Goal: Information Seeking & Learning: Learn about a topic

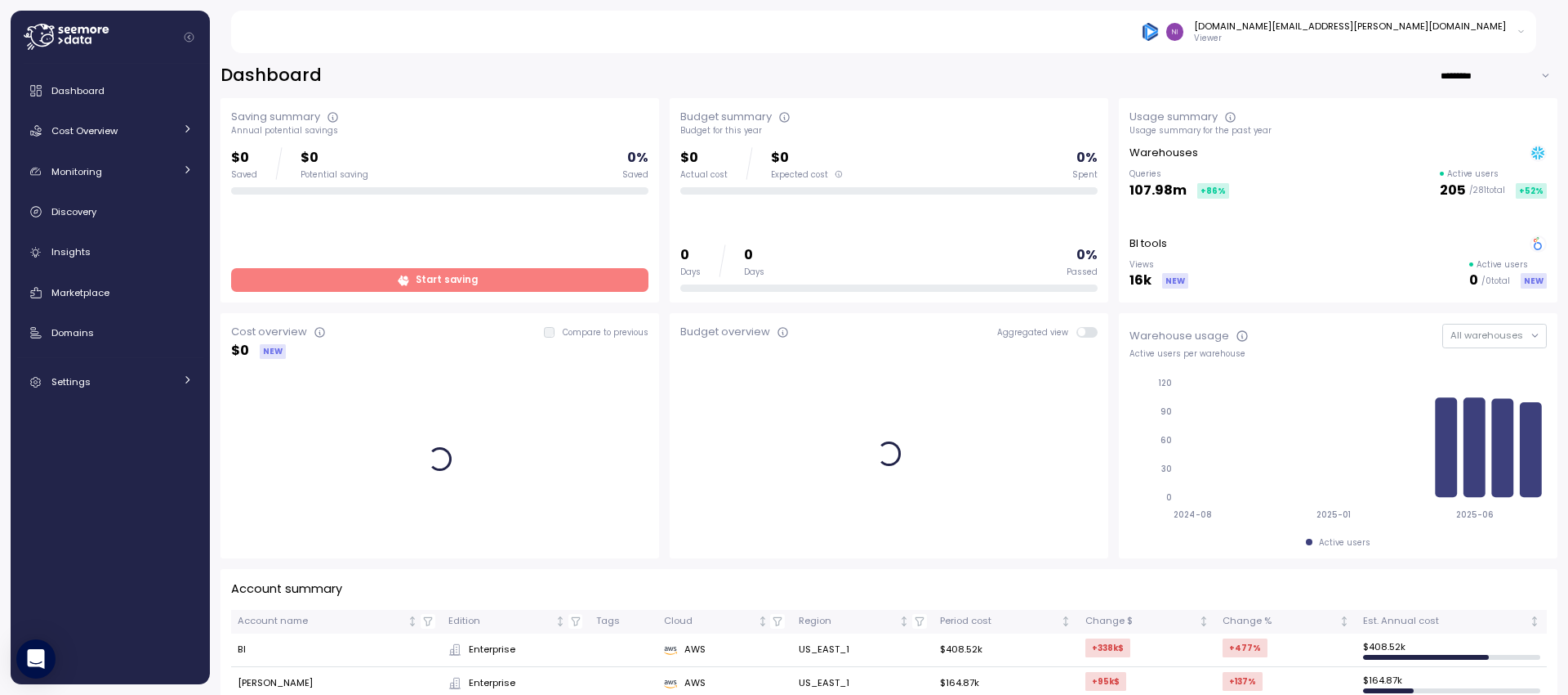
click at [1513, 30] on div "[DOMAIN_NAME][EMAIL_ADDRESS][PERSON_NAME][DOMAIN_NAME] Viewer" at bounding box center [1334, 32] width 384 height 25
drag, startPoint x: 1208, startPoint y: 83, endPoint x: 1219, endPoint y: 81, distance: 11.2
click at [1207, 83] on div "Dashboard *********" at bounding box center [888, 75] width 1337 height 24
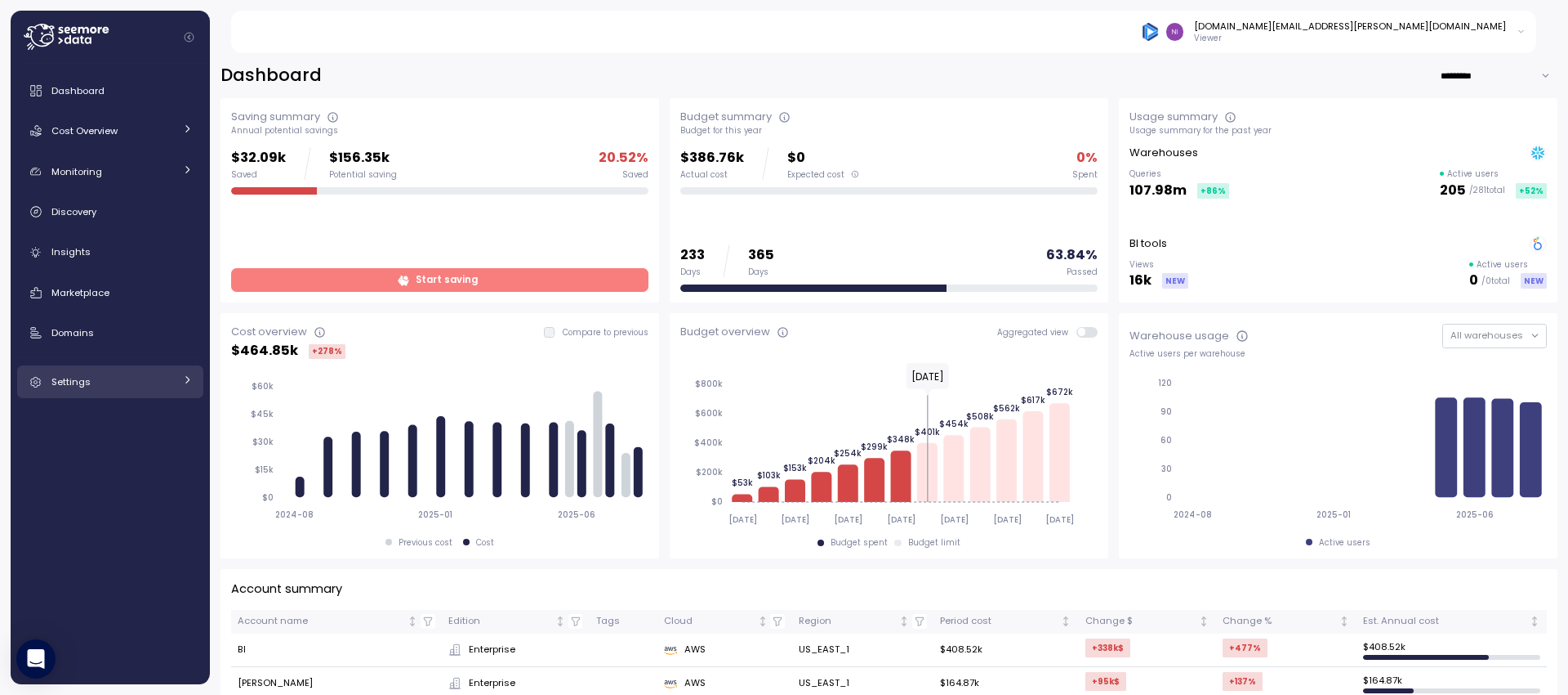
click at [113, 374] on div "Settings" at bounding box center [112, 382] width 122 height 16
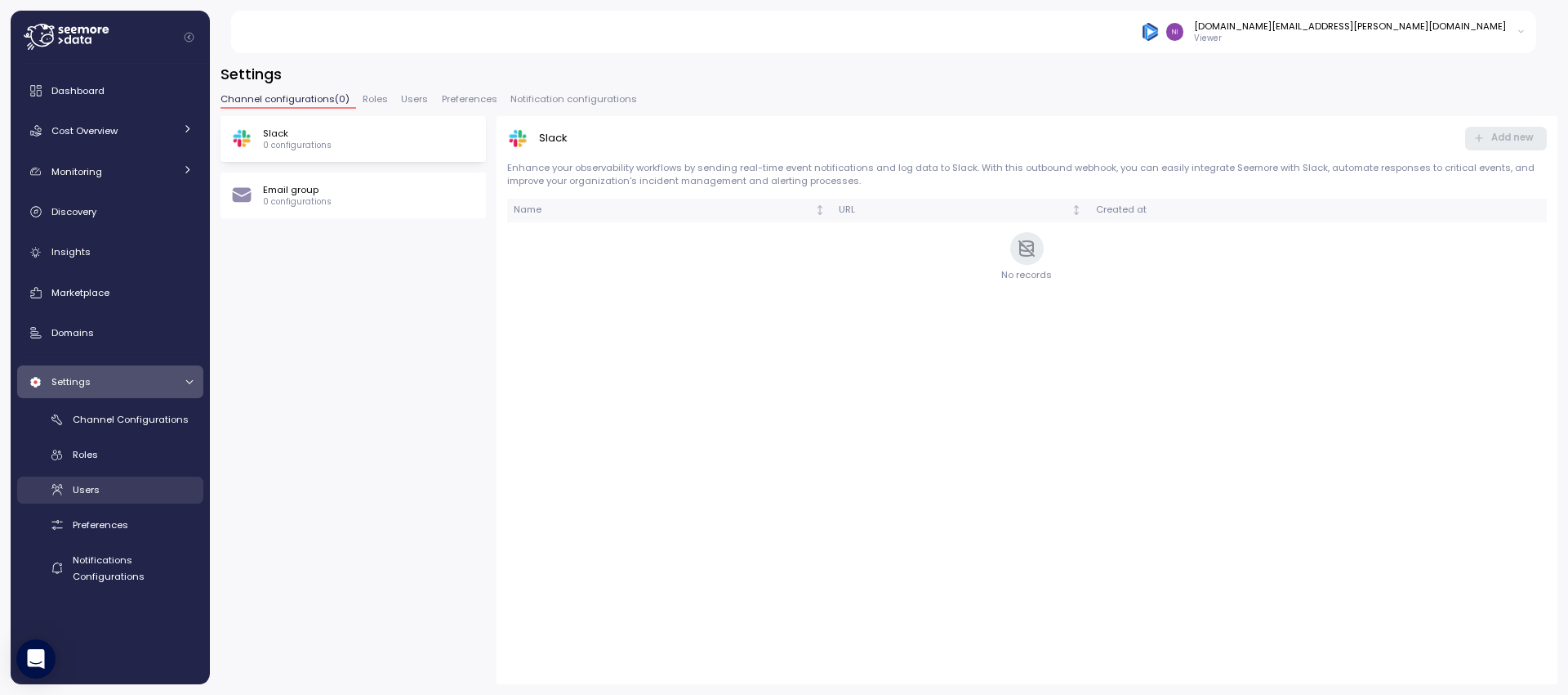
click at [88, 501] on link "Users" at bounding box center [110, 490] width 186 height 27
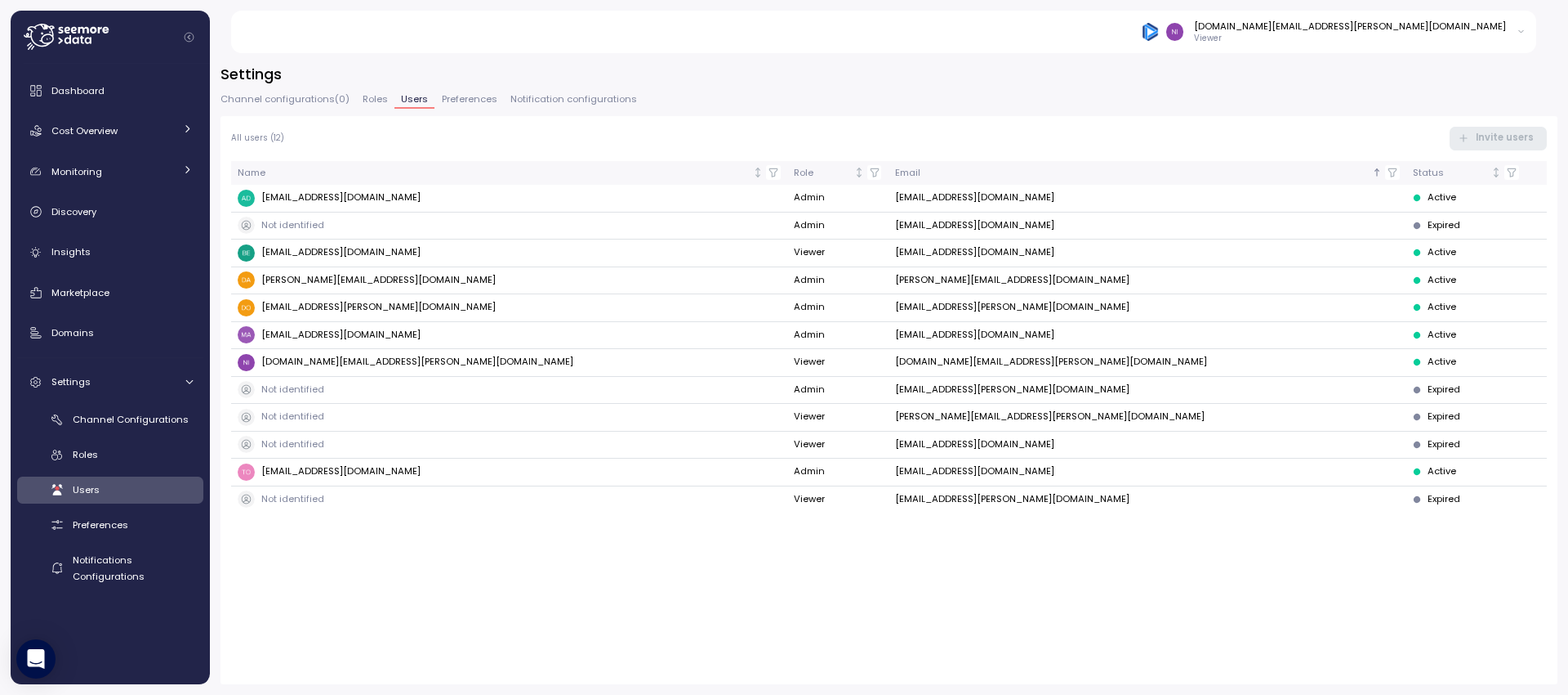
click at [1448, 135] on div "All users ( 12 ) Invite users" at bounding box center [888, 138] width 1316 height 24
click at [1166, 122] on div "All users ( 12 ) Invite users Name Role Email Status [EMAIL_ADDRESS][DOMAIN_NAM…" at bounding box center [888, 399] width 1337 height 568
click at [100, 90] on span "Dashboard" at bounding box center [78, 90] width 53 height 13
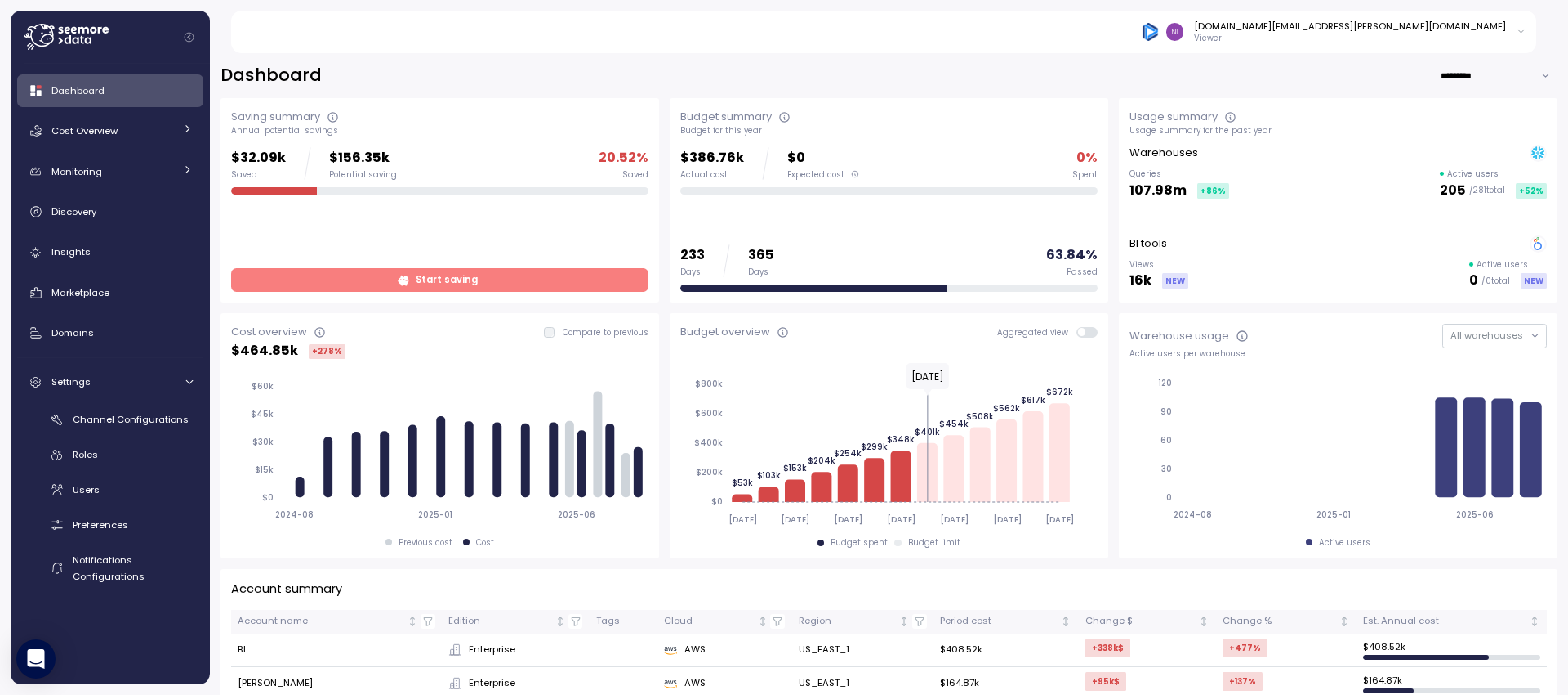
click at [655, 61] on div "Dashboard ********* Saving summary Annual potential savings $32.09k Saved $156.…" at bounding box center [888, 368] width 1358 height 653
click at [58, 262] on link "Insights" at bounding box center [110, 252] width 186 height 33
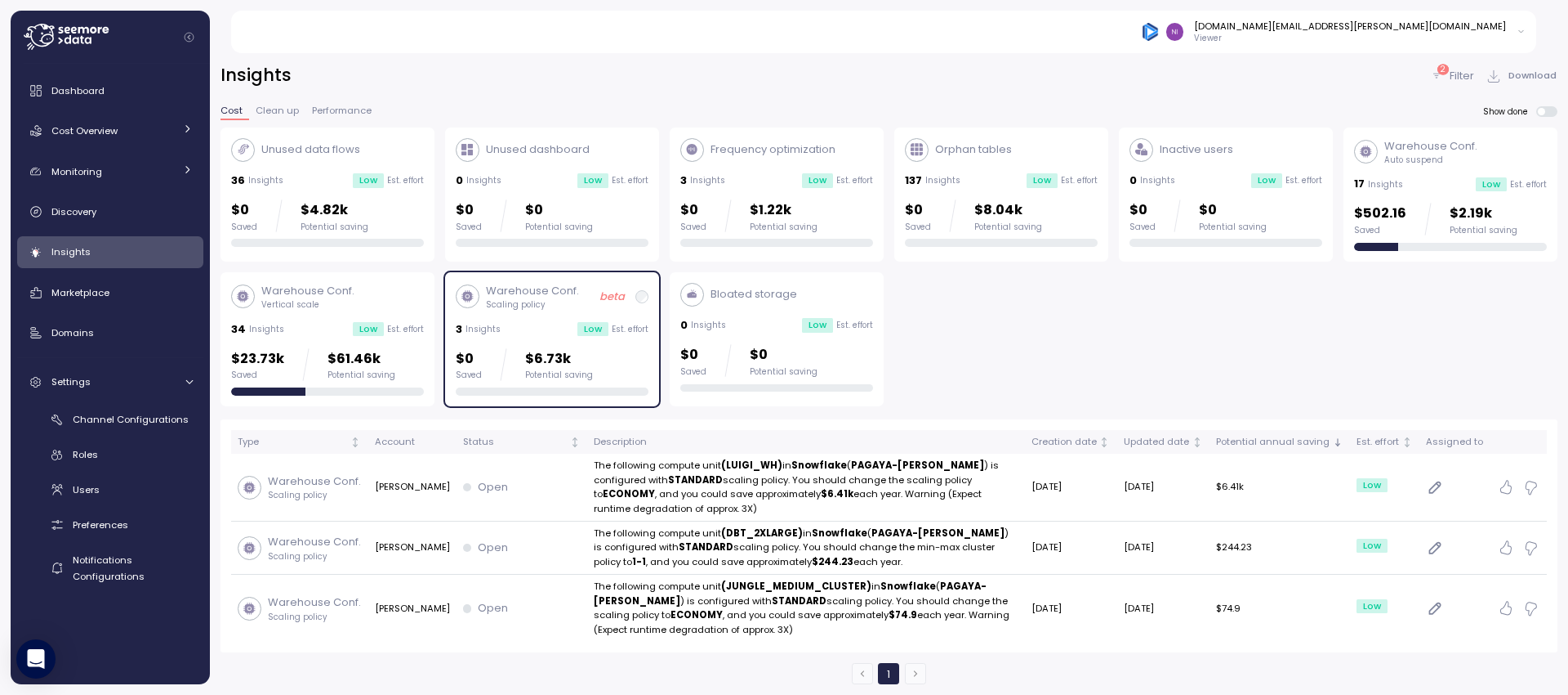
click at [374, 302] on div "Warehouse Conf. Vertical scale" at bounding box center [327, 296] width 193 height 27
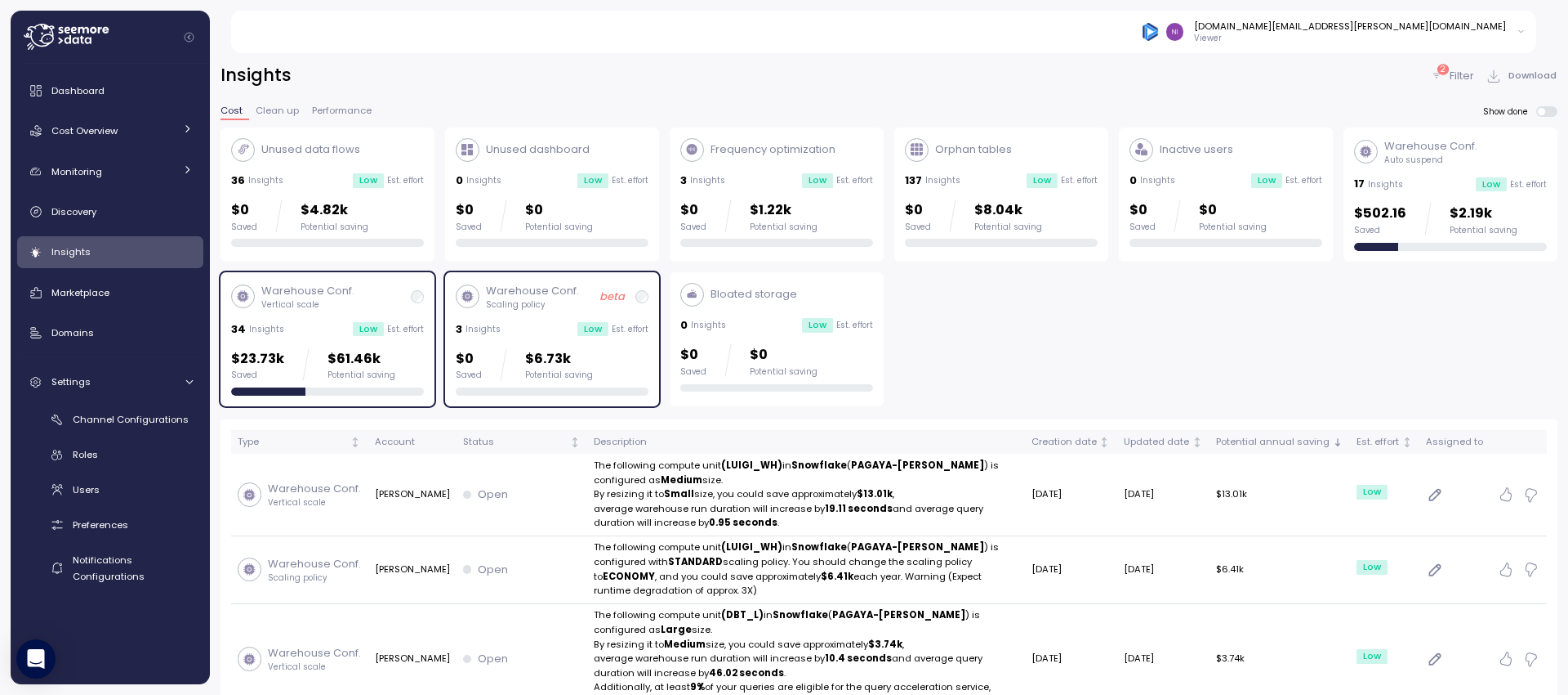
click at [375, 302] on div "Warehouse Conf. Vertical scale" at bounding box center [327, 296] width 193 height 27
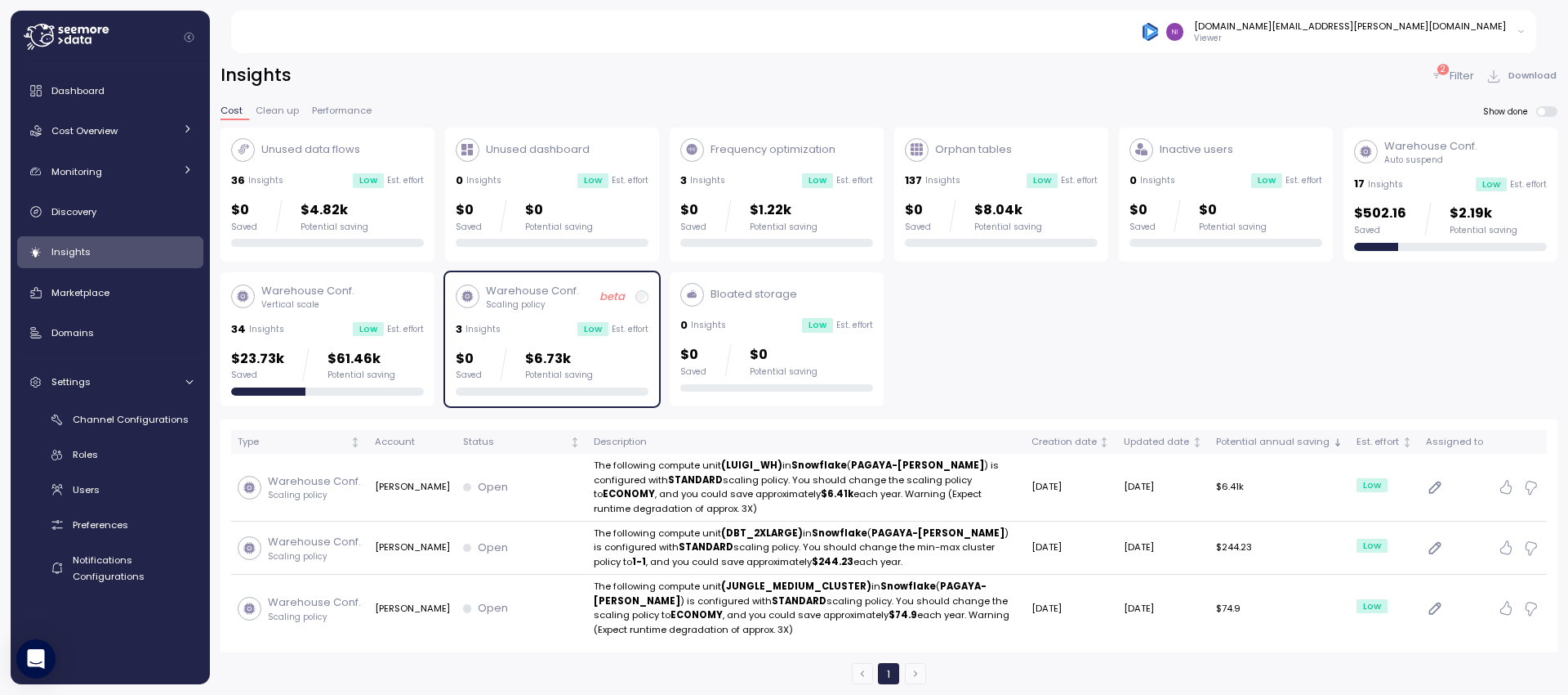
click at [1197, 341] on div "Unused data flows 36 Insights Low Est. effort $0 Saved $4.82k Potential saving …" at bounding box center [888, 267] width 1337 height 280
click at [113, 124] on span "Cost Overview" at bounding box center [84, 130] width 66 height 13
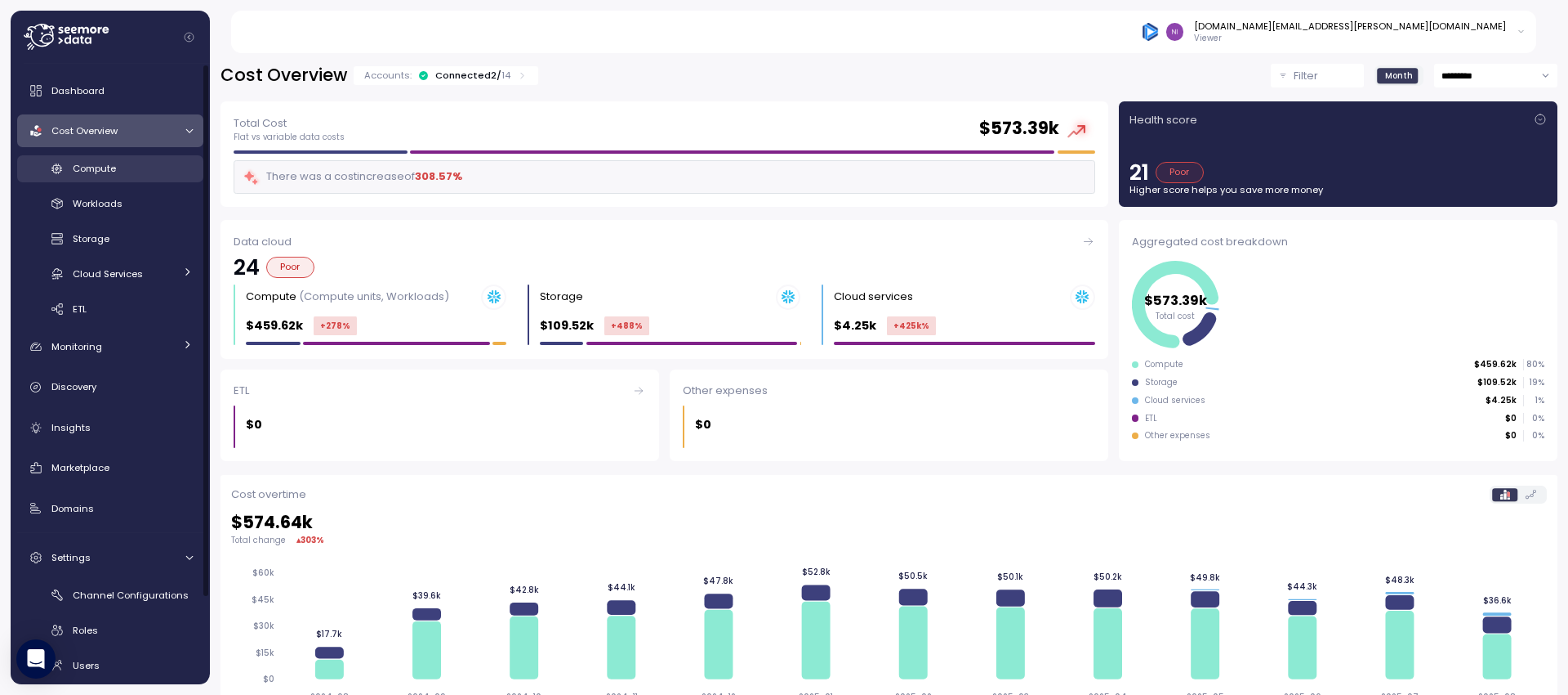
click at [111, 168] on span "Compute" at bounding box center [94, 168] width 43 height 13
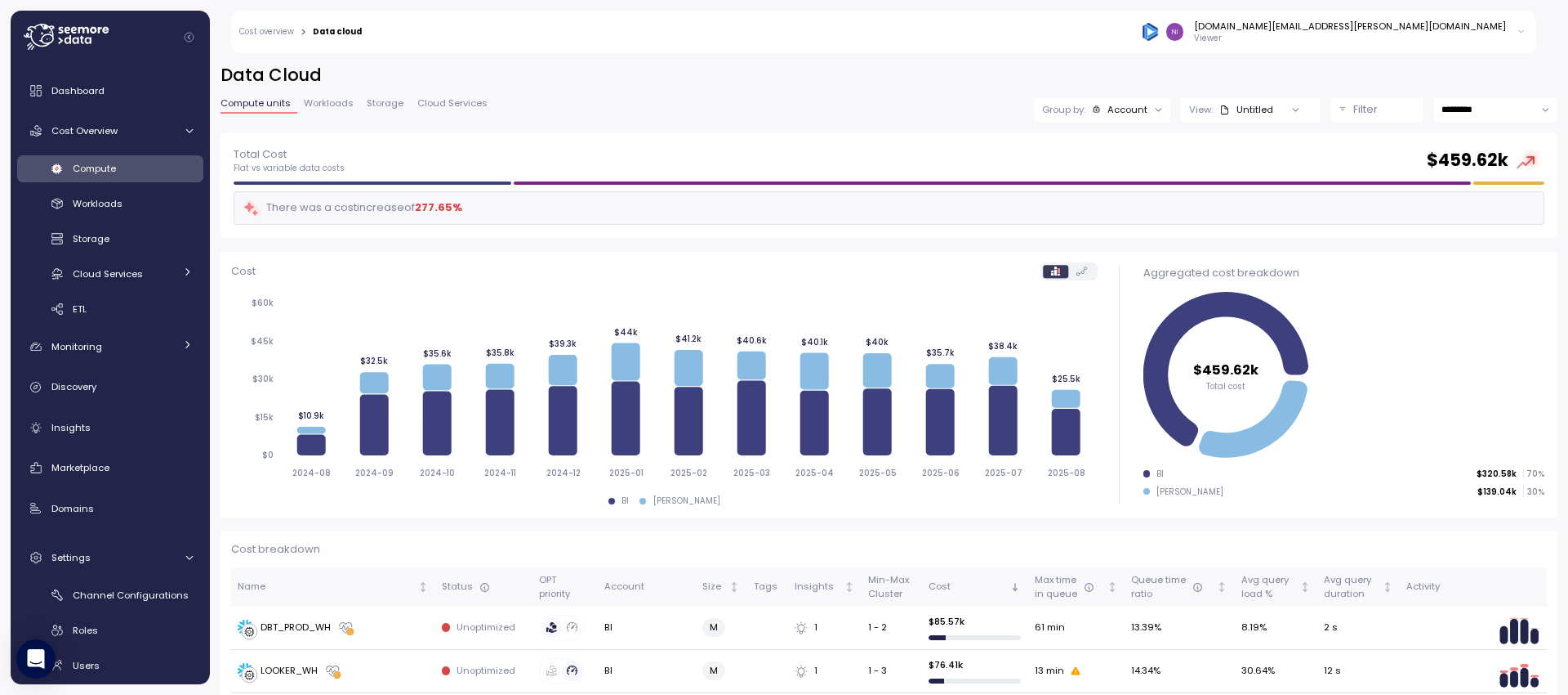
click at [1119, 107] on div "Account" at bounding box center [1127, 109] width 40 height 13
click at [1229, 62] on div "Data Cloud Compute units Workloads Storage Cloud Services Group by: Account Vie…" at bounding box center [888, 368] width 1358 height 653
click at [1408, 112] on div "Filter" at bounding box center [1384, 109] width 62 height 16
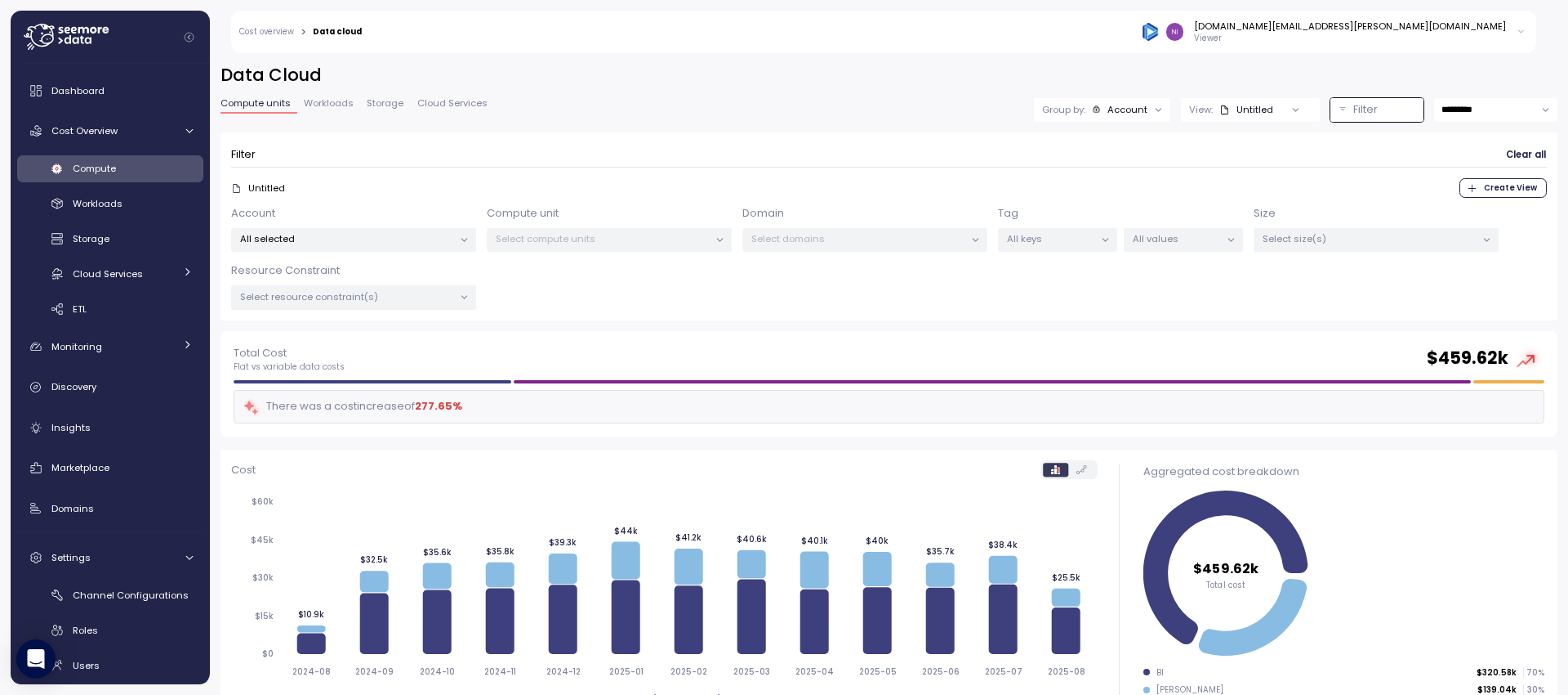
click at [459, 240] on icon at bounding box center [465, 240] width 11 height 11
click at [1353, 104] on p "Filter" at bounding box center [1365, 109] width 25 height 16
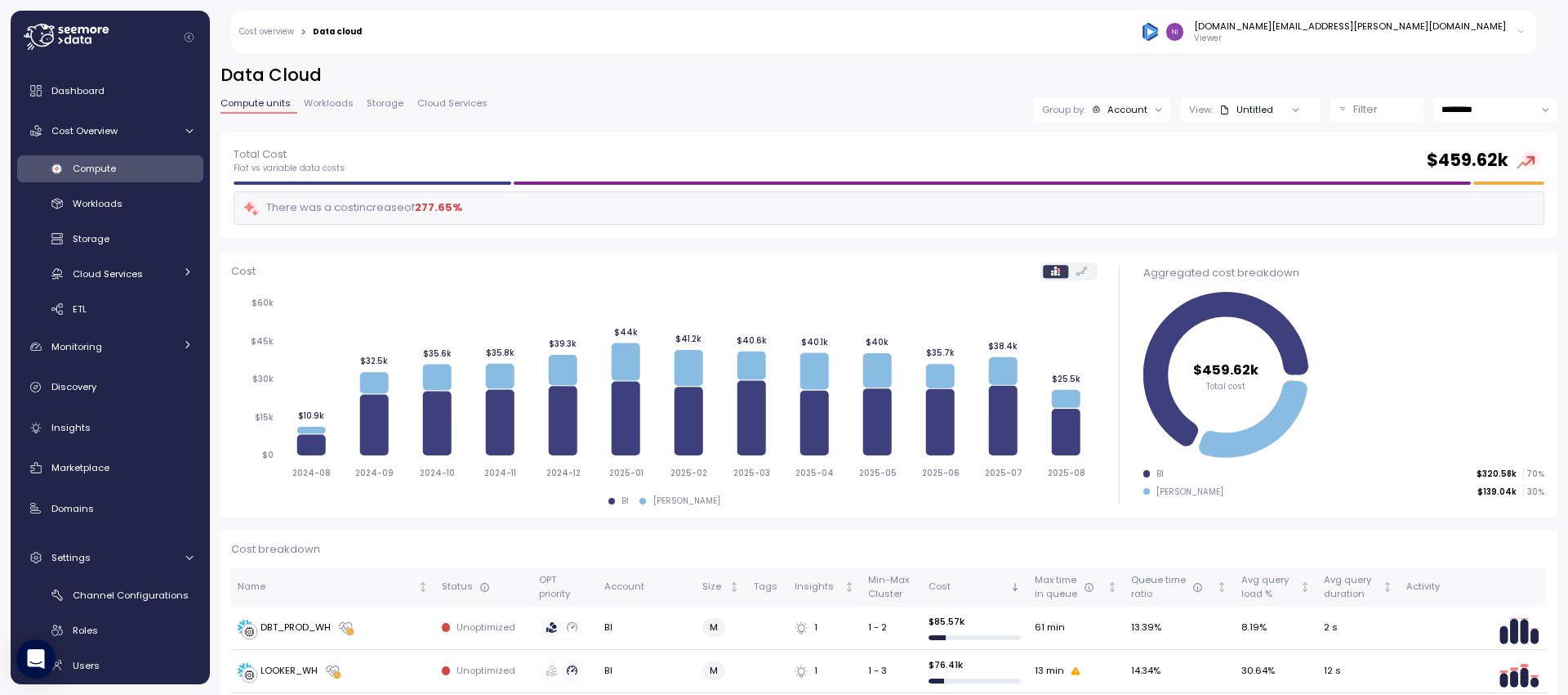
click at [853, 70] on h2 "Data Cloud" at bounding box center [888, 75] width 1337 height 24
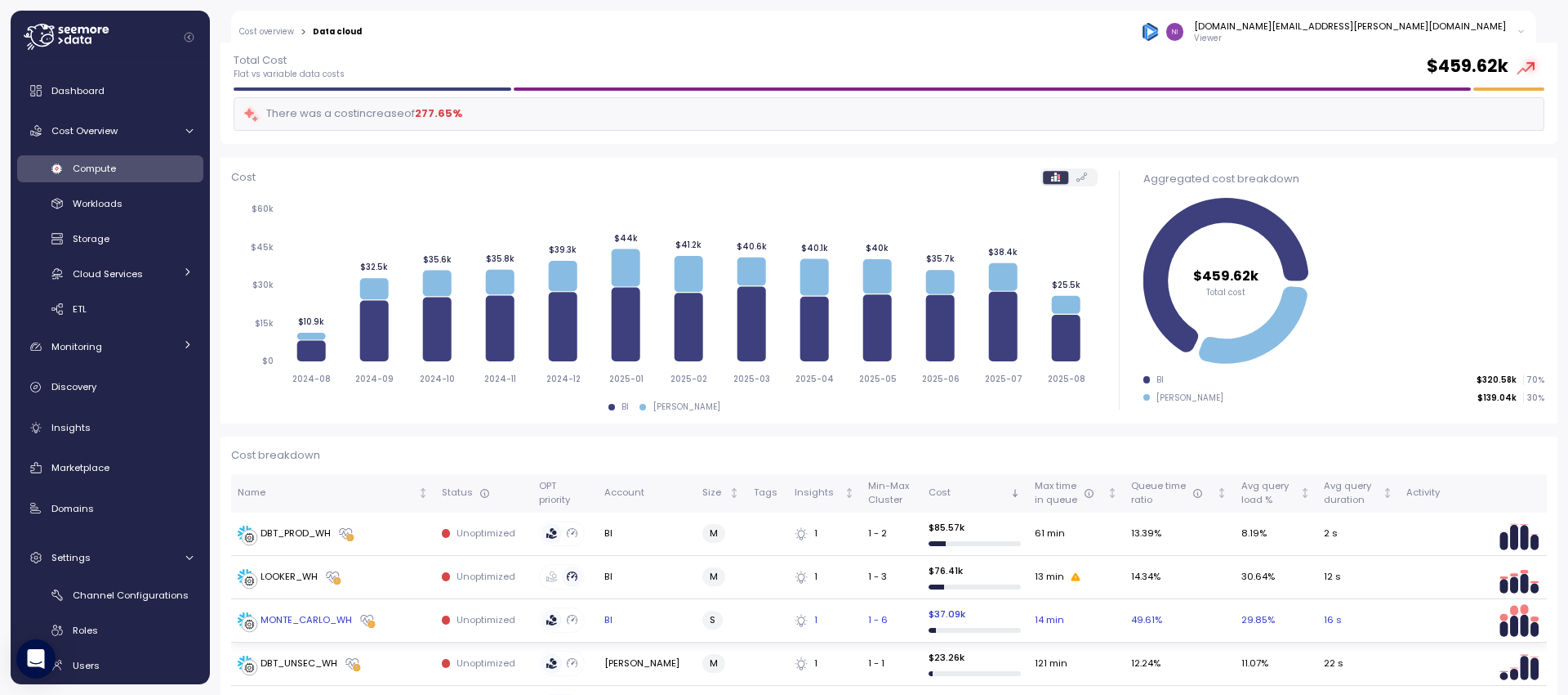
scroll to position [157, 0]
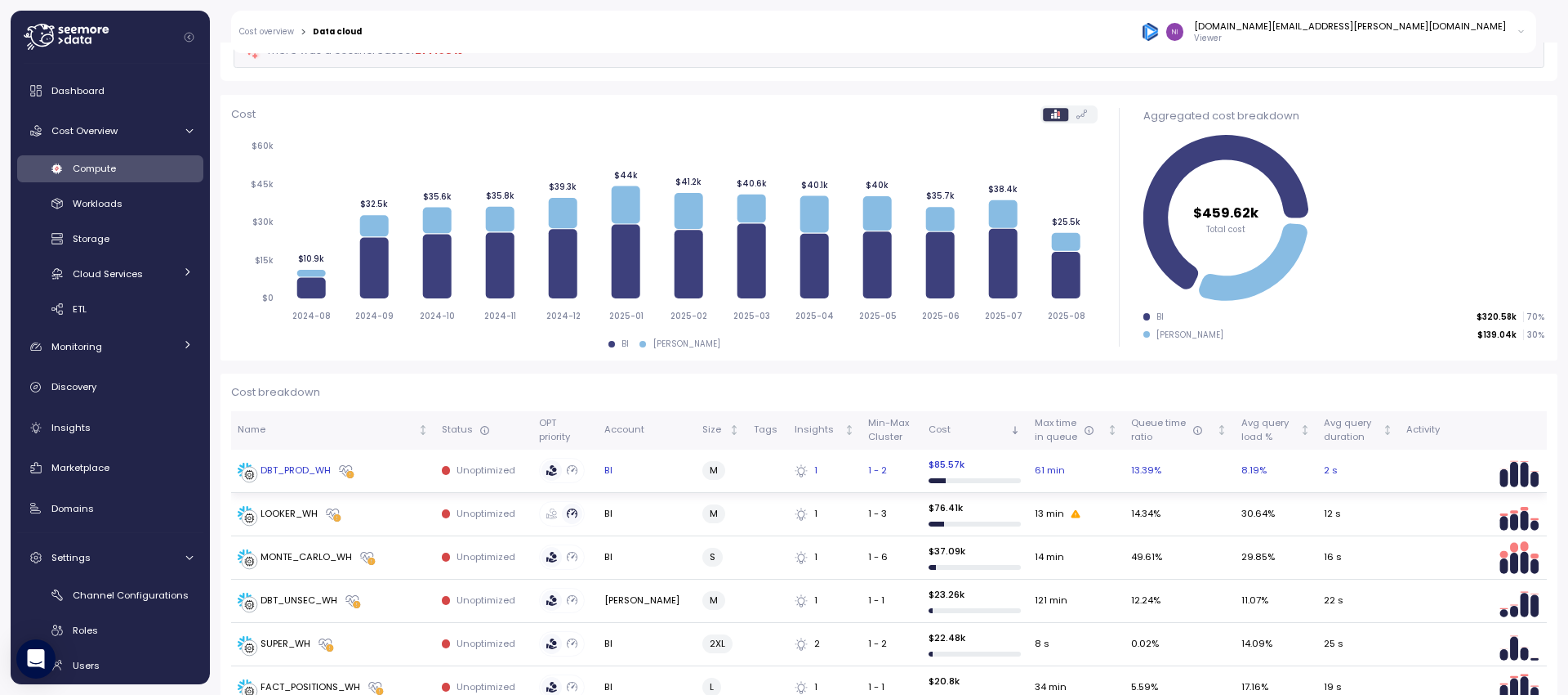
click at [458, 472] on p "Unoptimized" at bounding box center [486, 469] width 58 height 13
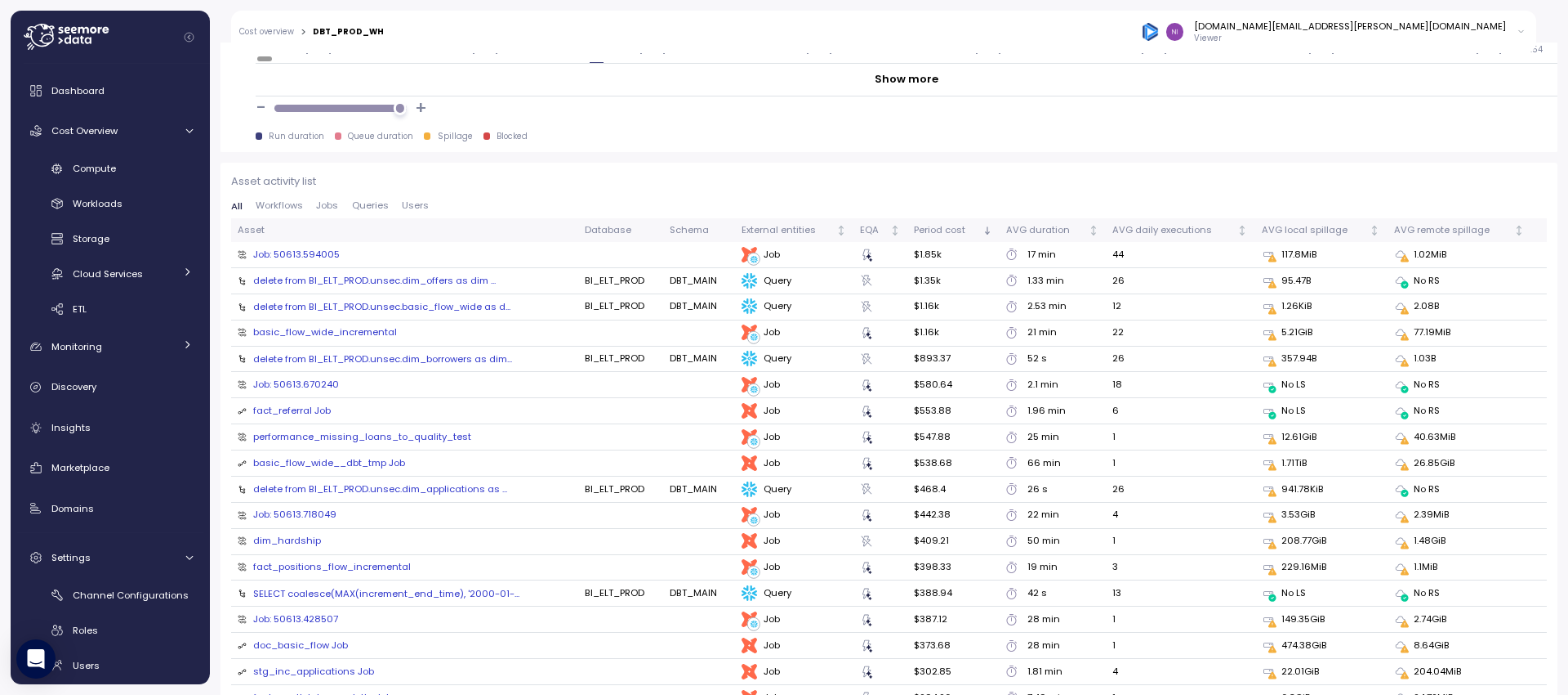
scroll to position [1676, 0]
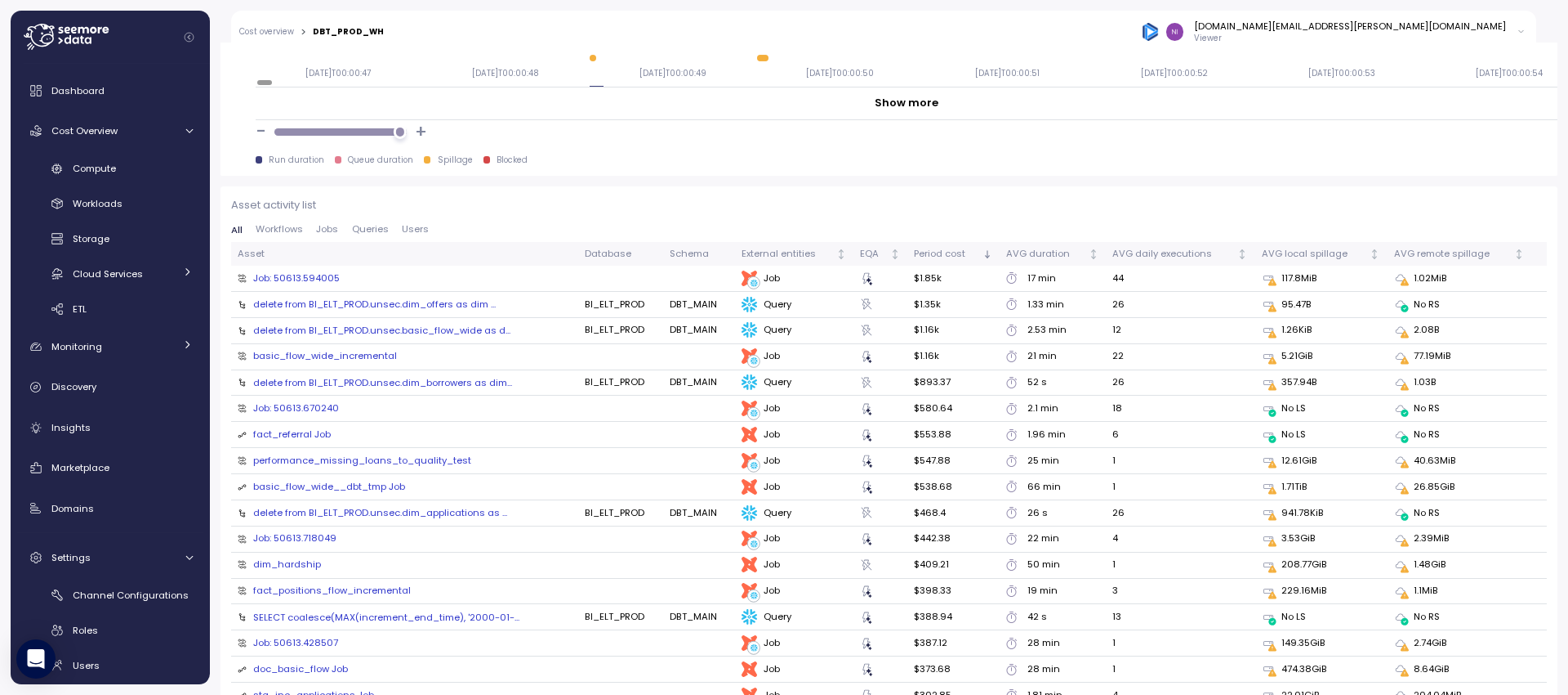
drag, startPoint x: 346, startPoint y: 239, endPoint x: 357, endPoint y: 236, distance: 11.4
click at [346, 239] on div "All Workflows Jobs Queries Users" at bounding box center [888, 234] width 1316 height 18
click at [389, 229] on button "Queries" at bounding box center [370, 230] width 50 height 11
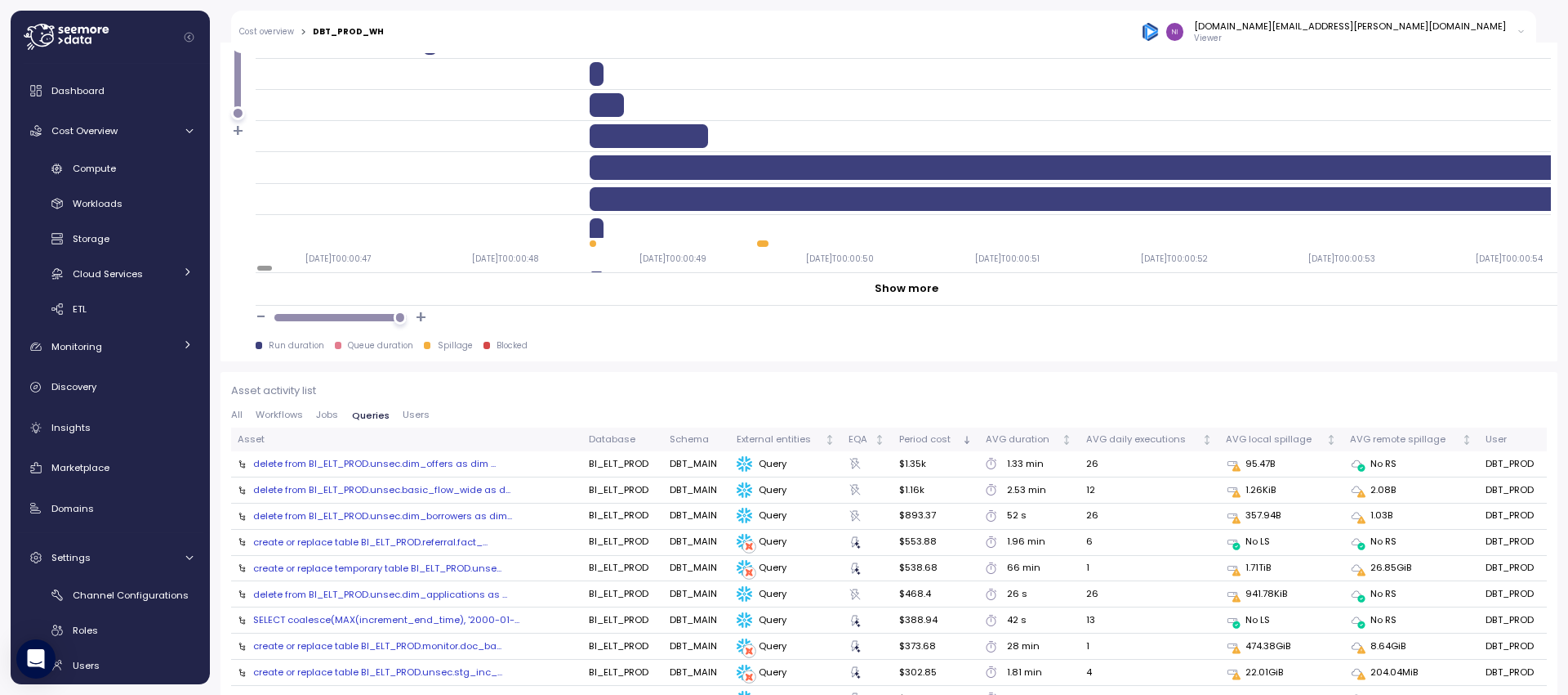
scroll to position [1498, 0]
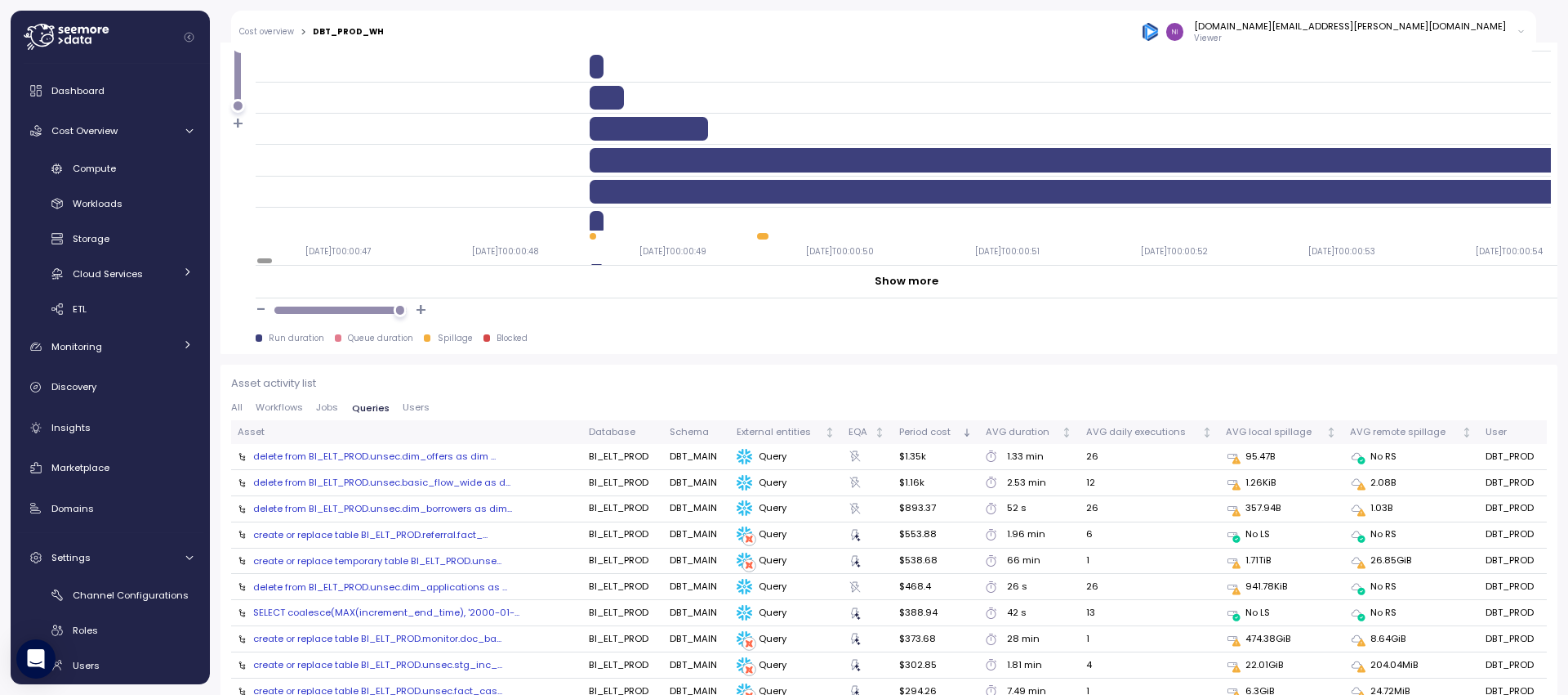
click at [242, 409] on button "All" at bounding box center [240, 408] width 18 height 11
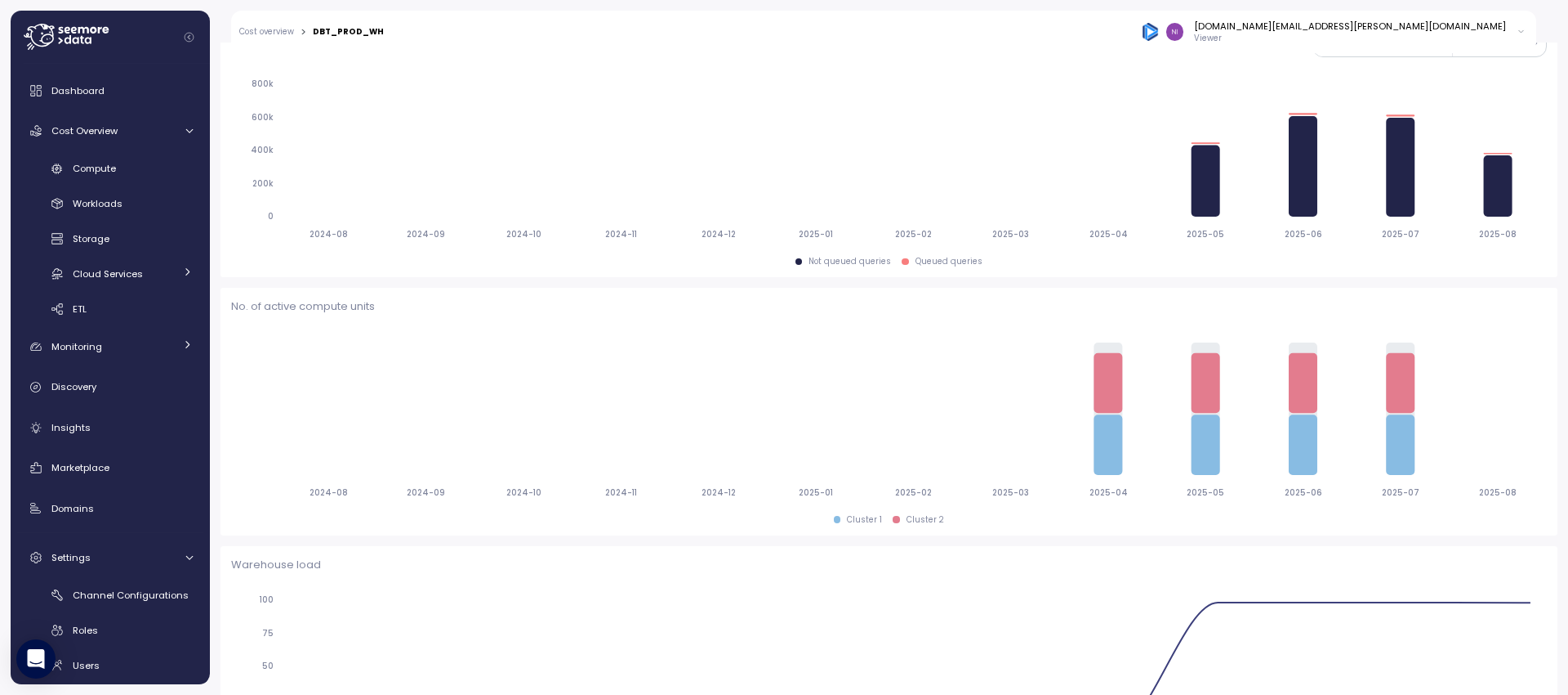
scroll to position [0, 0]
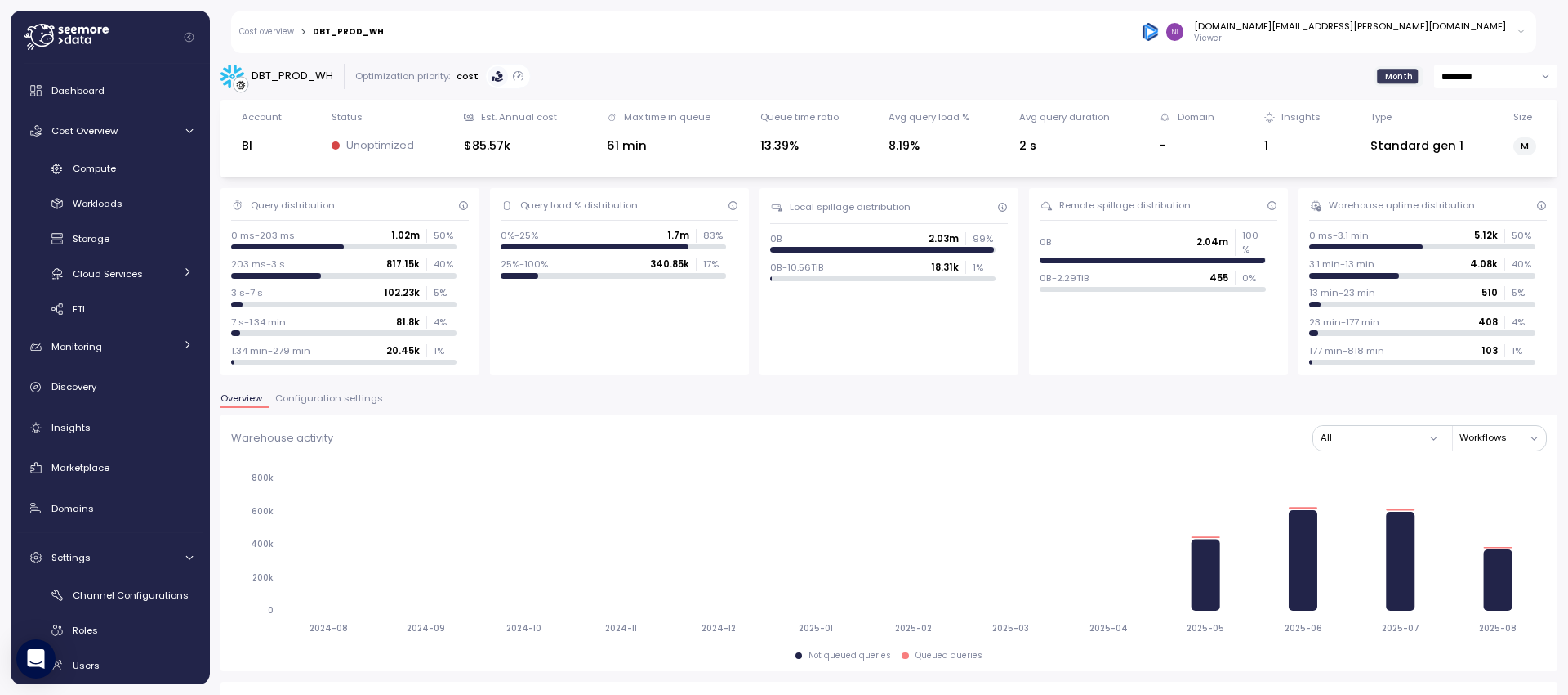
click at [723, 64] on div "DBT_PROD_WH Optimization priority: cost Month *********" at bounding box center [888, 76] width 1337 height 26
click at [114, 81] on link "Dashboard" at bounding box center [110, 90] width 186 height 33
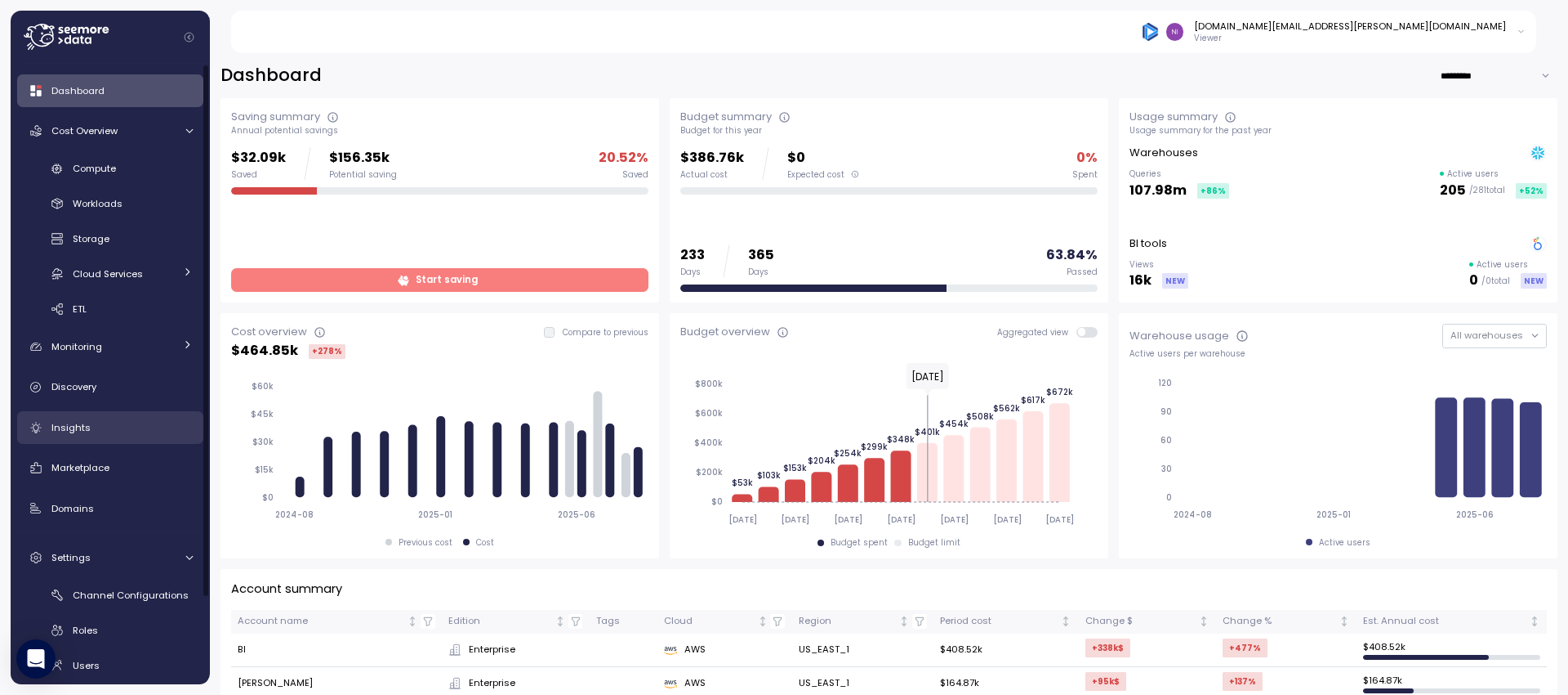
click at [92, 427] on div "Insights" at bounding box center [122, 428] width 142 height 16
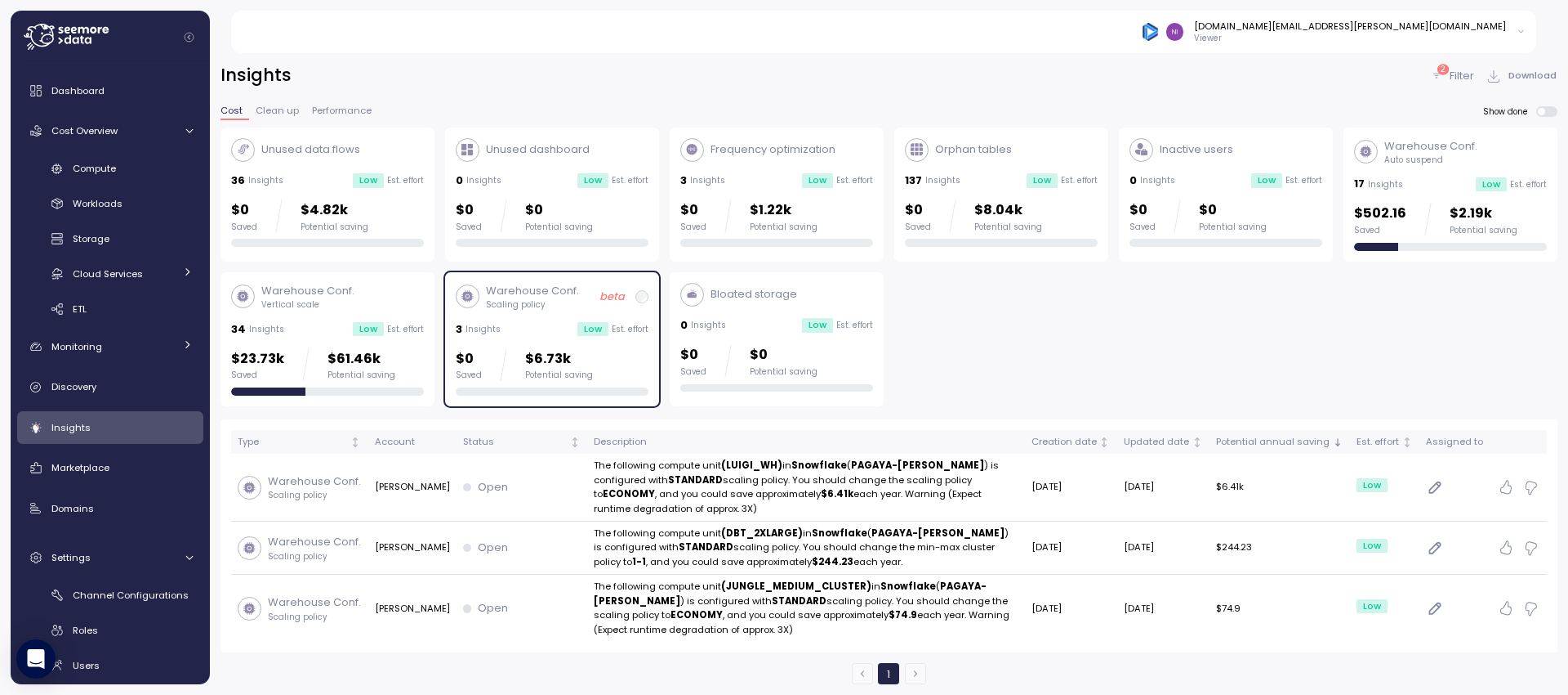
click at [383, 299] on div "Warehouse Conf. Vertical scale" at bounding box center [327, 296] width 193 height 27
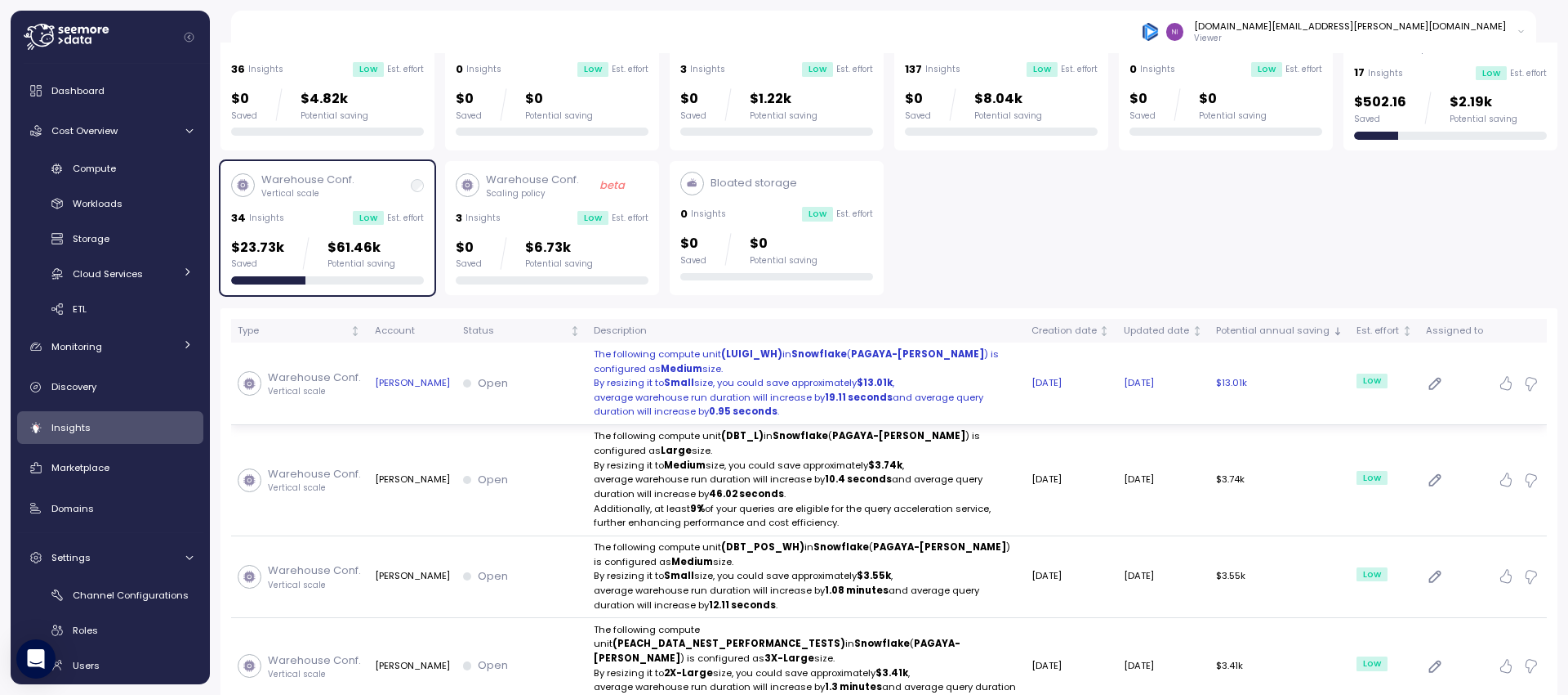
scroll to position [131, 0]
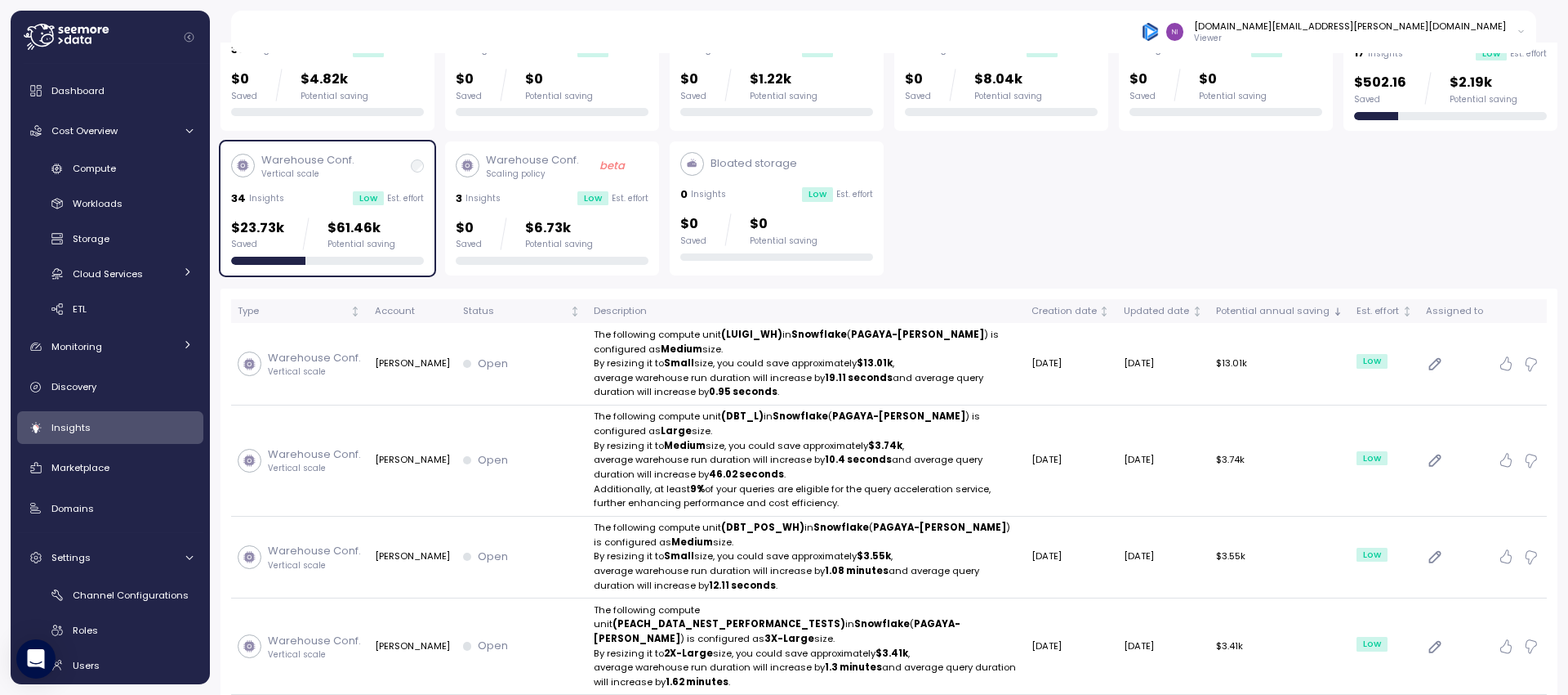
click at [990, 263] on div "Unused data flows 36 Insights Low Est. effort $0 Saved $4.82k Potential saving …" at bounding box center [888, 136] width 1337 height 280
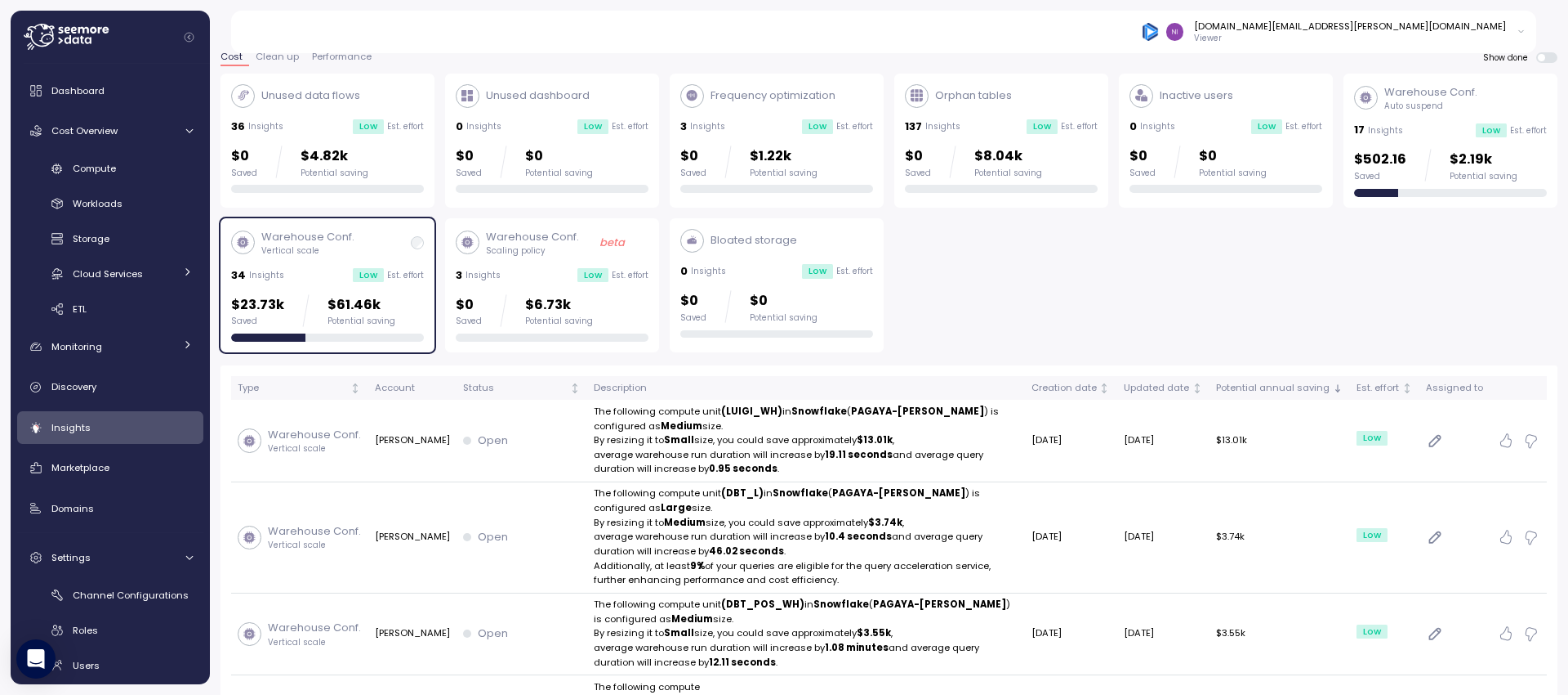
scroll to position [0, 0]
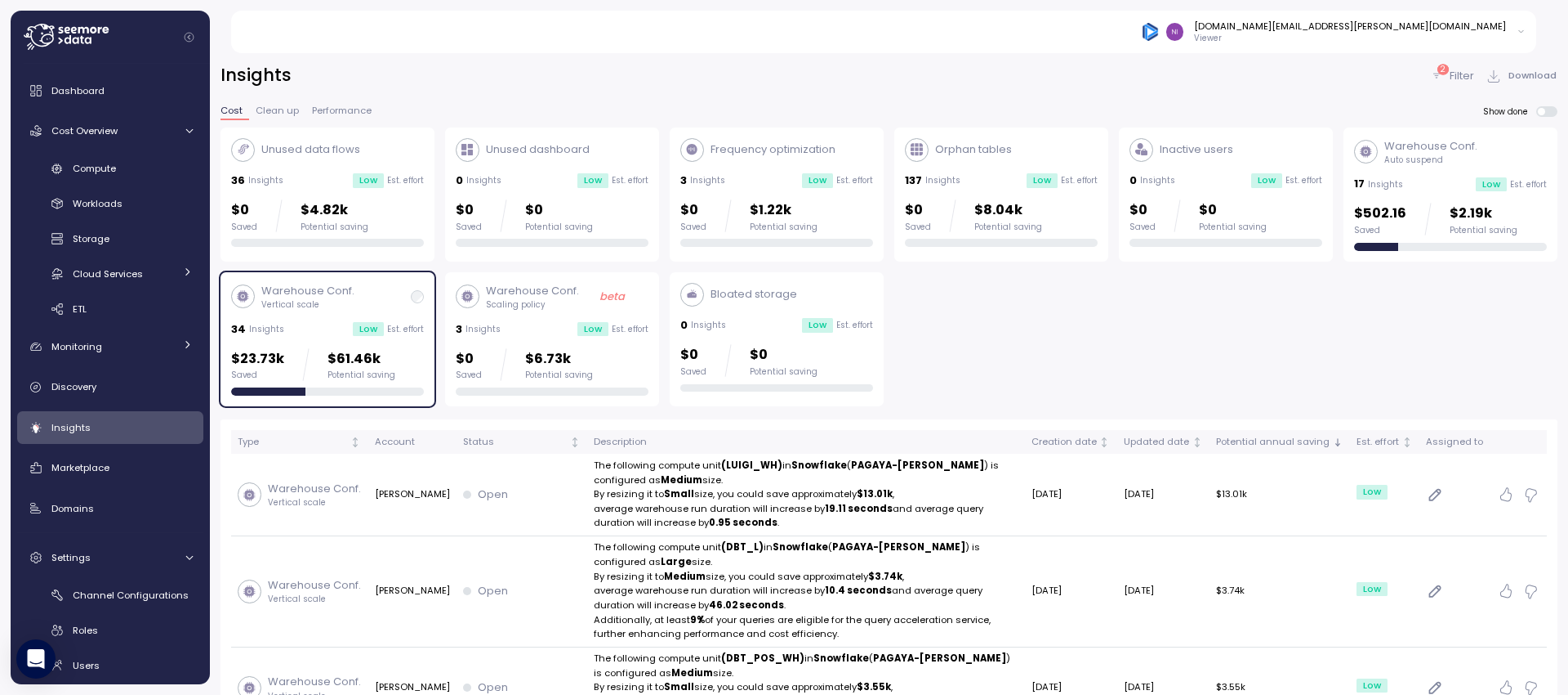
click at [918, 73] on div "Insights 2 Filter Download" at bounding box center [888, 75] width 1337 height 24
click at [96, 279] on span "Cloud Services" at bounding box center [107, 274] width 70 height 13
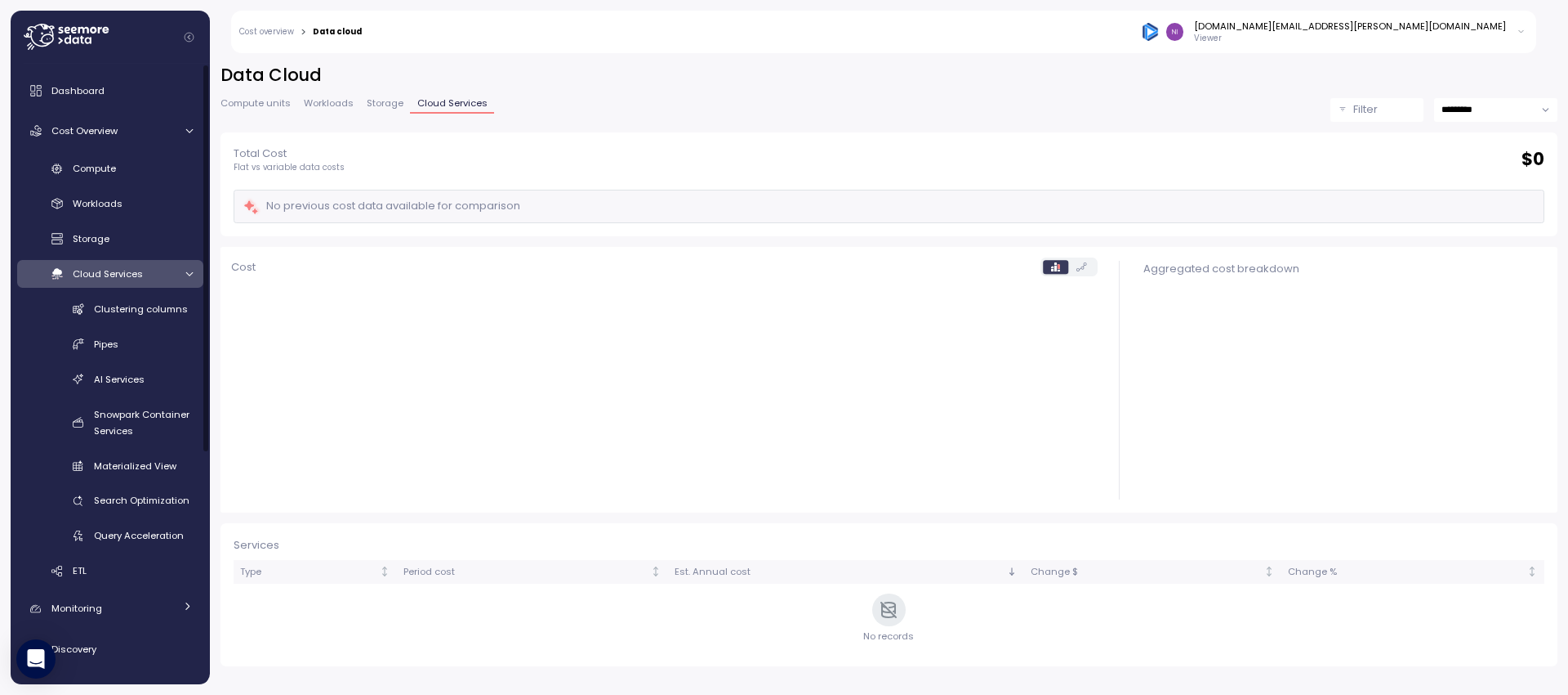
click at [96, 279] on span "Cloud Services" at bounding box center [107, 274] width 70 height 13
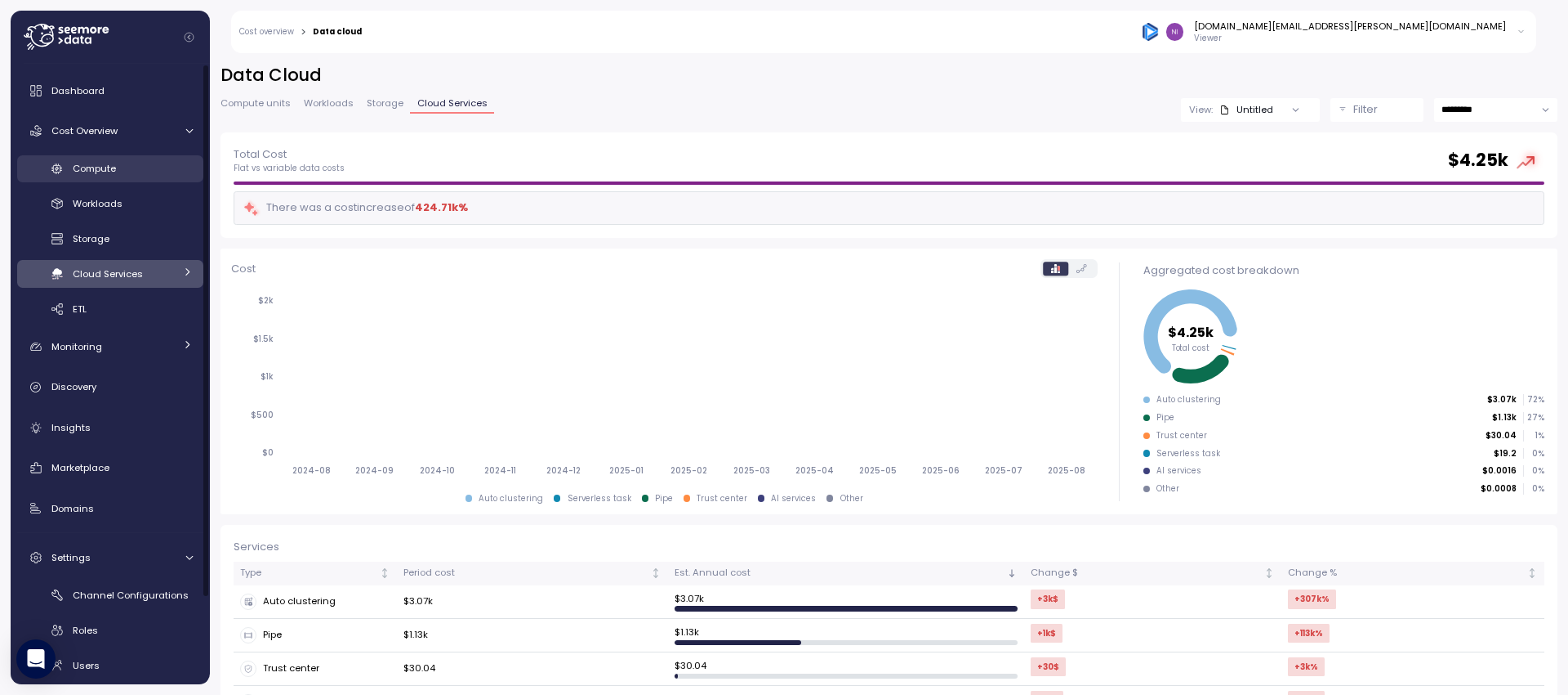
click at [104, 160] on div "Compute" at bounding box center [133, 168] width 120 height 16
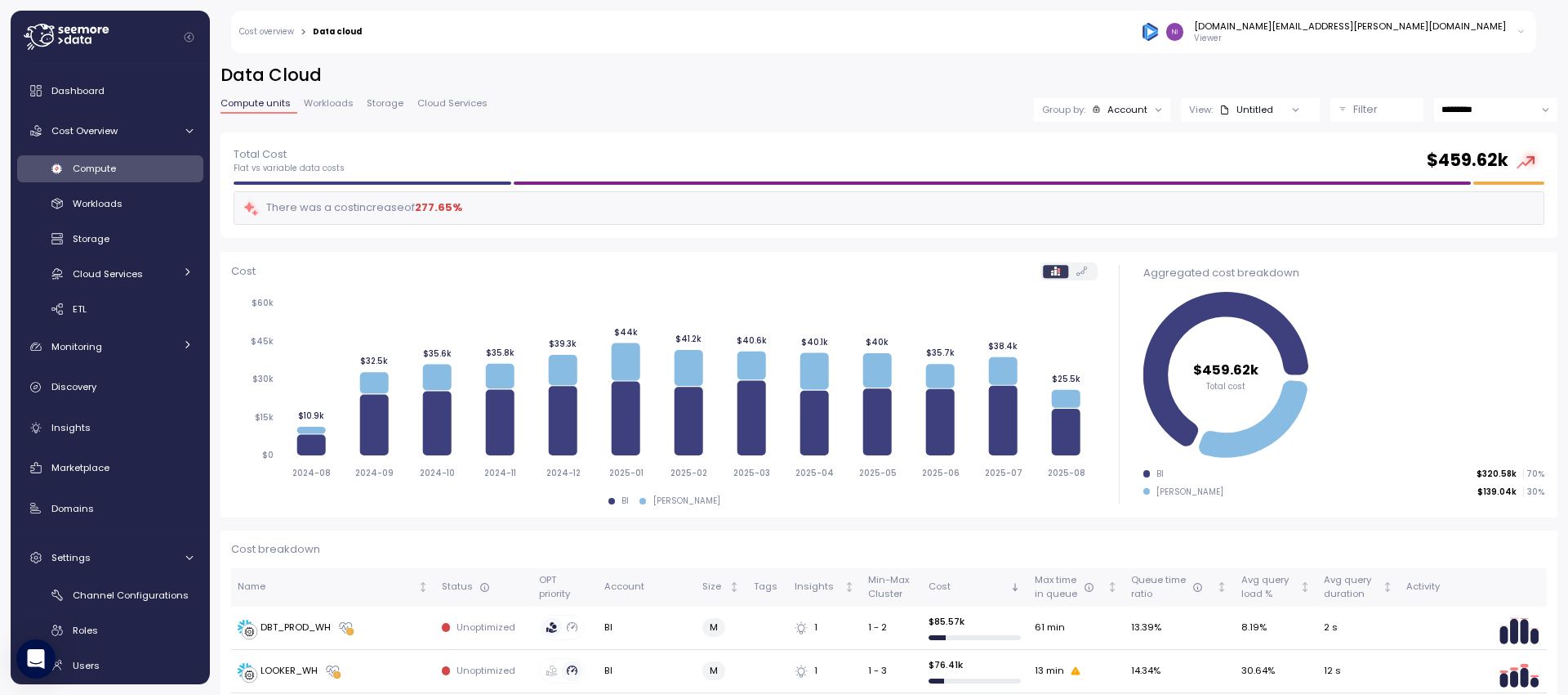
click at [1153, 112] on icon at bounding box center [1158, 110] width 11 height 11
click at [1360, 117] on p "Filter" at bounding box center [1365, 109] width 25 height 16
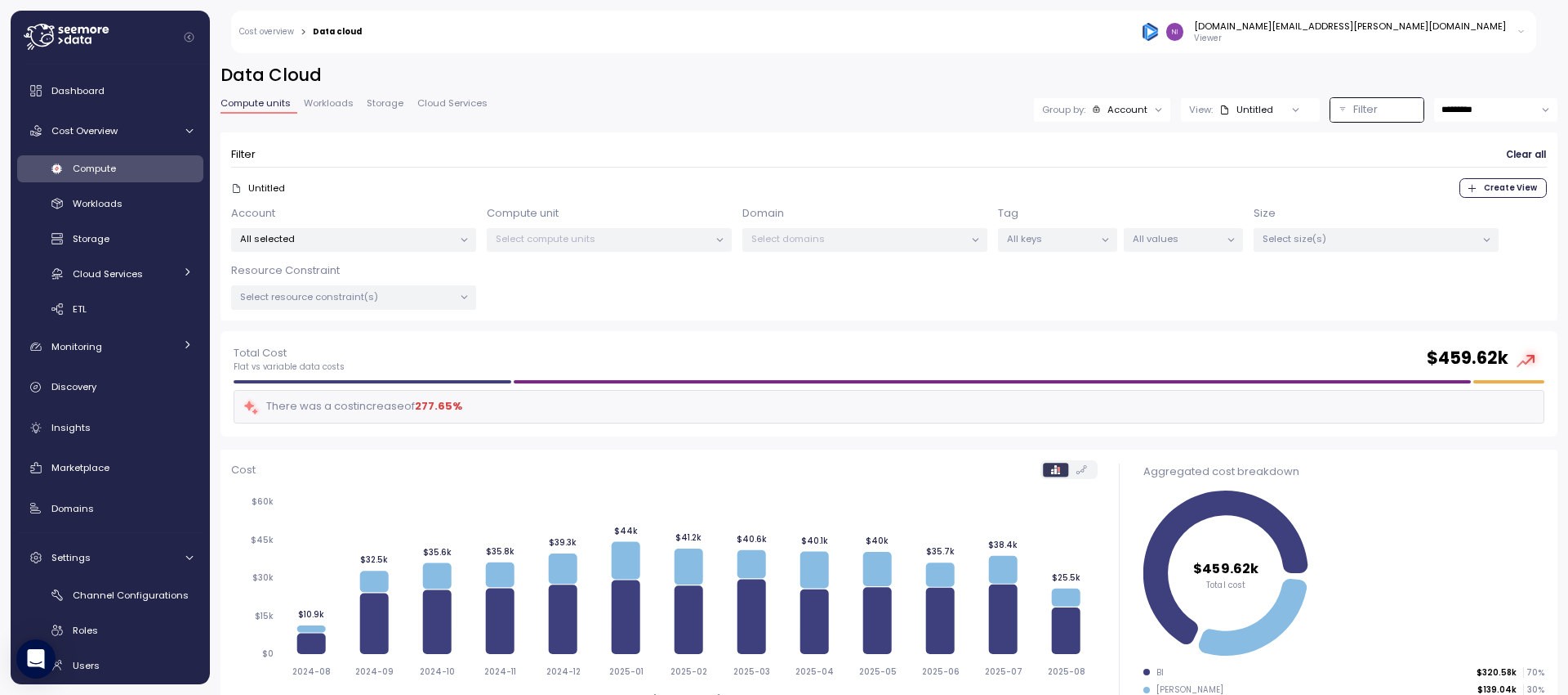
click at [427, 233] on p "All selected" at bounding box center [346, 238] width 213 height 13
click at [306, 330] on div at bounding box center [301, 328] width 11 height 11
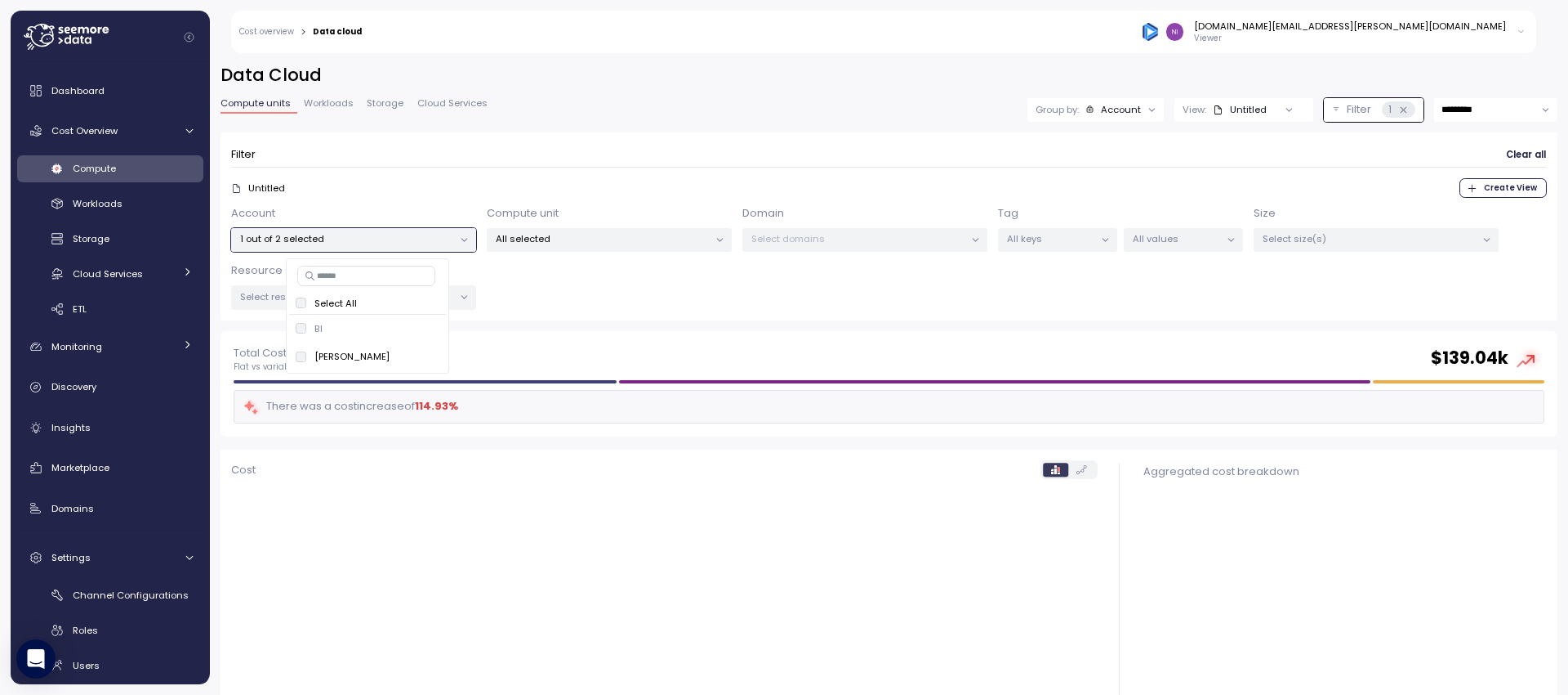
click at [701, 99] on div "Compute units Workloads Storage Cloud Services Group by: Account View: Untitled…" at bounding box center [888, 110] width 1337 height 24
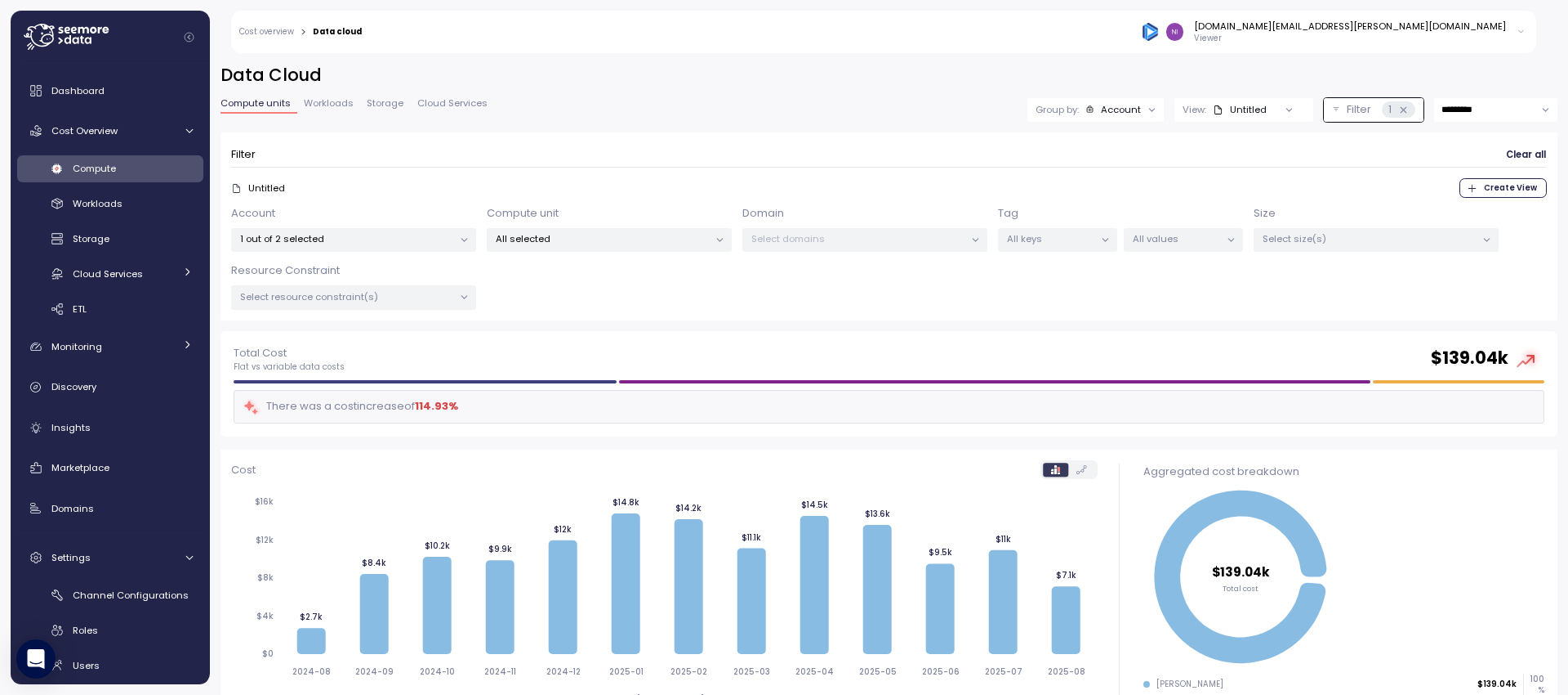
click at [409, 236] on p "1 out of 2 selected" at bounding box center [346, 238] width 213 height 13
click at [556, 159] on div "Filter Clear all" at bounding box center [888, 155] width 1316 height 24
click at [614, 251] on div "All selected" at bounding box center [609, 240] width 245 height 24
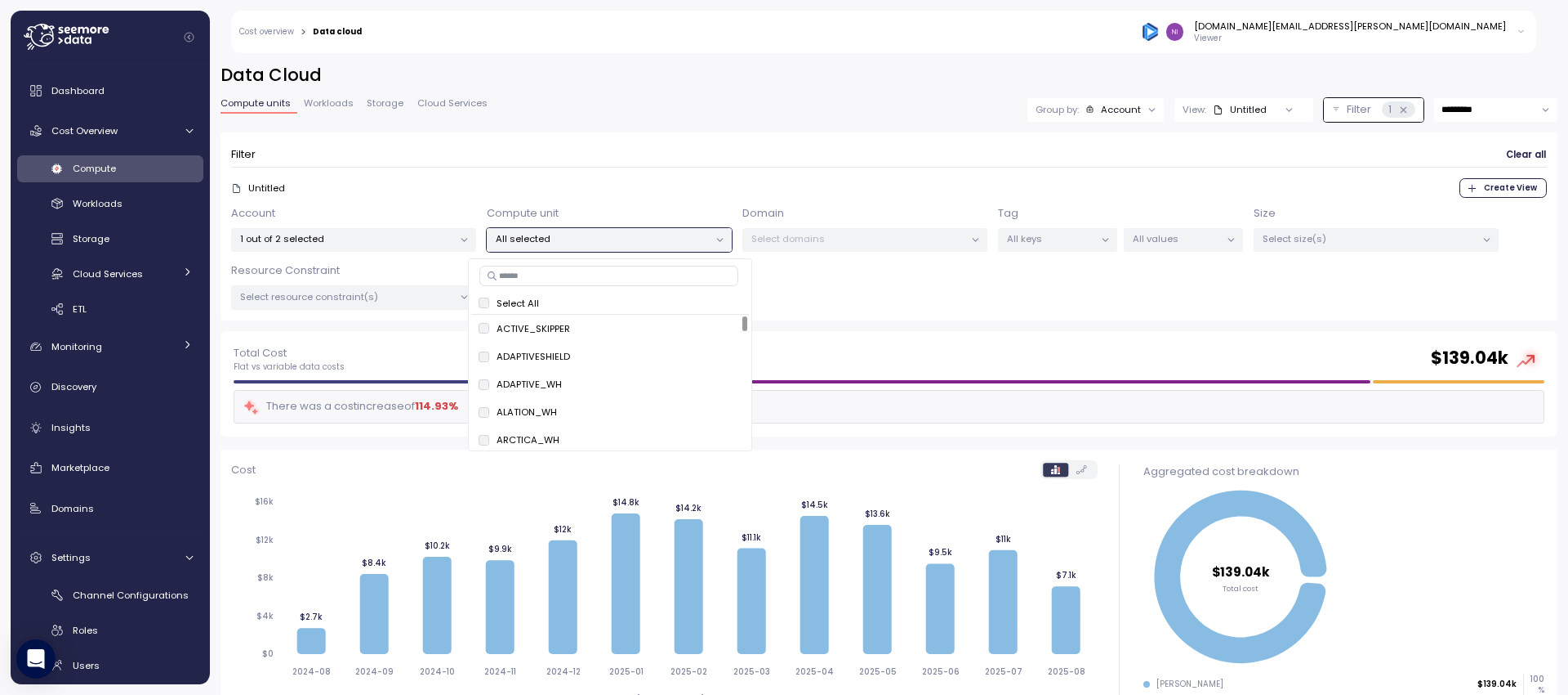
click at [623, 195] on div "Untitled Create View" at bounding box center [888, 188] width 1316 height 19
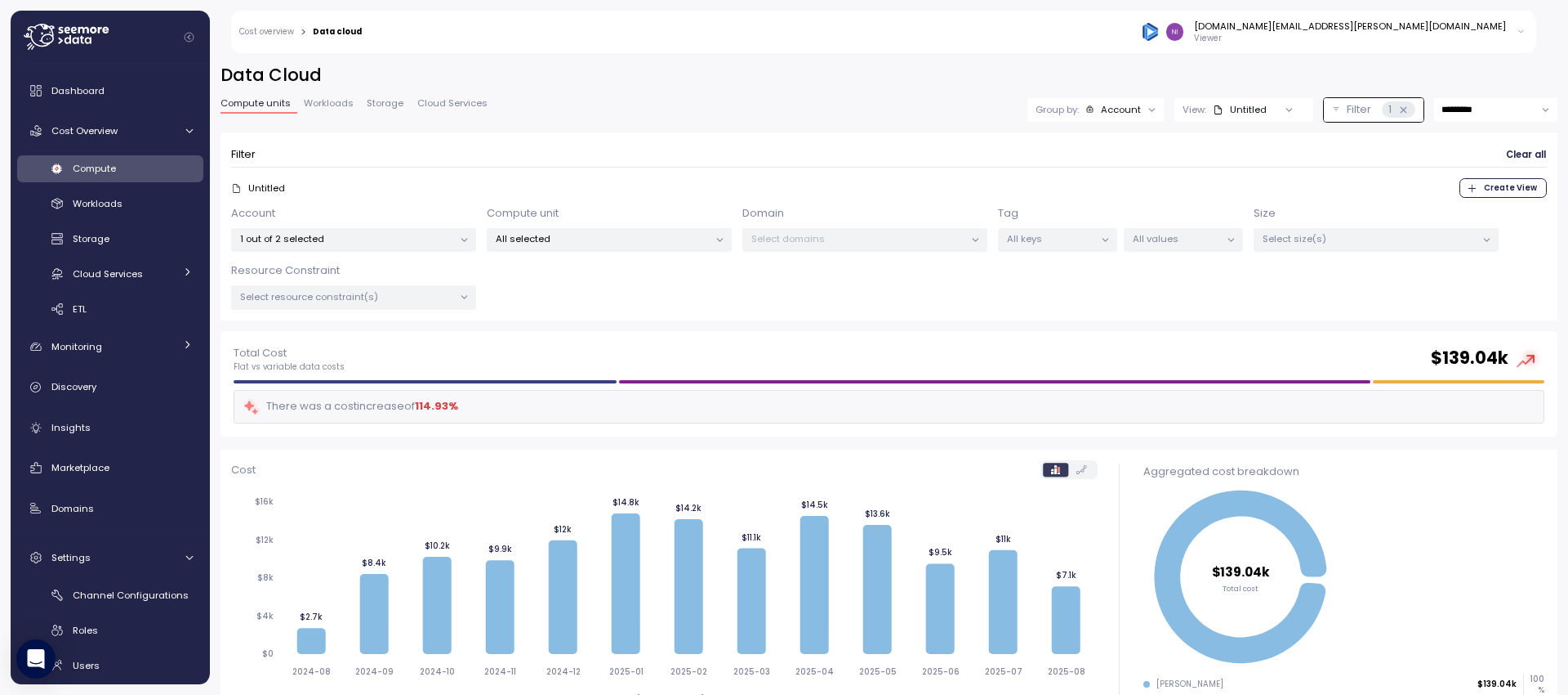
drag, startPoint x: 982, startPoint y: 240, endPoint x: 966, endPoint y: 239, distance: 16.0
click at [980, 241] on div at bounding box center [975, 240] width 23 height 23
click at [1272, 121] on div "View: Untitled" at bounding box center [1243, 110] width 139 height 24
drag, startPoint x: 647, startPoint y: 150, endPoint x: 488, endPoint y: 122, distance: 161.4
click at [643, 149] on div "Filter Clear all" at bounding box center [888, 155] width 1316 height 24
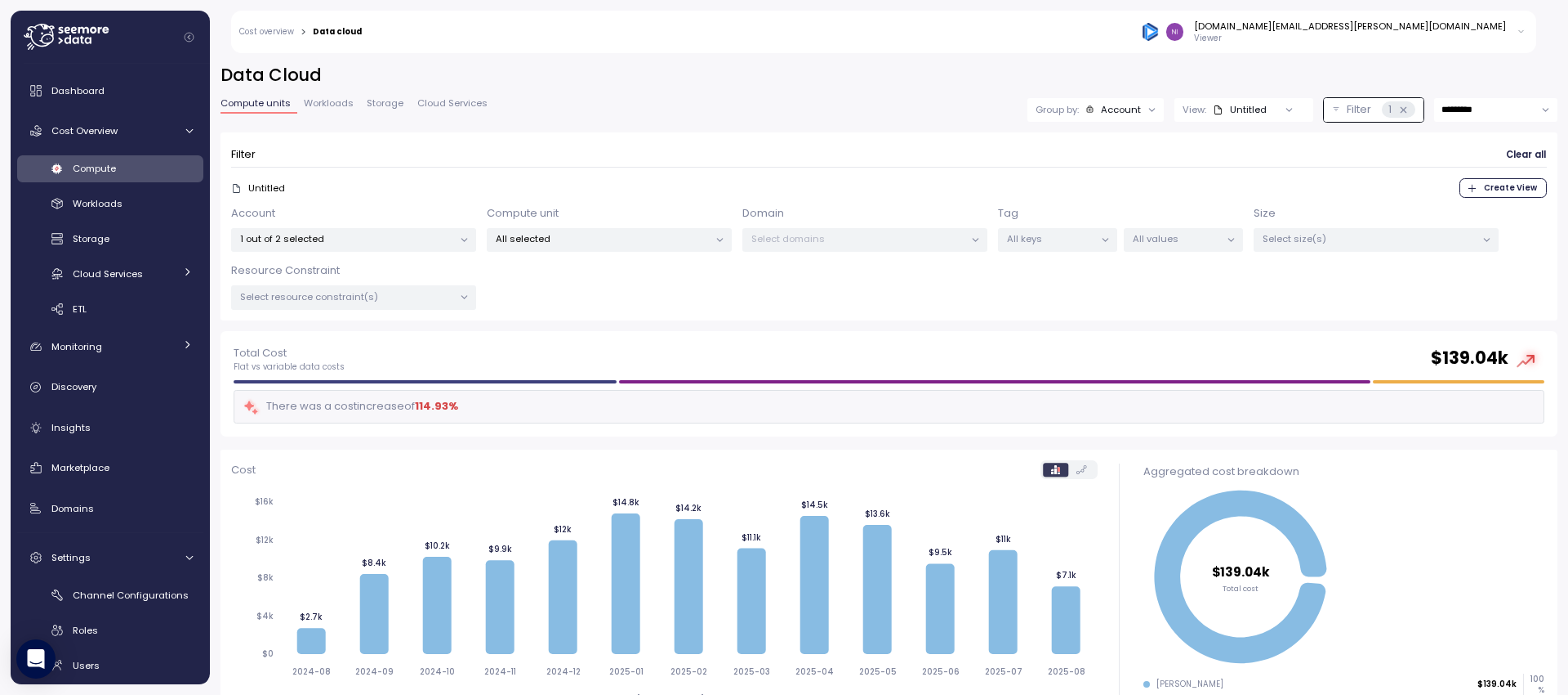
click at [336, 112] on link "Workloads" at bounding box center [328, 106] width 63 height 14
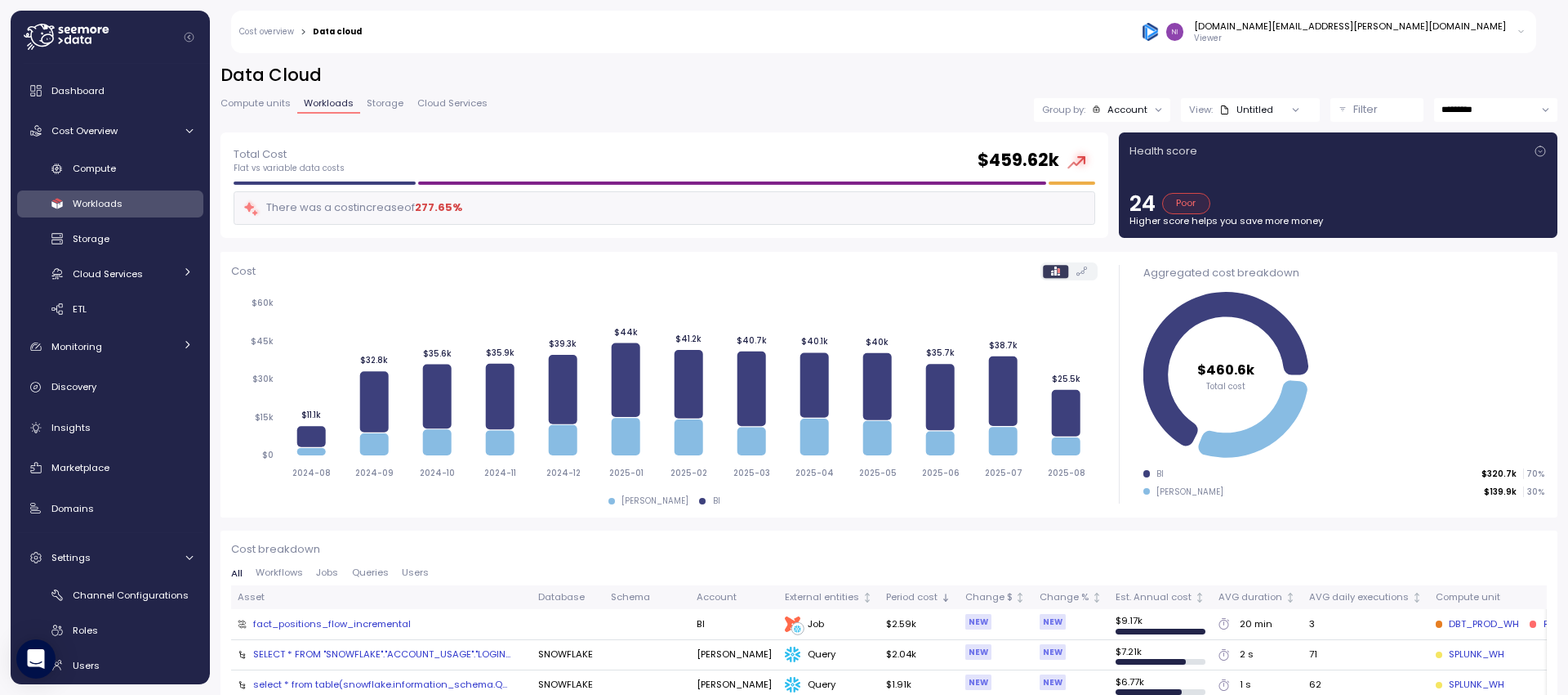
click at [1373, 101] on p "Filter" at bounding box center [1365, 109] width 25 height 16
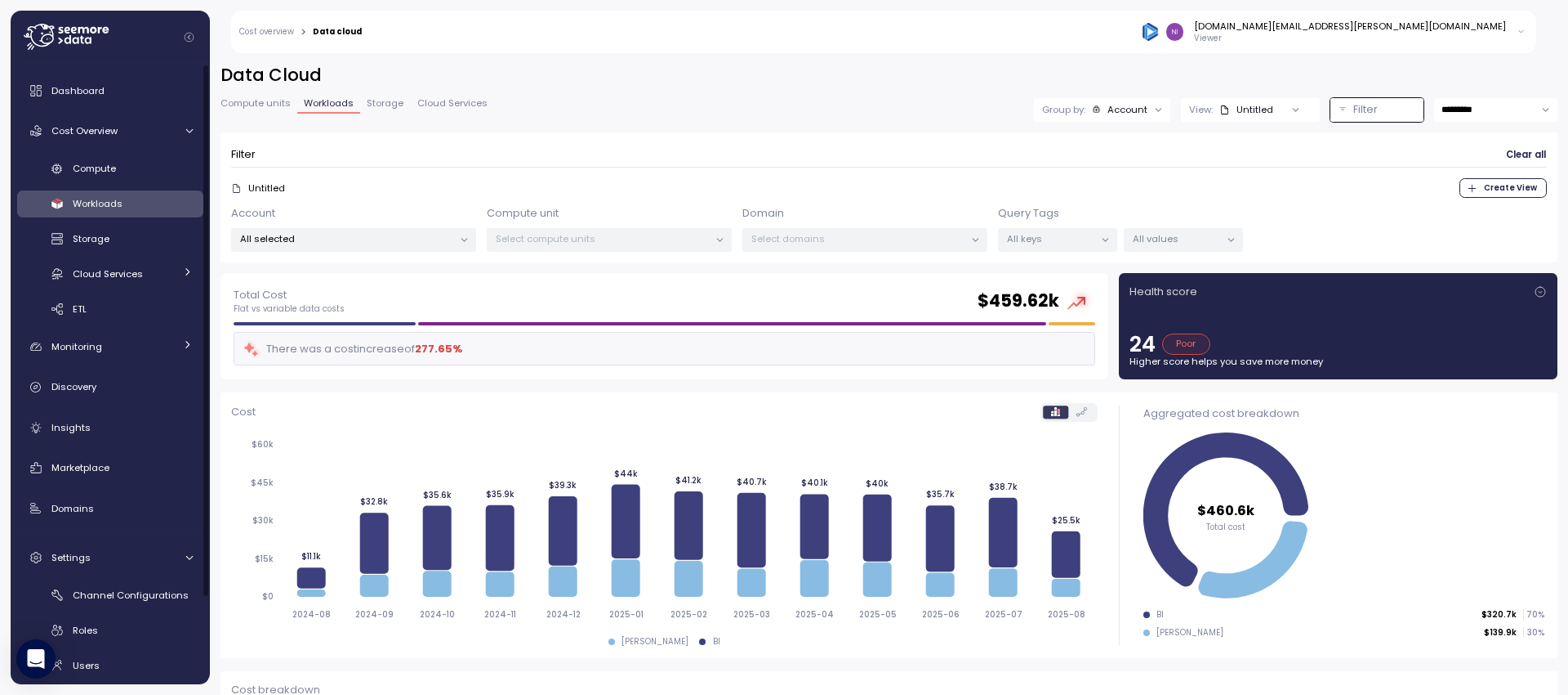
click at [324, 259] on div "Filter Clear all Untitled Create View Account All selected Compute unit Select …" at bounding box center [888, 197] width 1337 height 130
click at [343, 243] on p "All selected" at bounding box center [346, 238] width 213 height 13
click at [316, 331] on p "BI" at bounding box center [318, 328] width 8 height 13
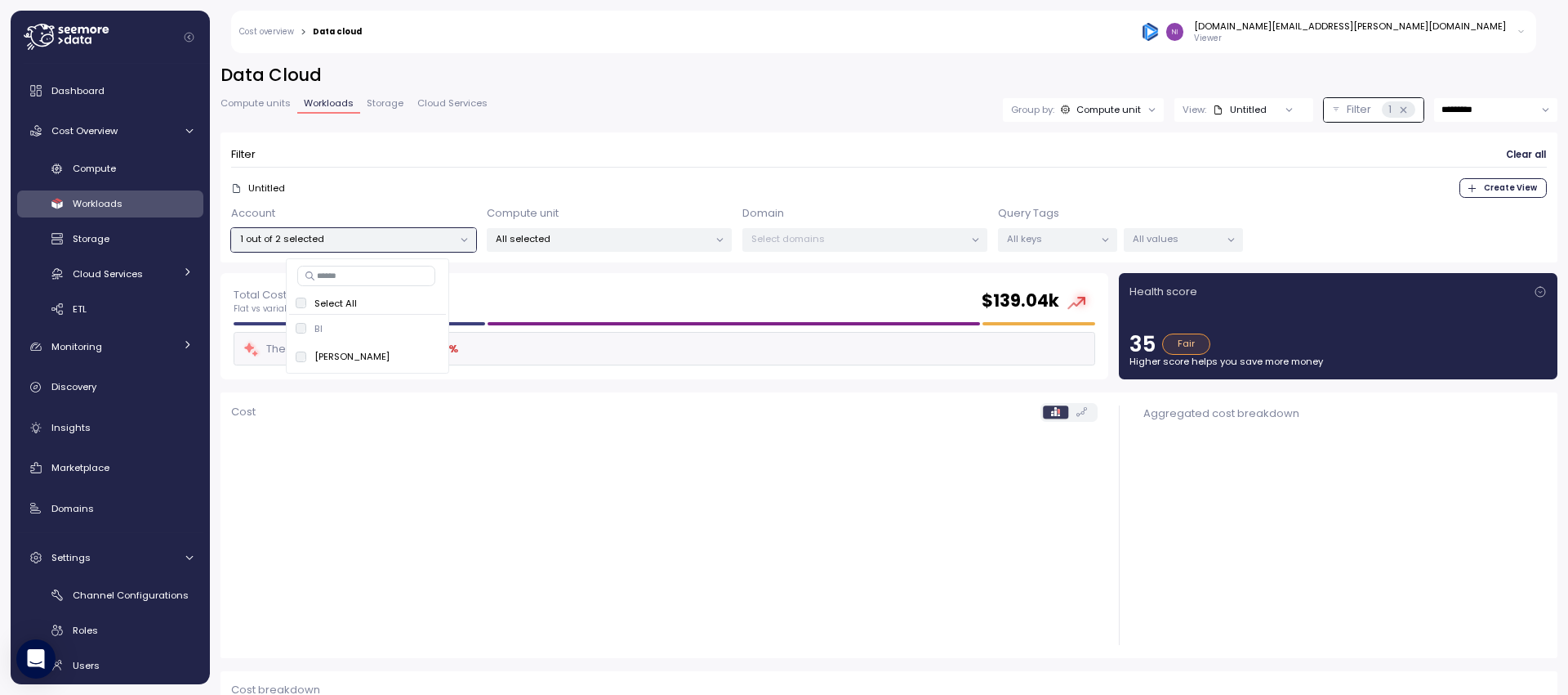
click at [647, 130] on div "Data Cloud Compute units Workloads Storage Cloud Services Group by: Compute uni…" at bounding box center [888, 168] width 1337 height 209
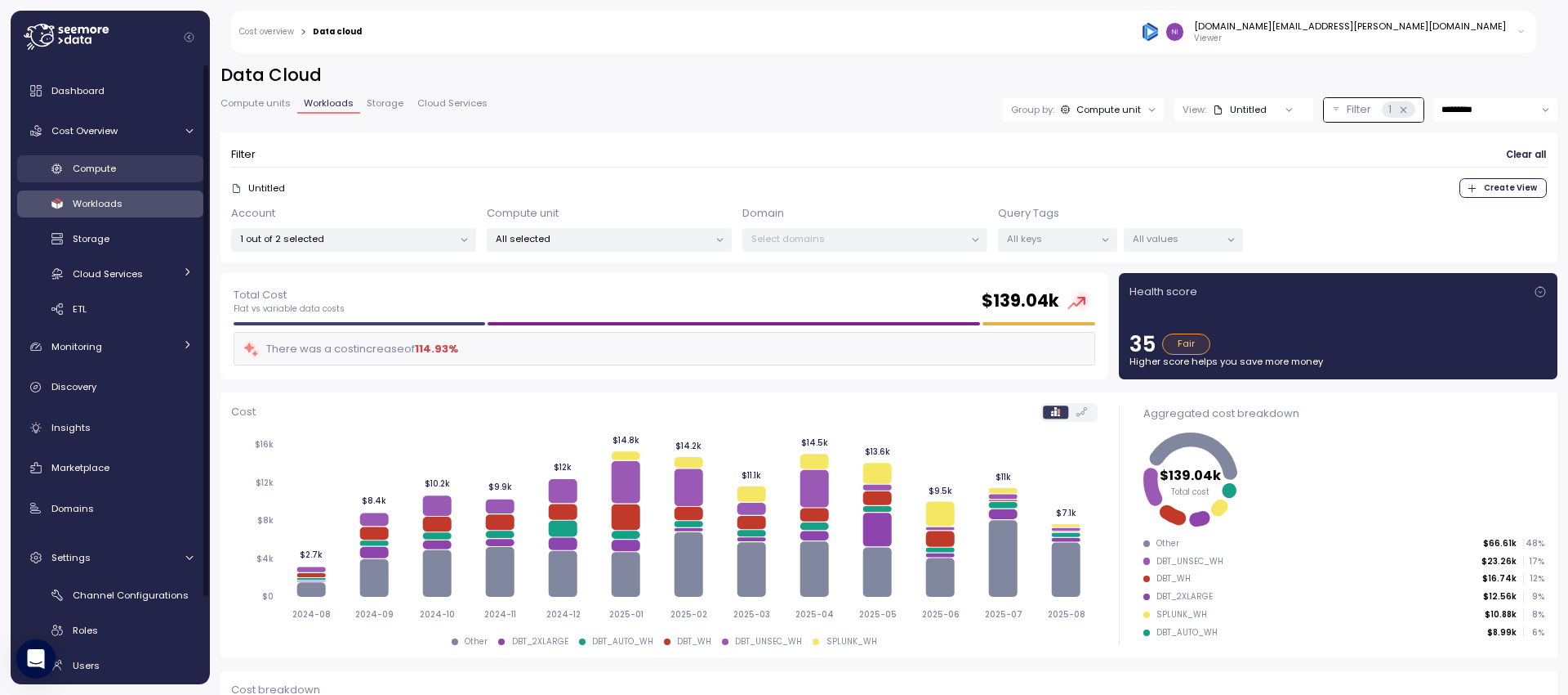
click at [91, 164] on span "Compute" at bounding box center [94, 168] width 43 height 13
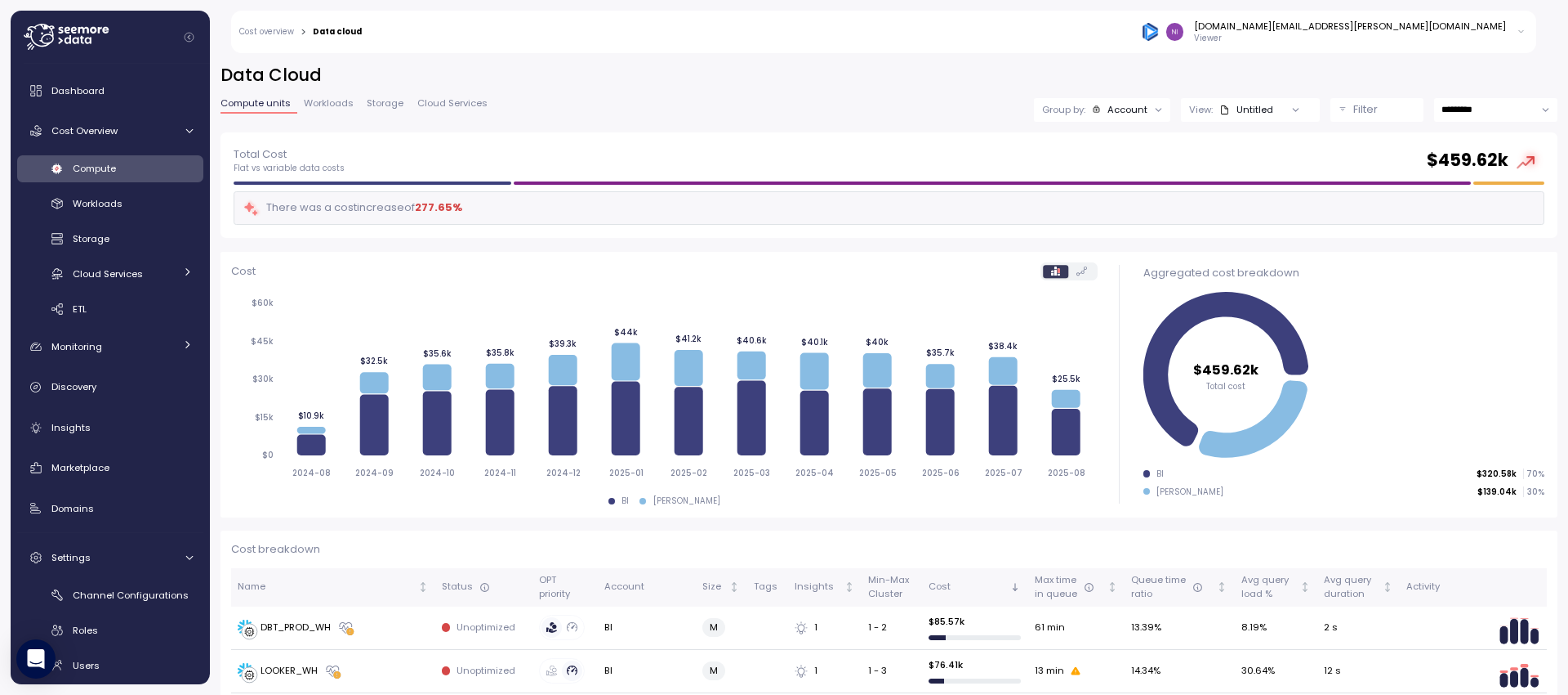
click at [334, 103] on span "Workloads" at bounding box center [328, 104] width 50 height 9
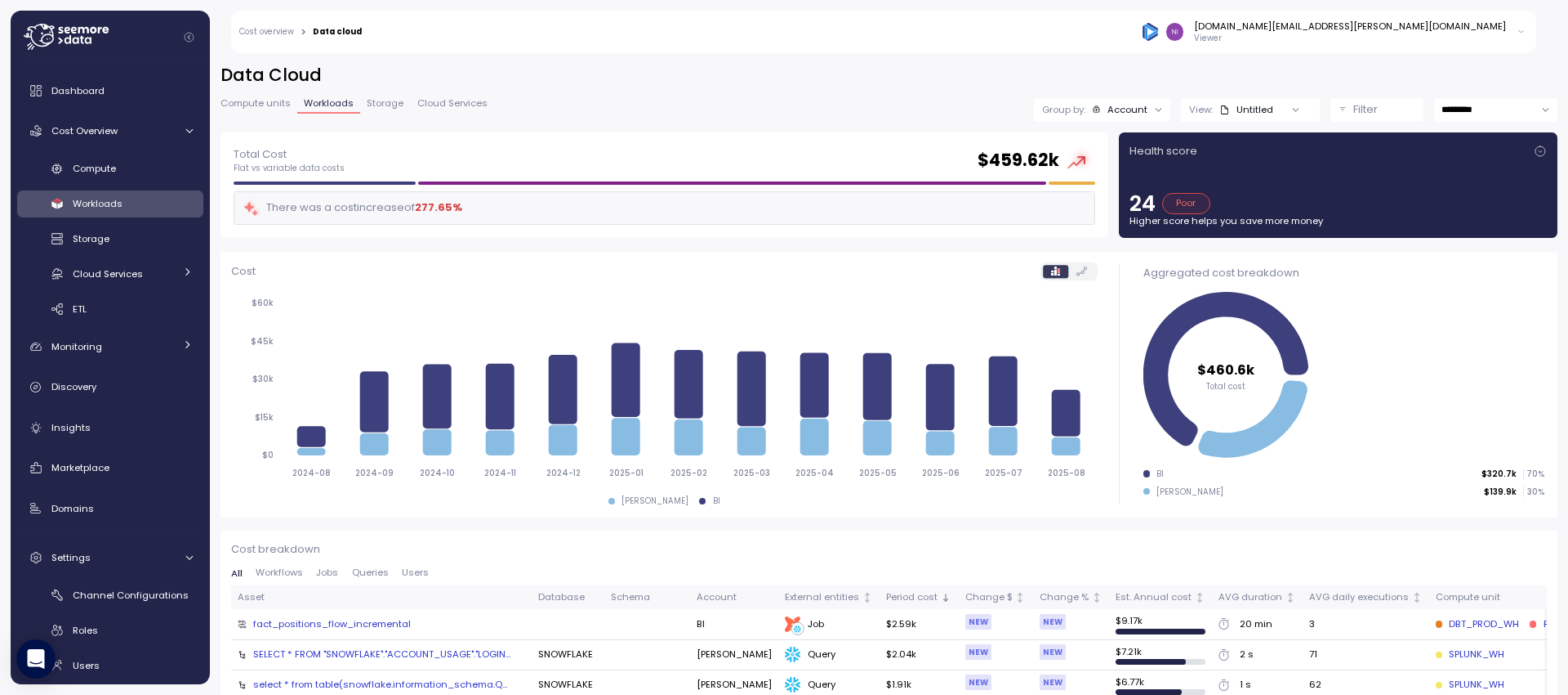
click at [384, 107] on span "Storage" at bounding box center [385, 104] width 37 height 9
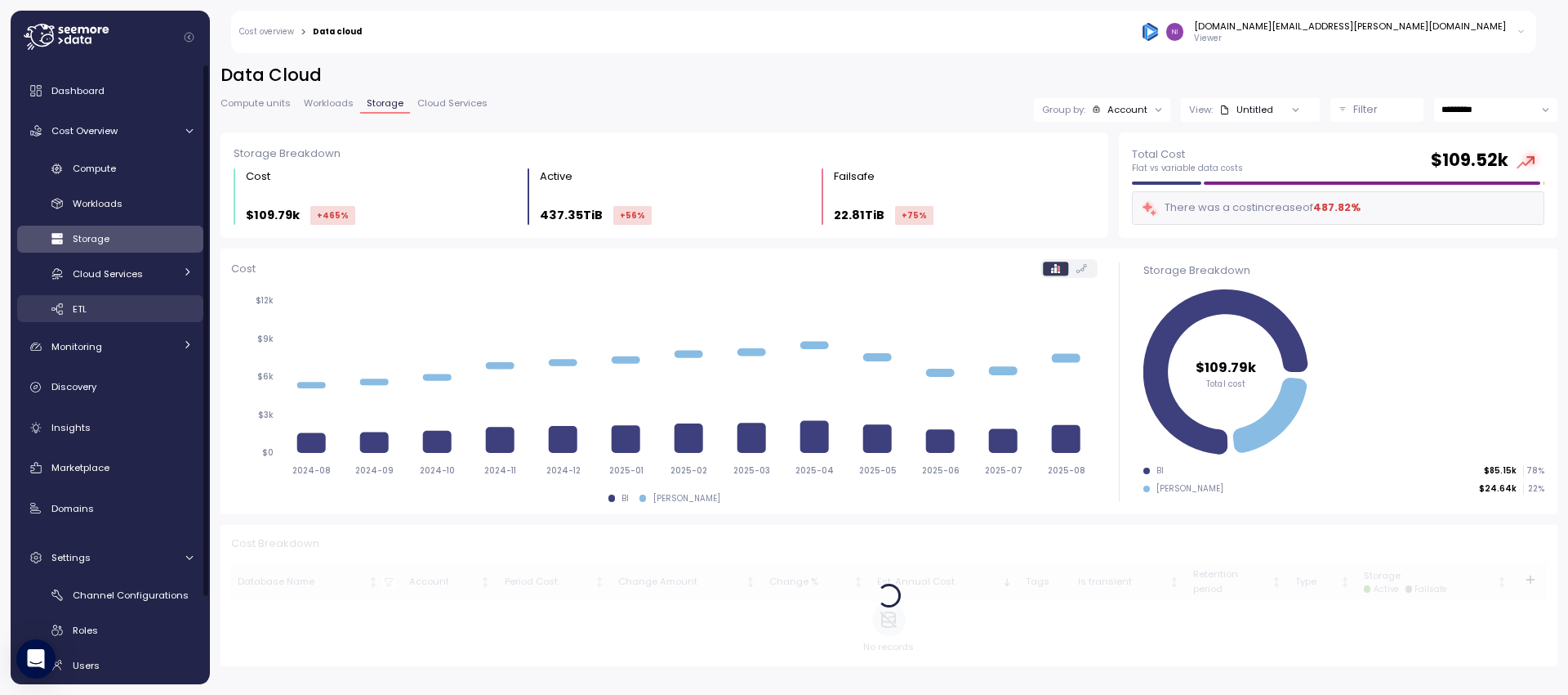
click at [111, 306] on div "ETL" at bounding box center [133, 309] width 120 height 16
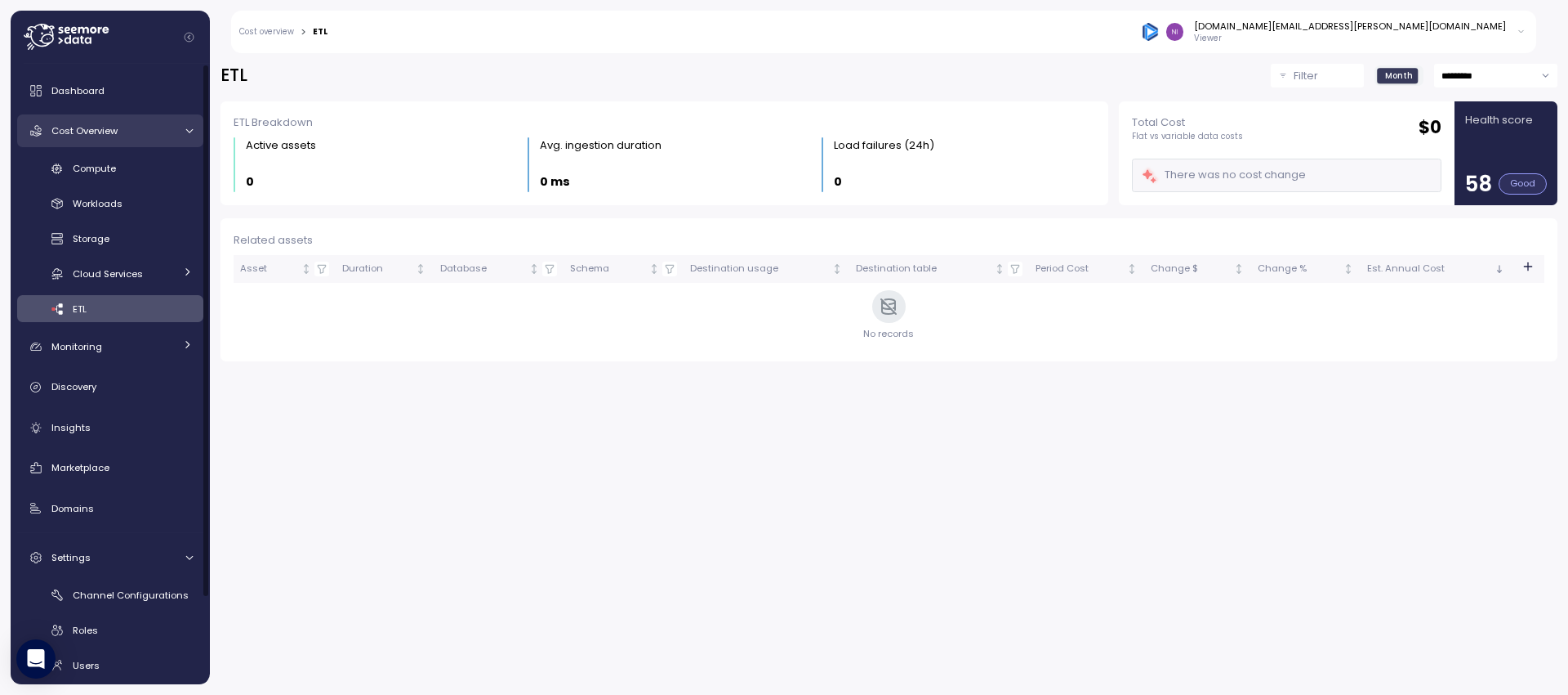
click at [139, 132] on div "Cost Overview" at bounding box center [112, 130] width 122 height 16
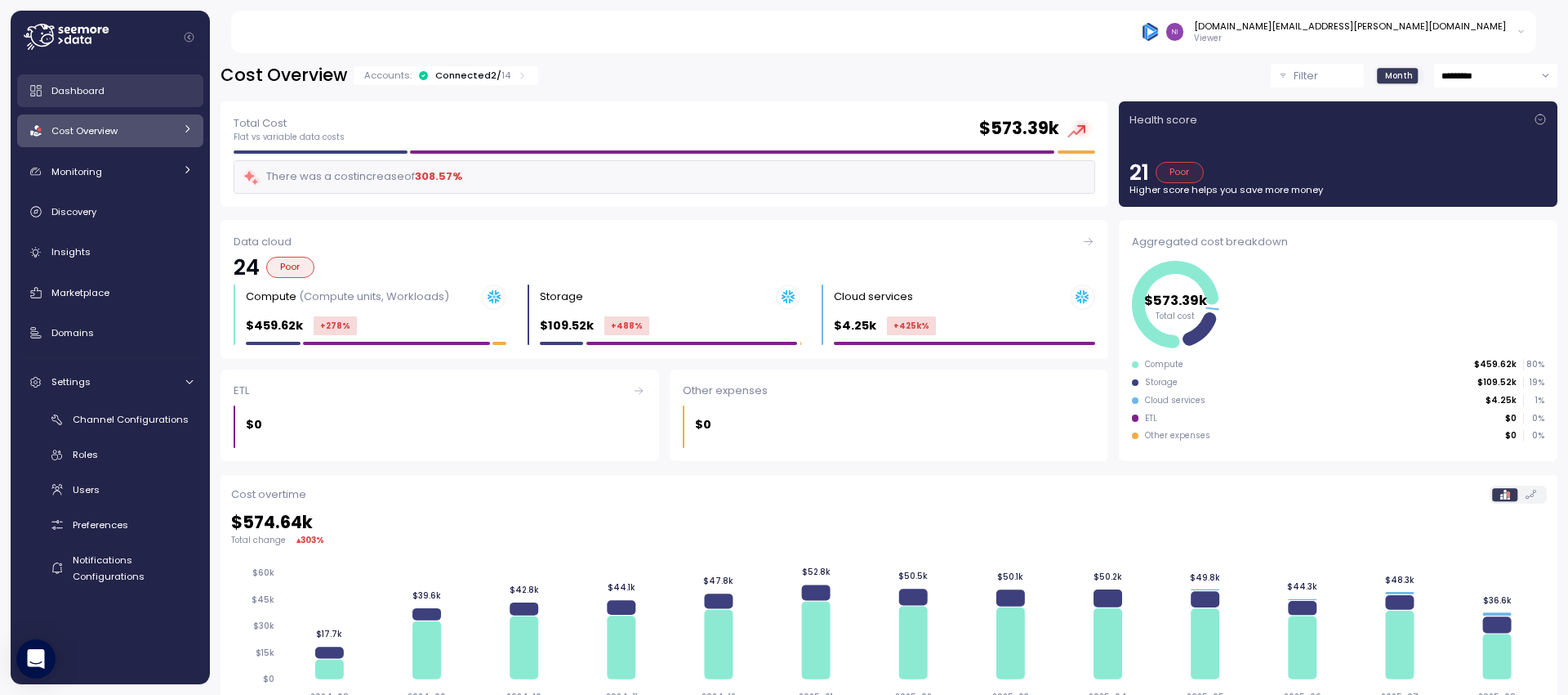
click at [115, 78] on link "Dashboard" at bounding box center [110, 90] width 186 height 33
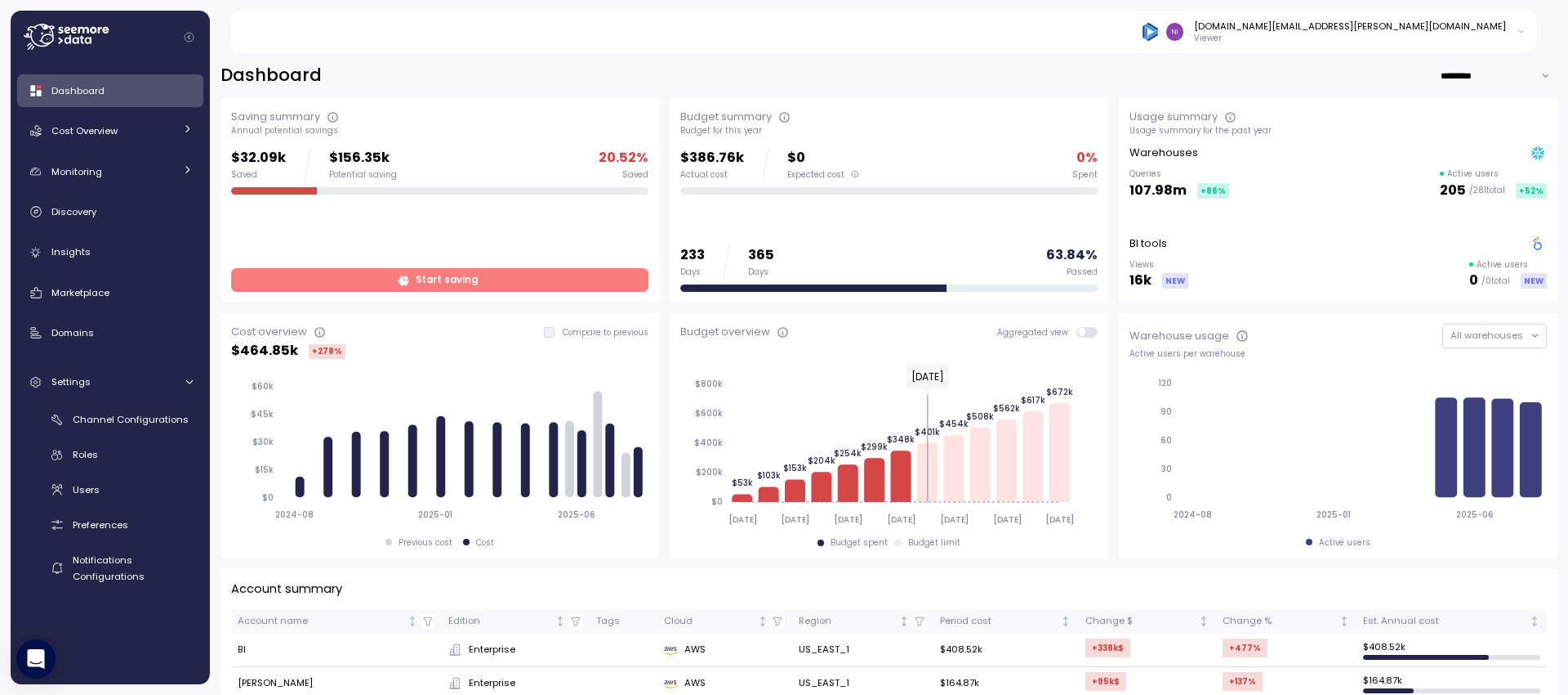
click at [769, 47] on div "nir.weber@pagaya.com Viewer" at bounding box center [893, 32] width 1287 height 42
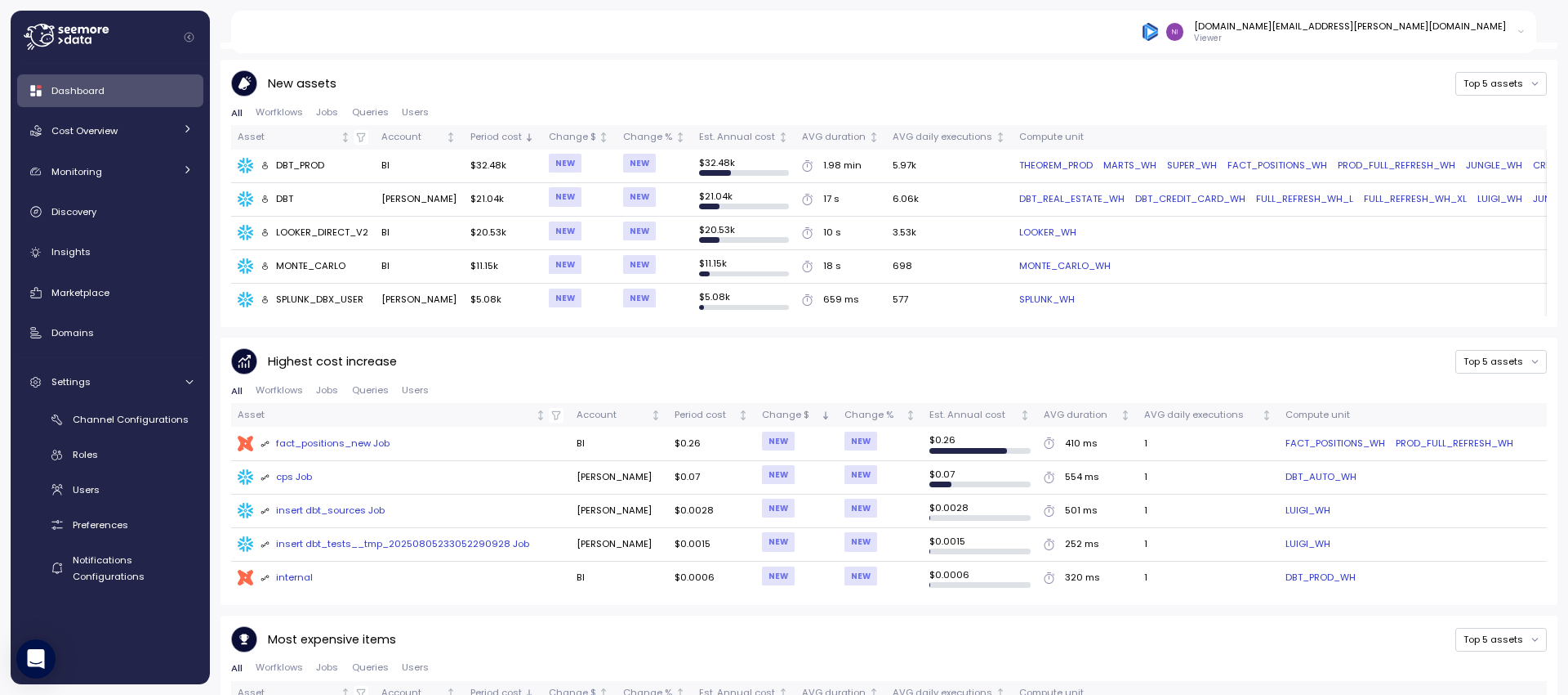
scroll to position [664, 0]
click at [491, 339] on div "Highest cost increase Top 5 assets All Worfklows Jobs Queries Users Asset Accou…" at bounding box center [888, 470] width 1337 height 267
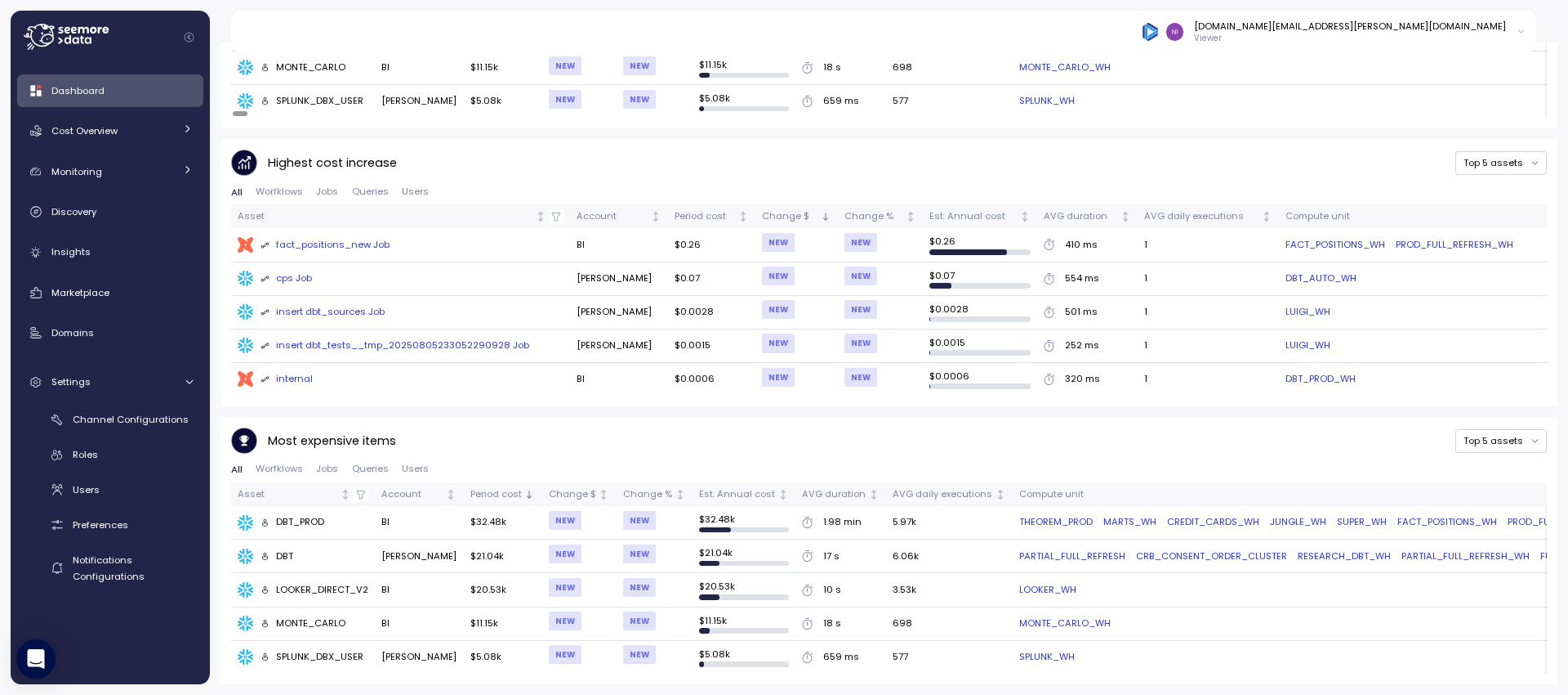
scroll to position [0, 0]
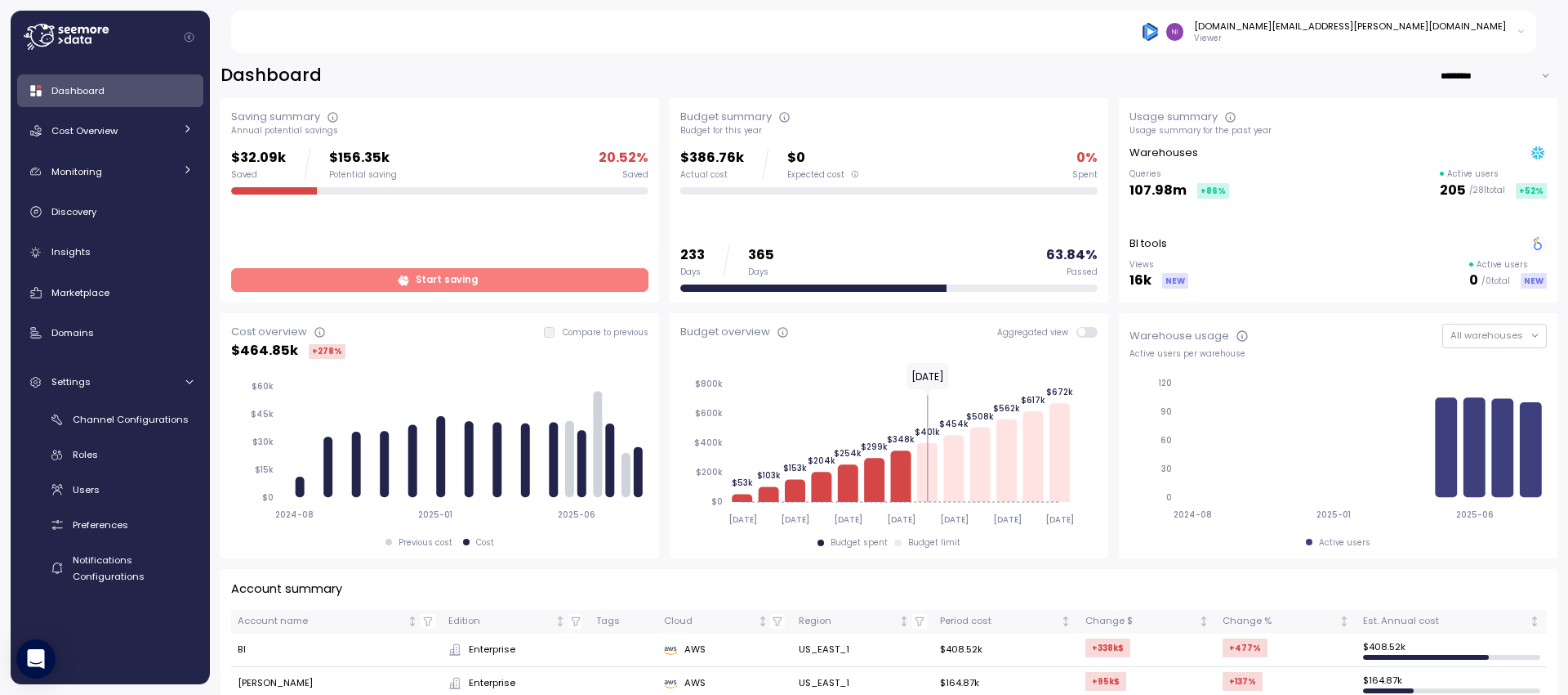
click at [455, 284] on span "Start saving" at bounding box center [447, 280] width 62 height 22
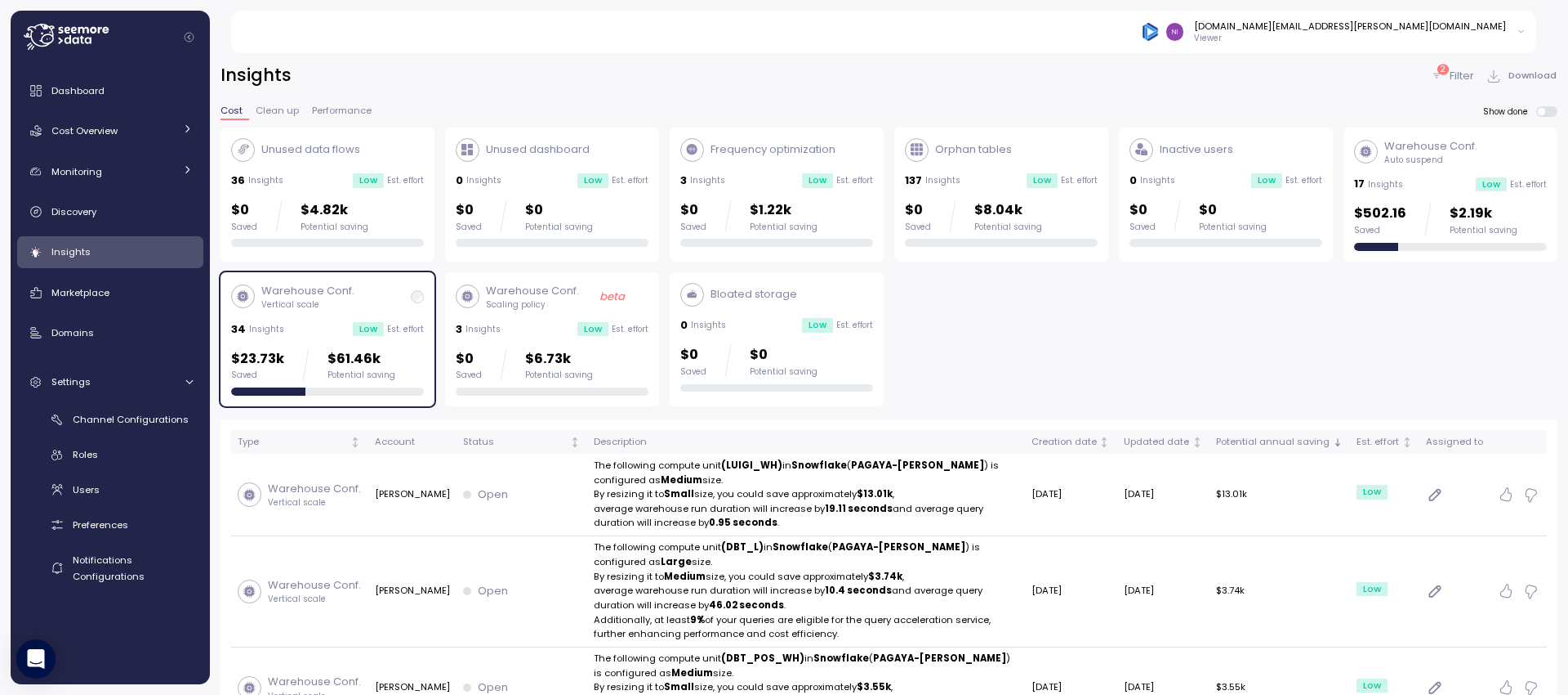
click at [396, 290] on div "Warehouse Conf. Vertical scale" at bounding box center [327, 296] width 193 height 27
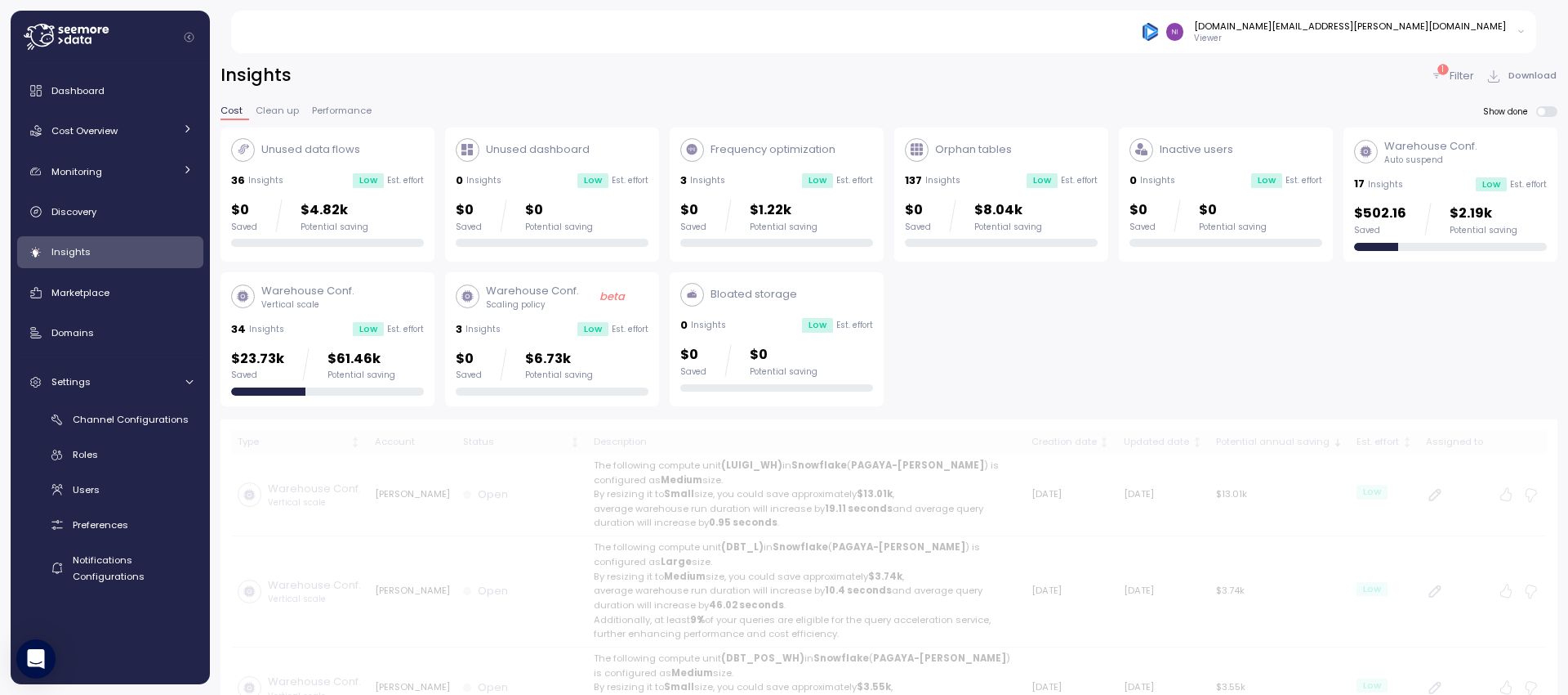
click at [416, 162] on div "Unused data flows 36 Insights Low Est. effort $0 Saved $4.82k Potential saving" at bounding box center [327, 193] width 193 height 110
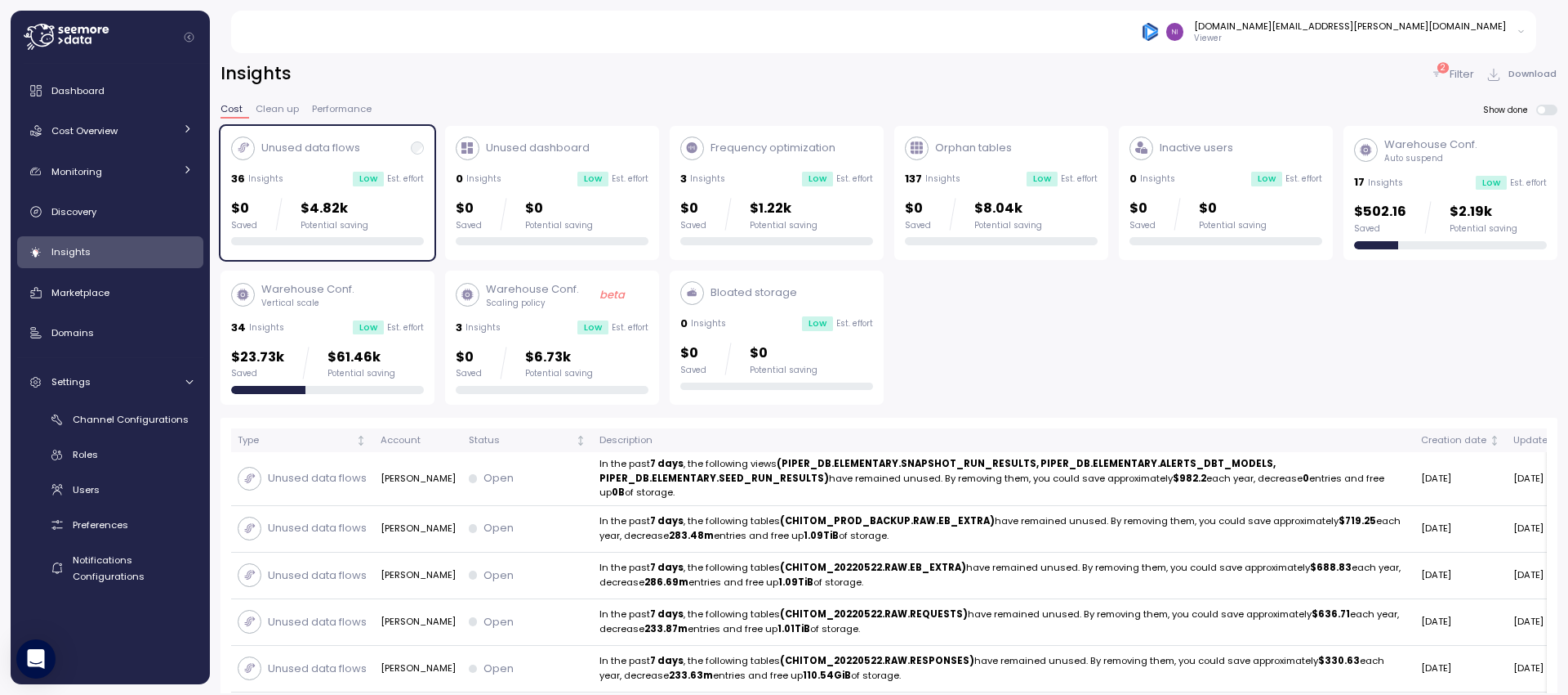
click at [1463, 72] on p "Filter" at bounding box center [1462, 74] width 25 height 16
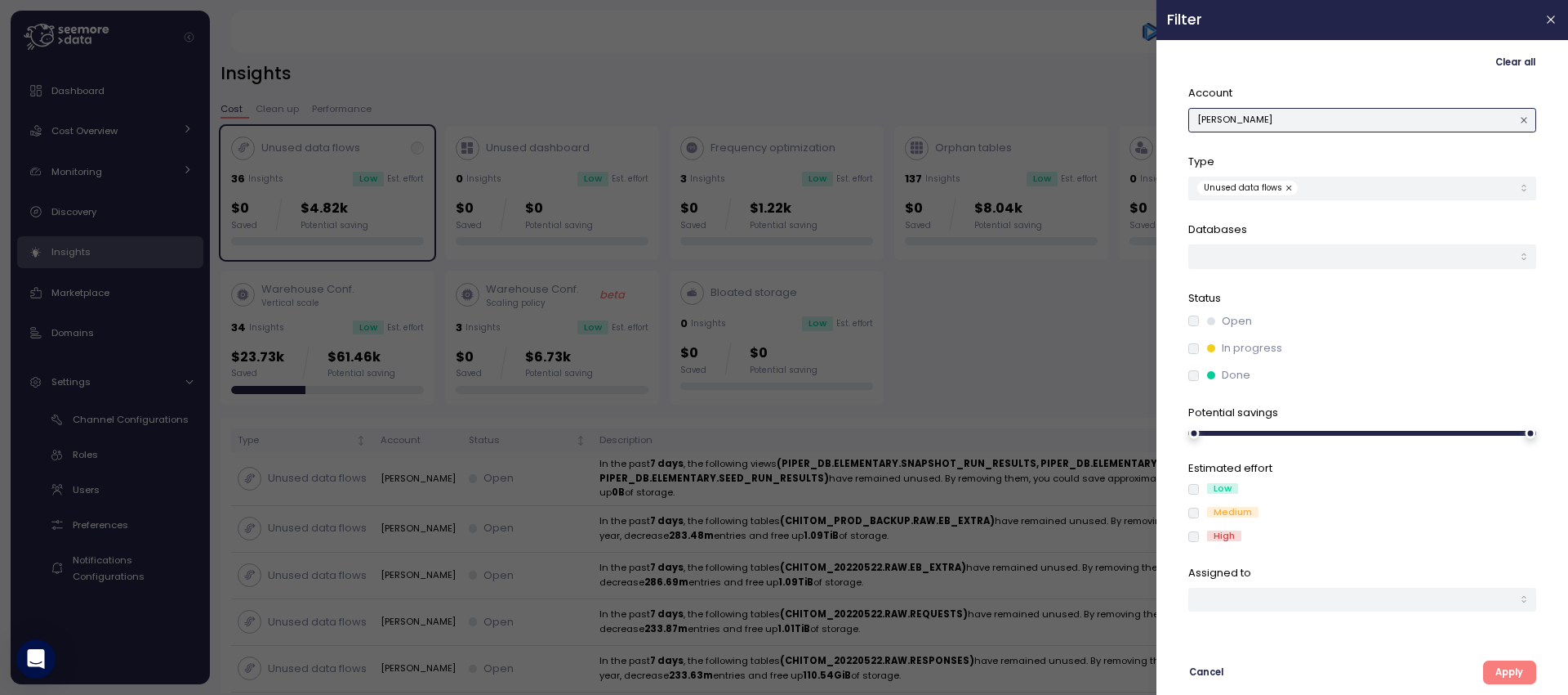
click at [1366, 113] on button "[PERSON_NAME]" at bounding box center [1362, 120] width 348 height 24
click at [942, 88] on div at bounding box center [784, 347] width 1568 height 695
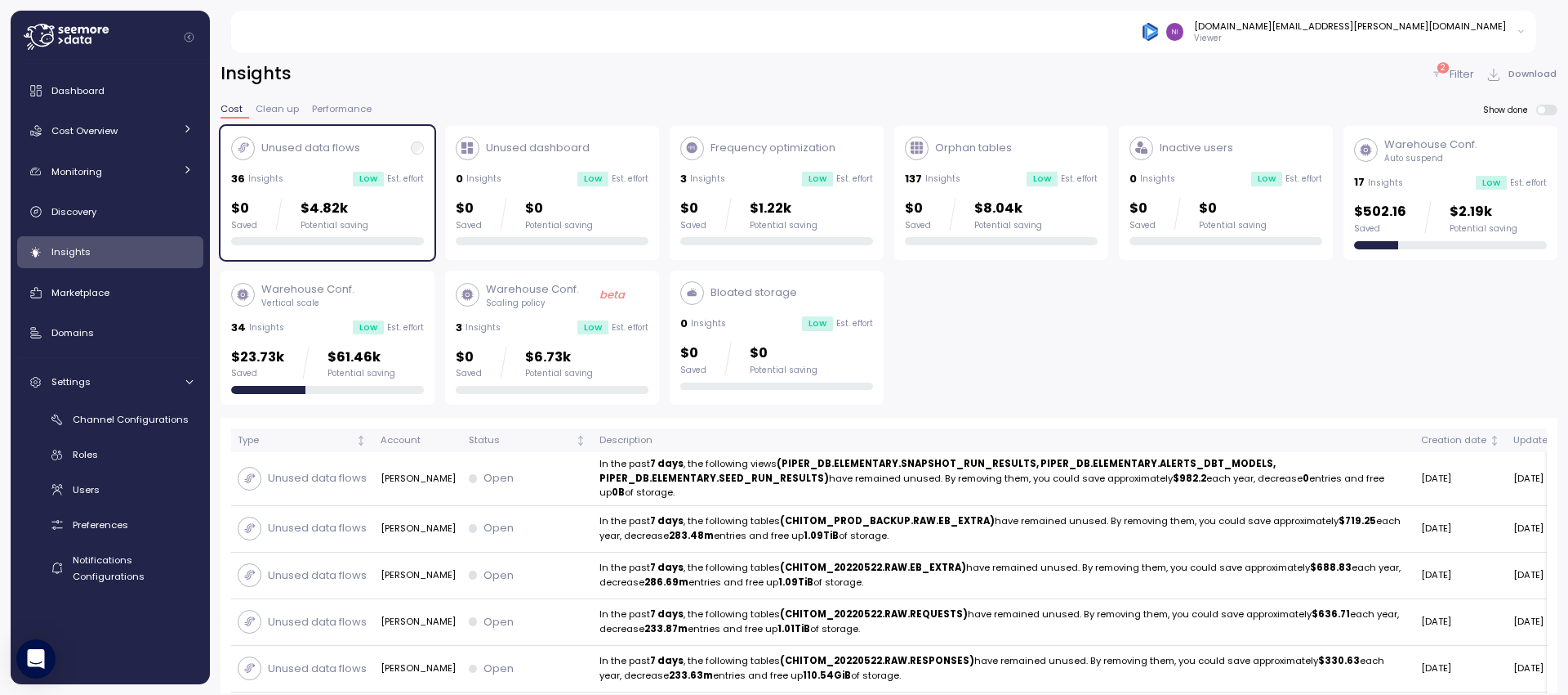
click at [487, 156] on div "Unused dashboard" at bounding box center [522, 148] width 134 height 24
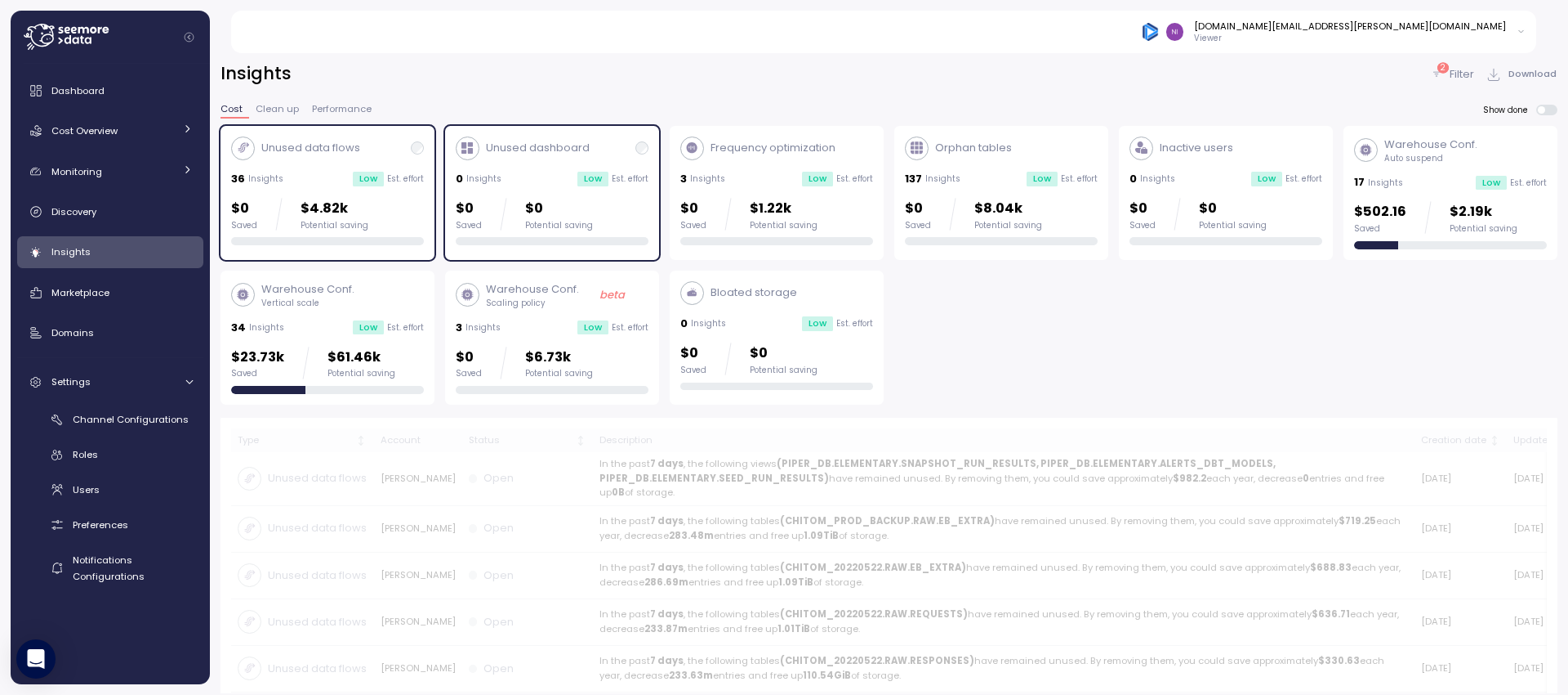
click at [385, 153] on div "Unused data flows" at bounding box center [327, 148] width 193 height 24
click at [514, 157] on div "Unused dashboard" at bounding box center [522, 148] width 134 height 24
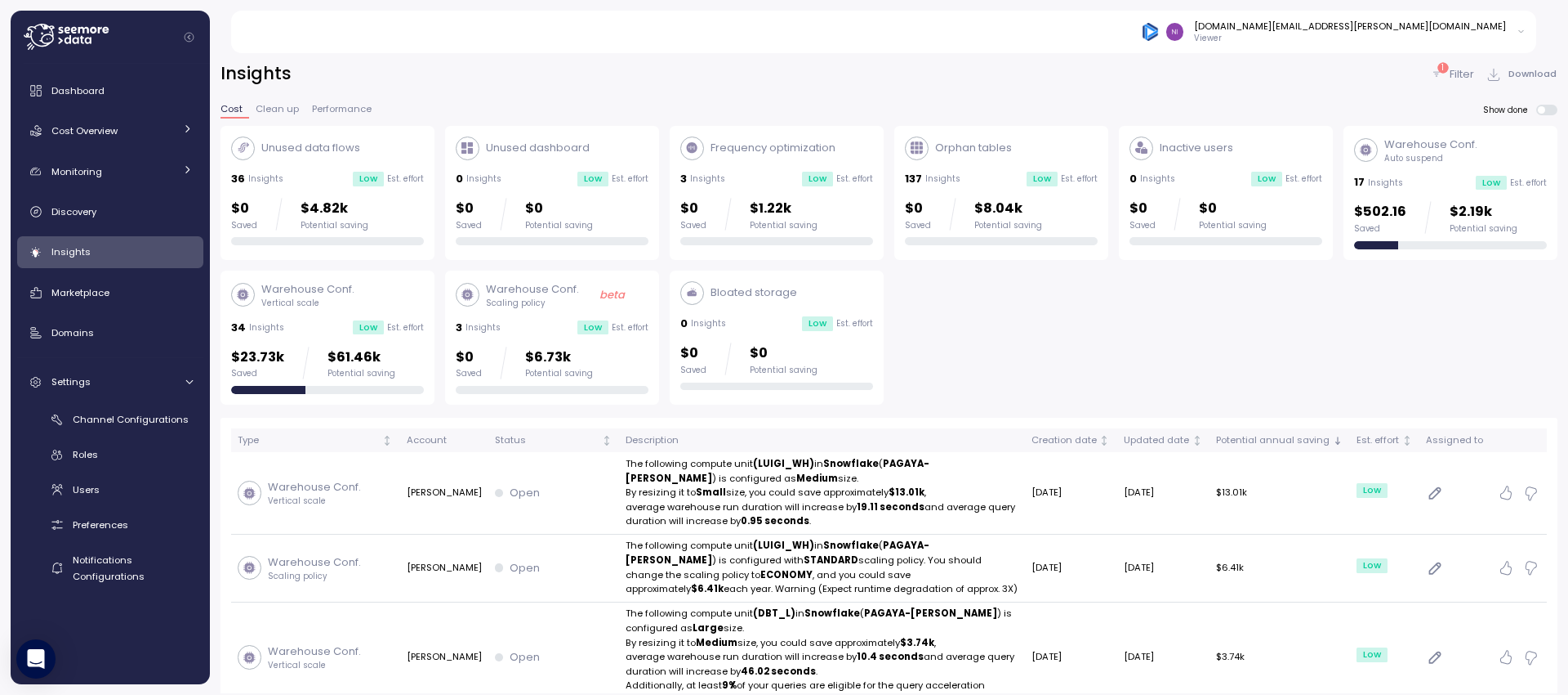
click at [1445, 66] on div "1" at bounding box center [1443, 67] width 11 height 11
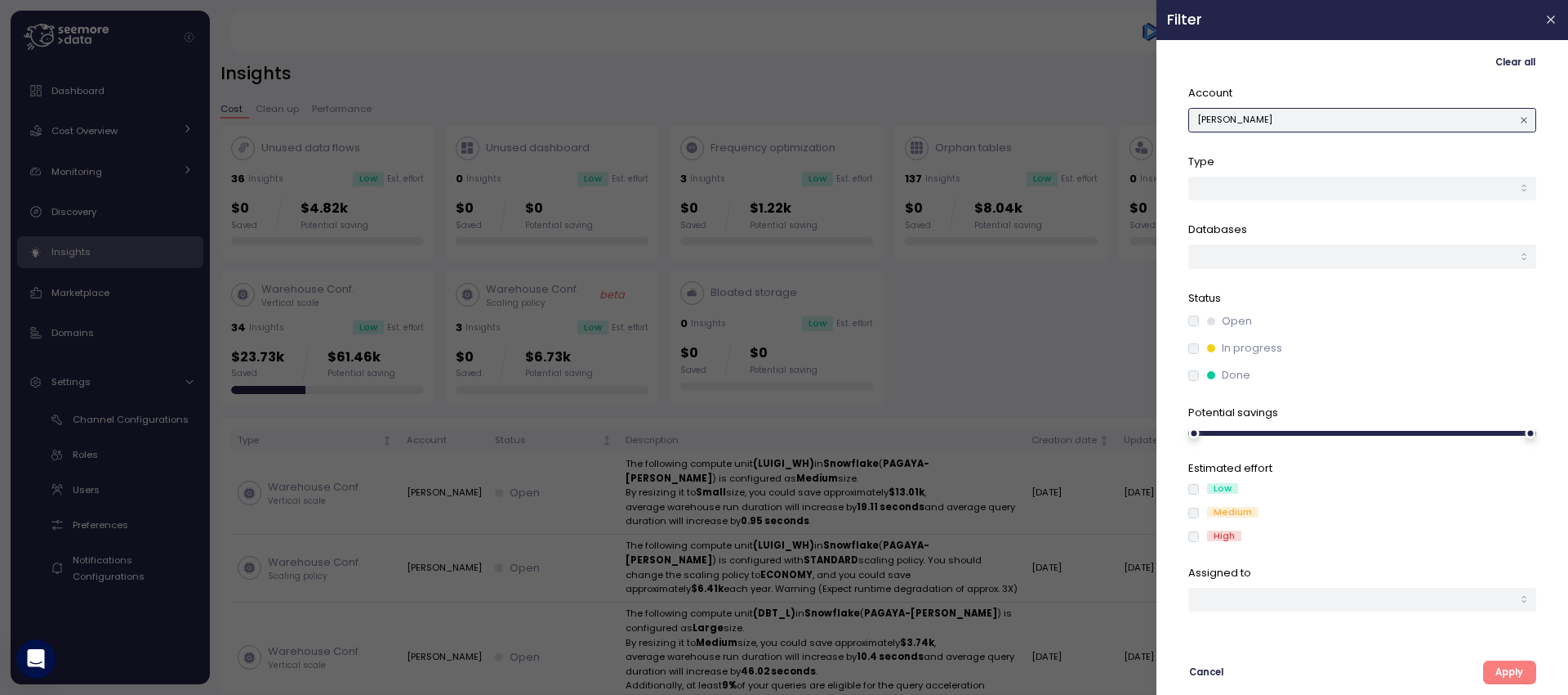
click at [1310, 123] on button "[PERSON_NAME]" at bounding box center [1362, 120] width 348 height 24
click at [1231, 151] on div "BI" at bounding box center [1363, 153] width 341 height 22
click at [1528, 670] on button "Apply" at bounding box center [1510, 672] width 53 height 24
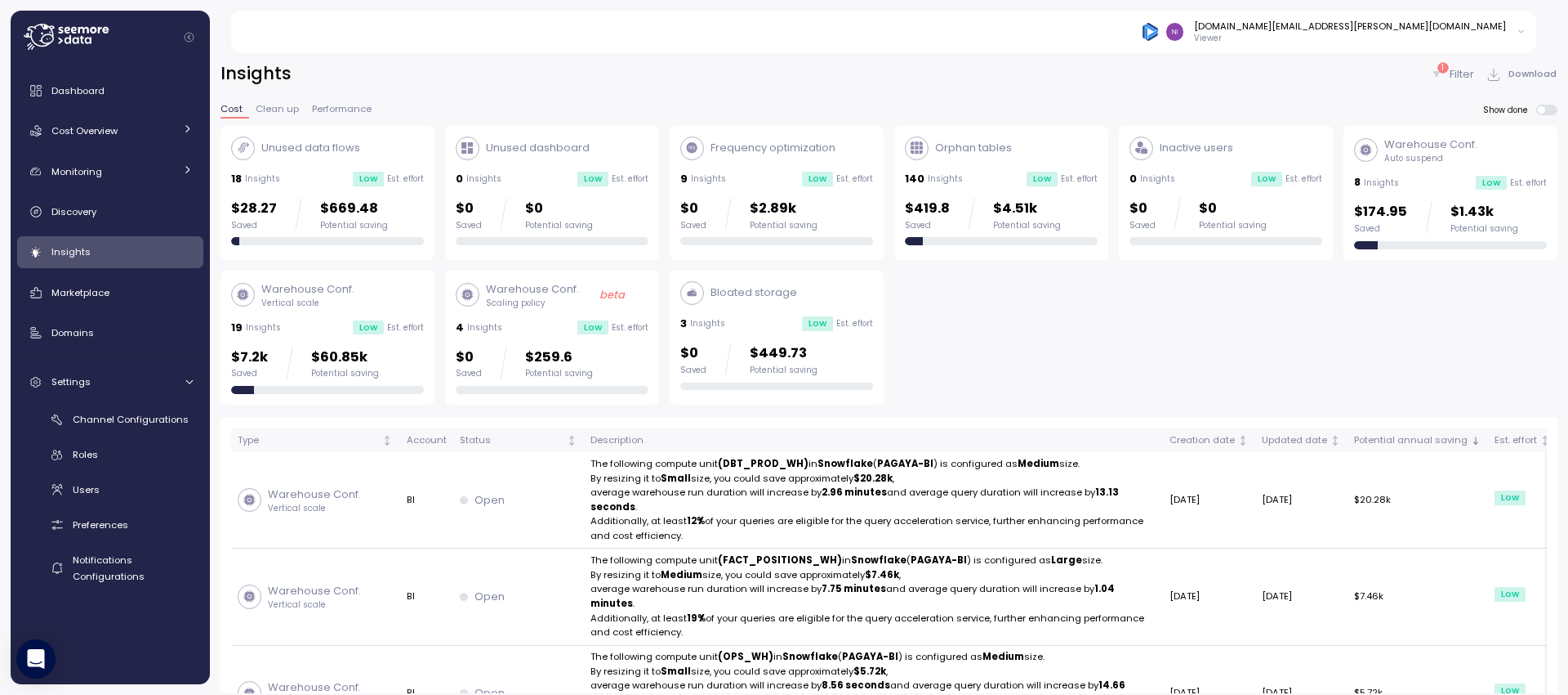
click at [1449, 81] on p "Filter" at bounding box center [1462, 74] width 25 height 16
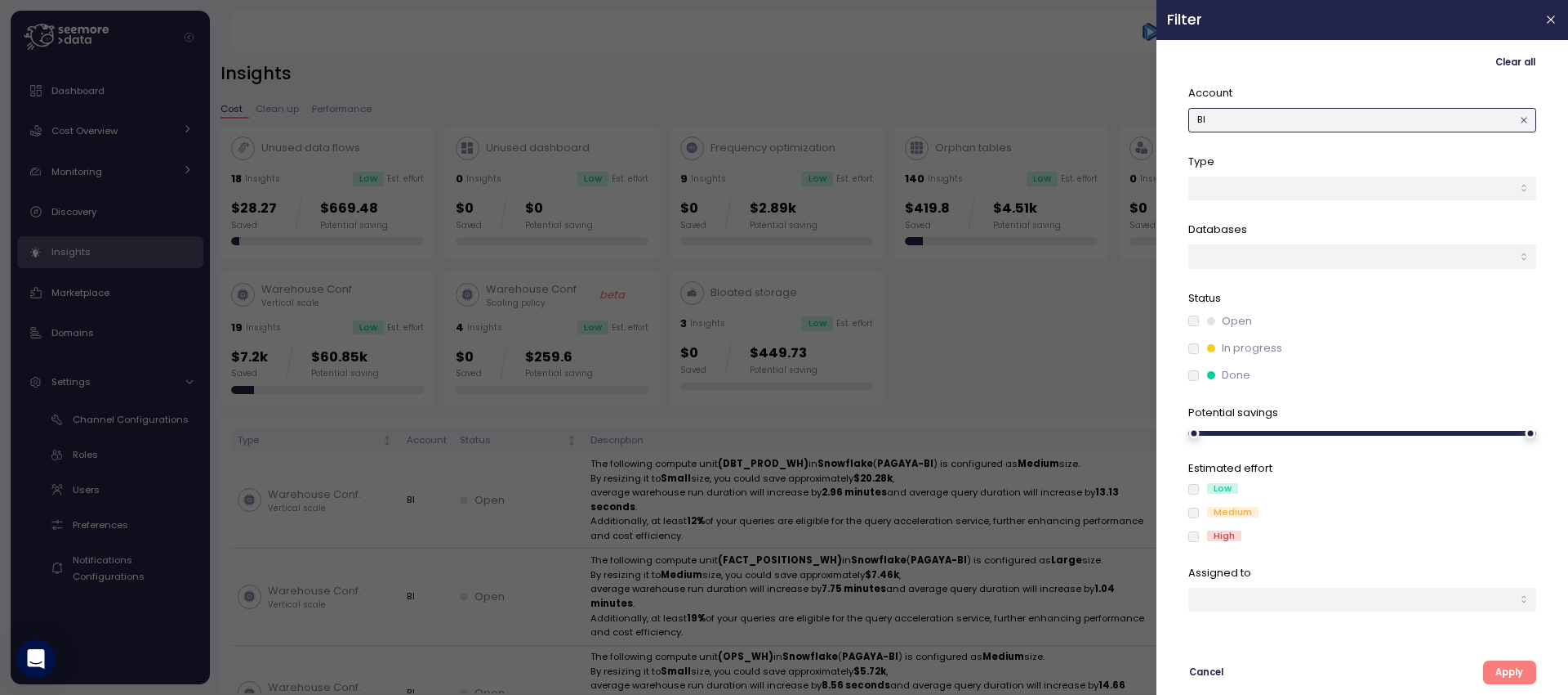
click at [1364, 125] on button "BI" at bounding box center [1362, 120] width 348 height 24
click at [803, 67] on div at bounding box center [784, 347] width 1568 height 695
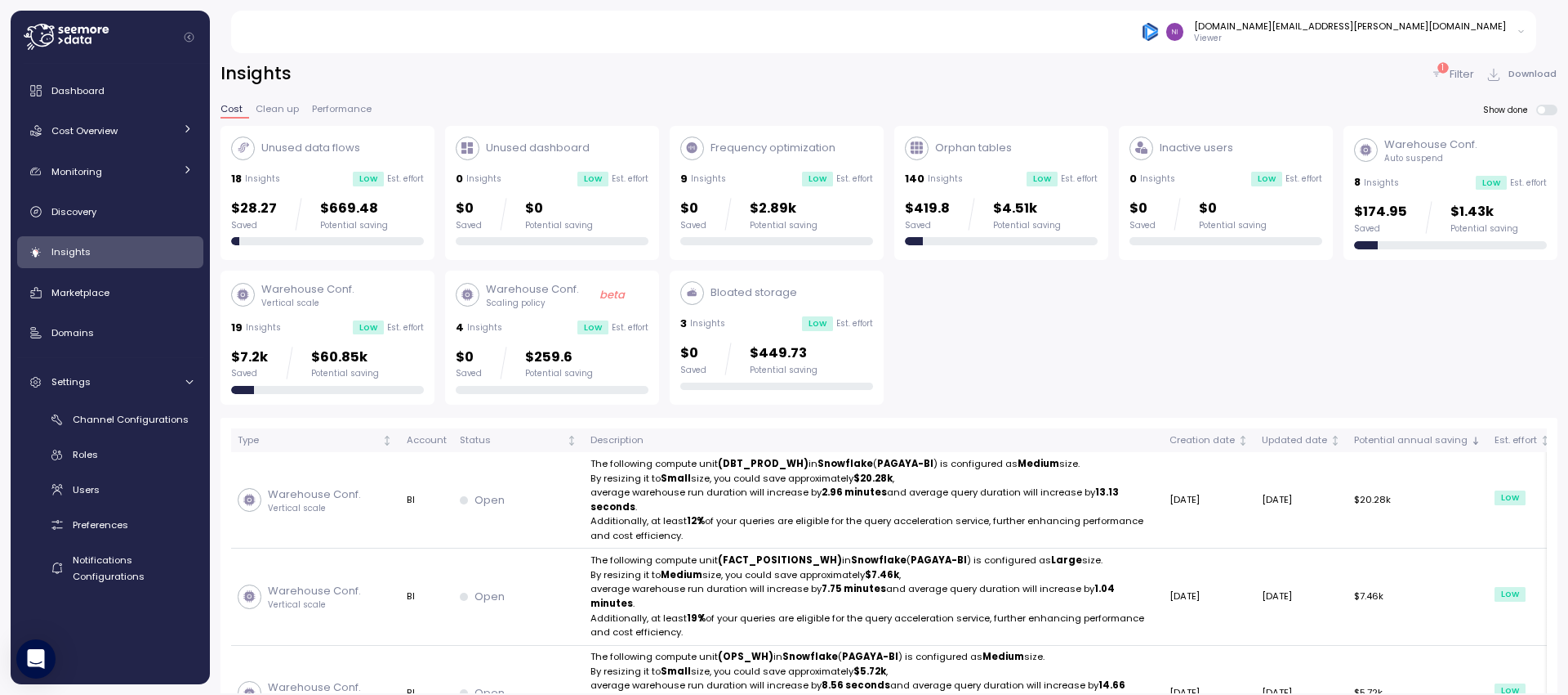
click at [519, 136] on div "Unused dashboard" at bounding box center [522, 148] width 134 height 24
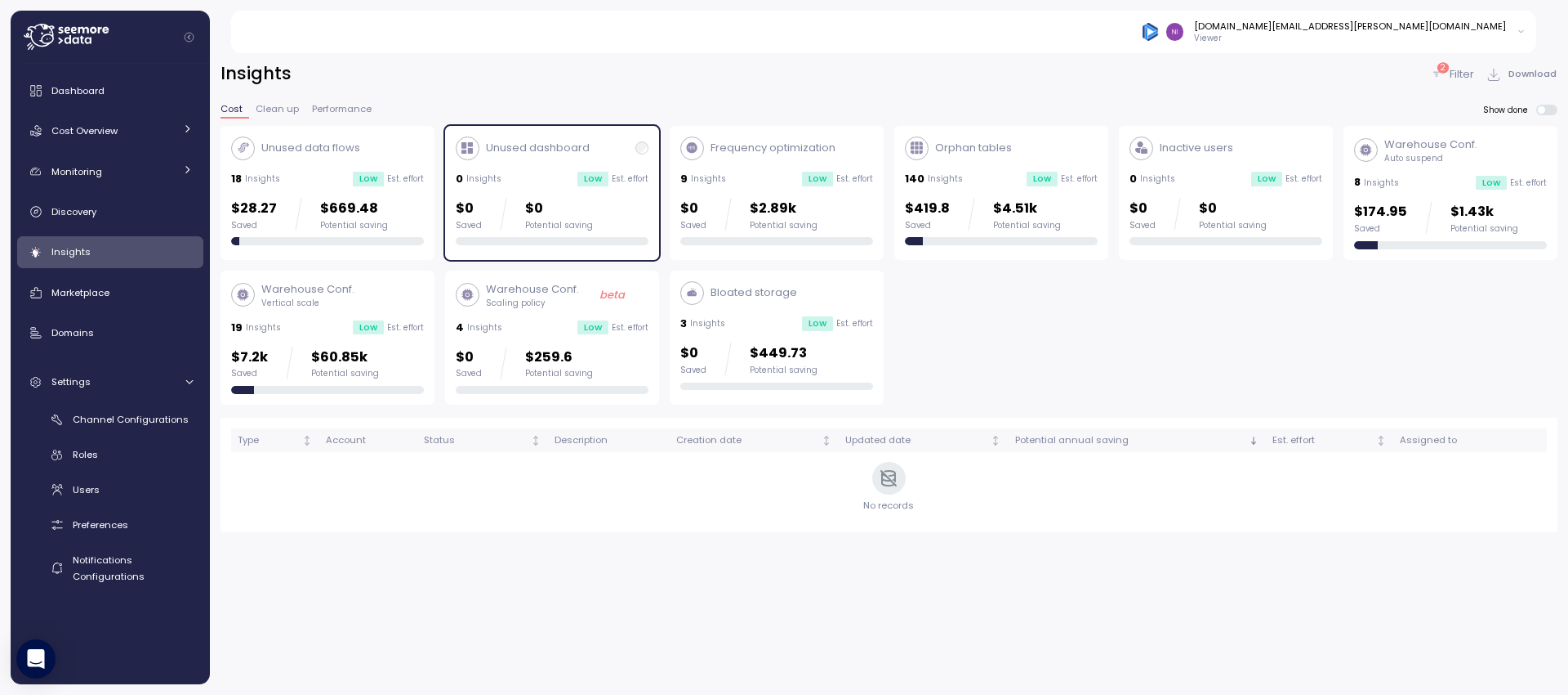
click at [512, 174] on div "0 Insights Low Est. effort" at bounding box center [552, 179] width 193 height 16
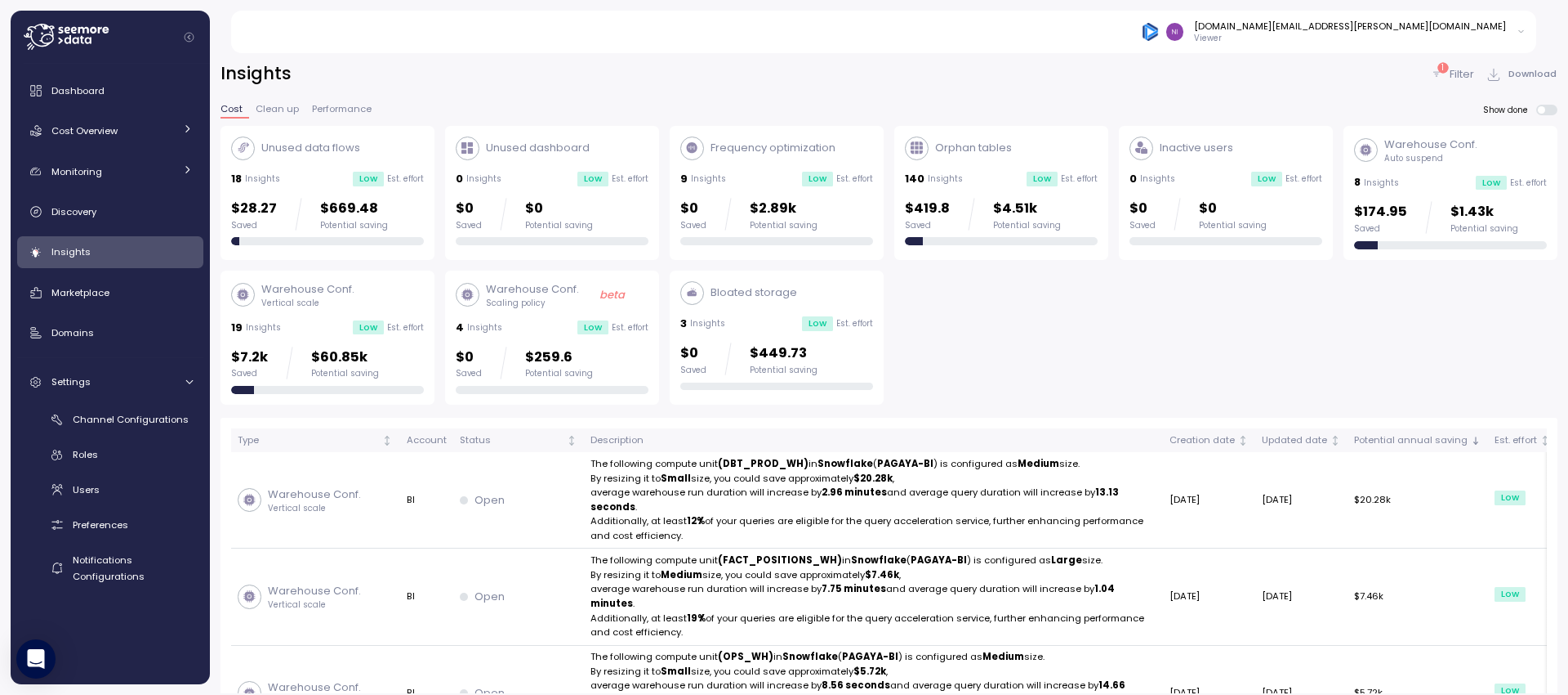
click at [380, 279] on div "Warehouse Conf. Vertical scale 19 Insights Low Est. effort $7.2k Saved $60.85k …" at bounding box center [327, 337] width 214 height 134
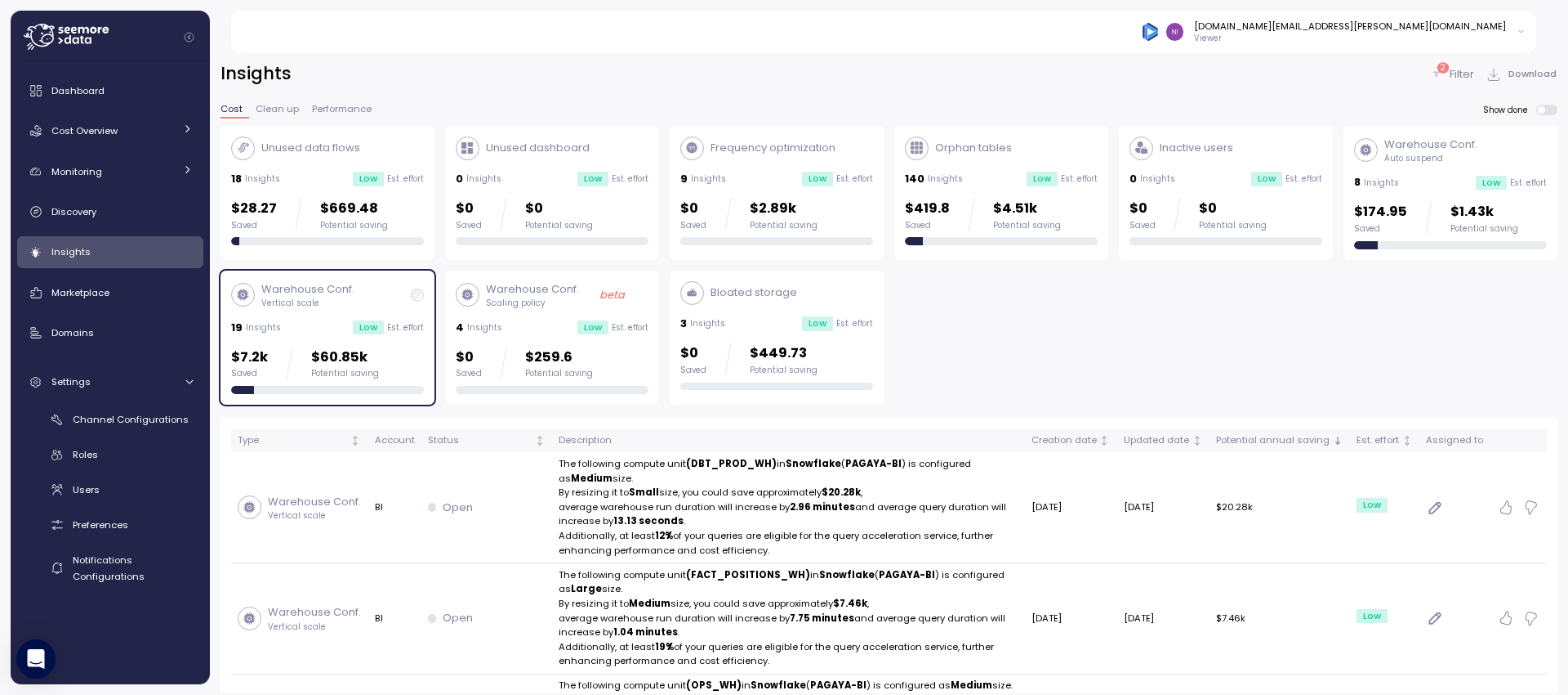
click at [315, 160] on div "Unused data flows 18 Insights Low Est. effort $28.27 Saved $669.48 Potential sa…" at bounding box center [327, 191] width 193 height 110
click at [319, 157] on div "Unused data flows" at bounding box center [296, 148] width 129 height 24
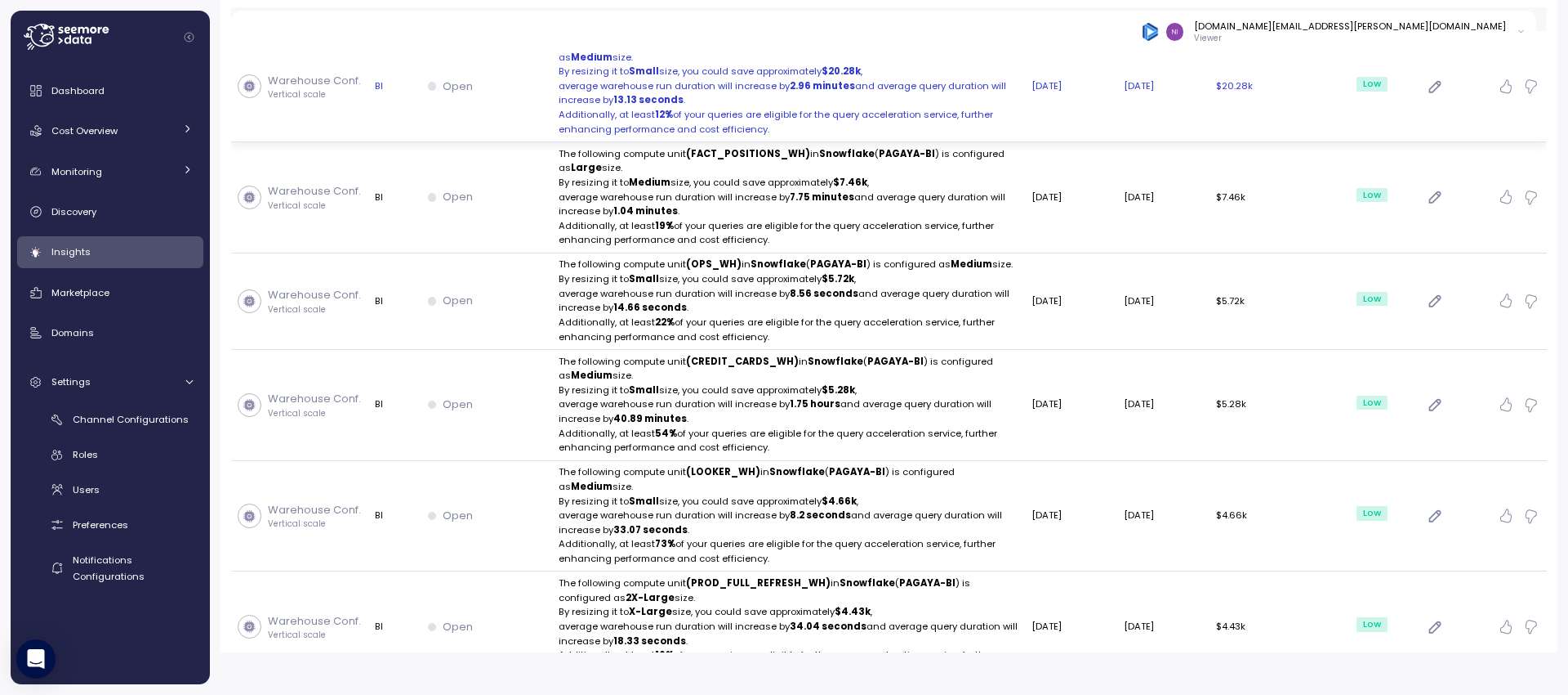
scroll to position [15, 0]
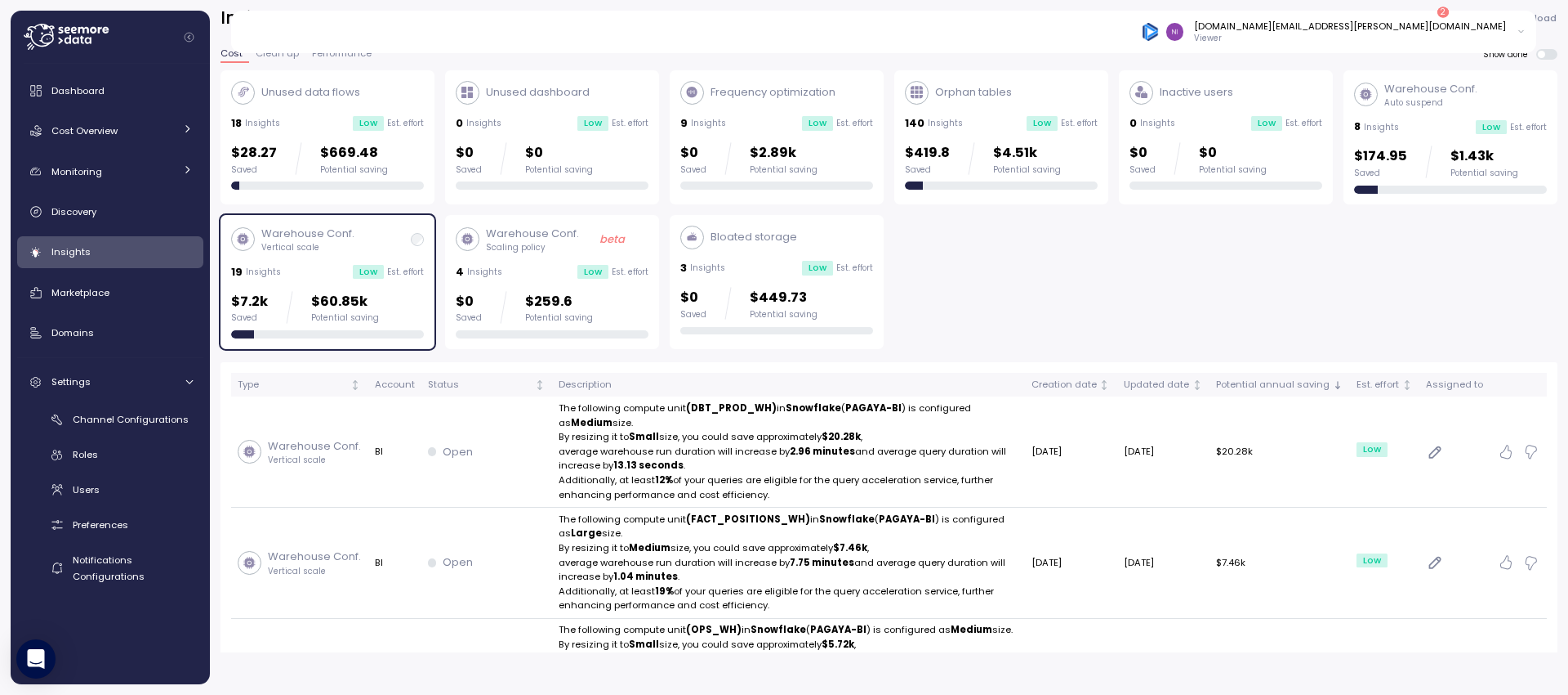
click at [351, 276] on div "19 Insights Low Est. effort" at bounding box center [327, 272] width 193 height 16
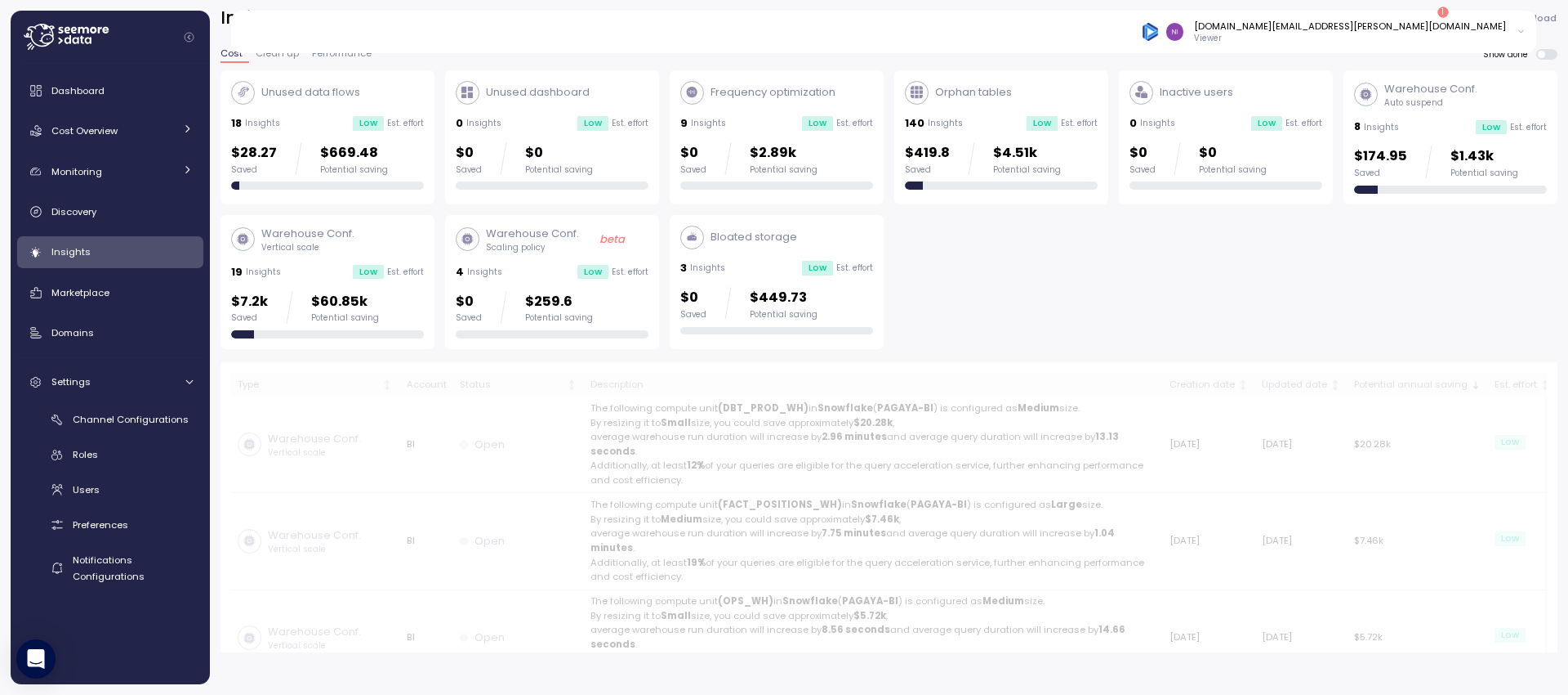
click at [331, 128] on div "18 Insights Low Est. effort" at bounding box center [327, 123] width 193 height 16
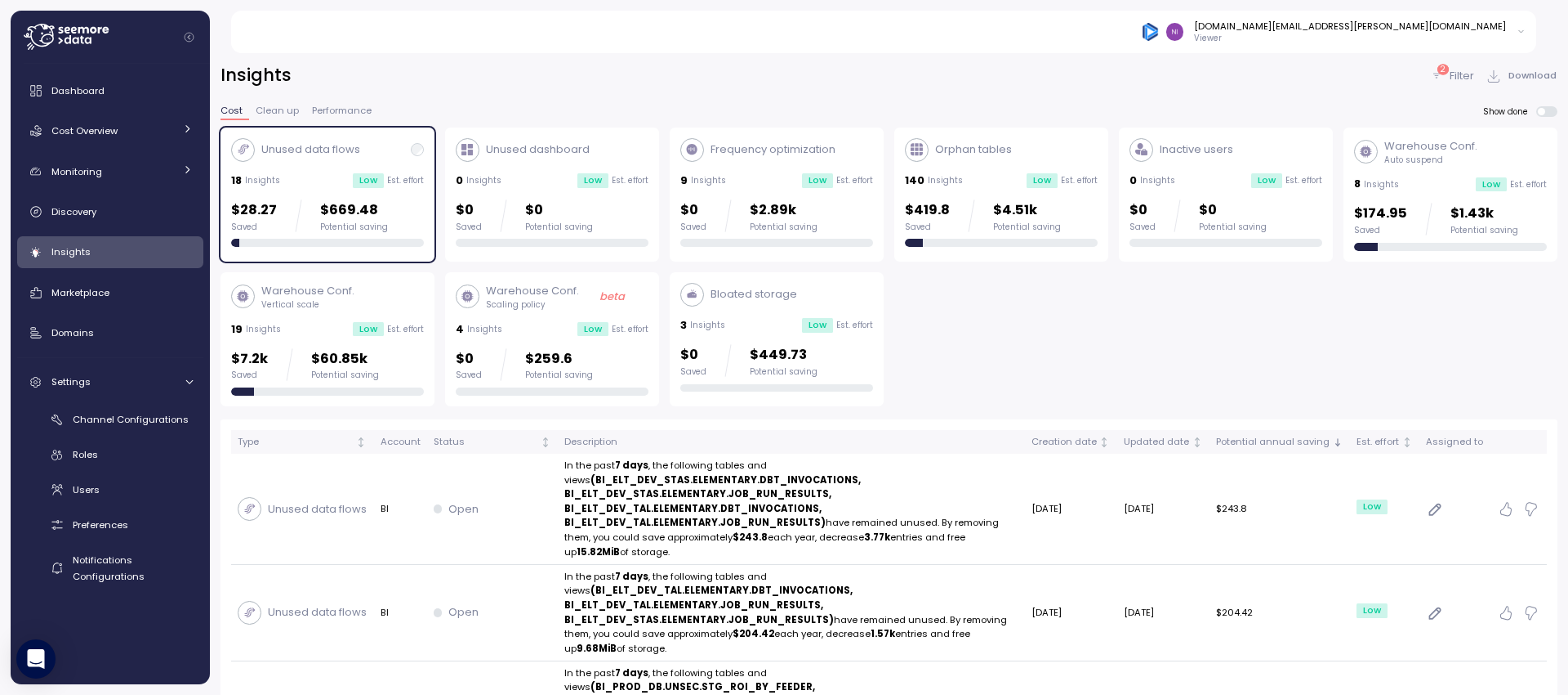
click at [361, 187] on div "Low" at bounding box center [368, 181] width 31 height 15
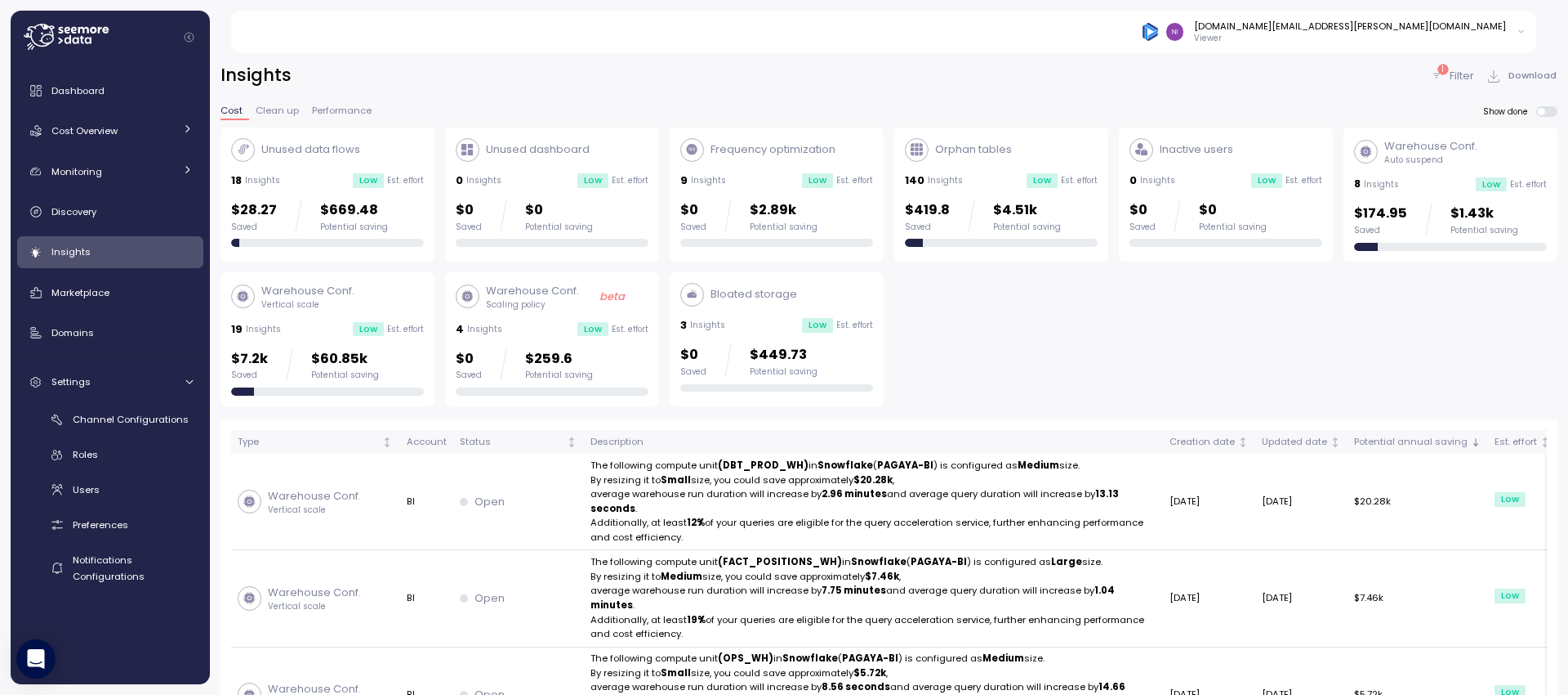
click at [1445, 71] on div "1" at bounding box center [1443, 69] width 11 height 11
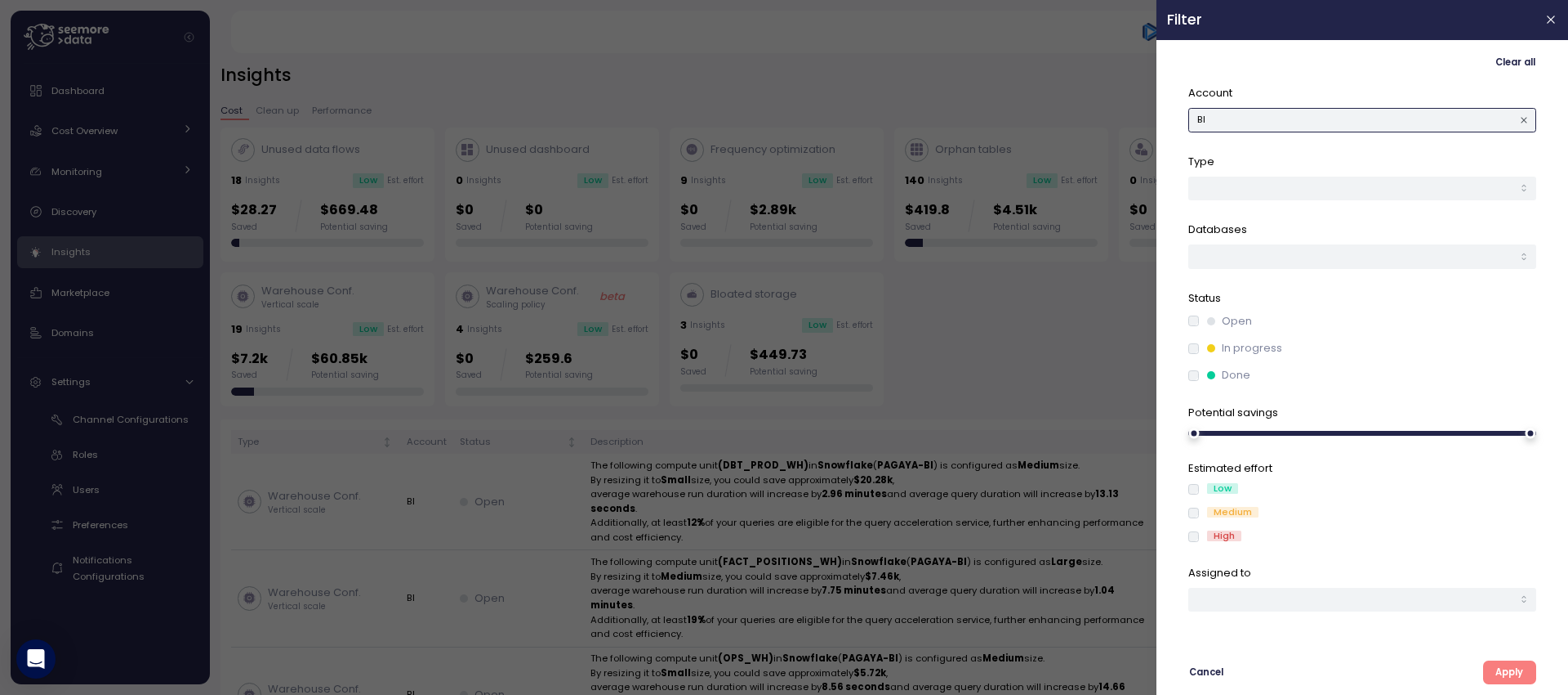
click at [1317, 121] on button "BI" at bounding box center [1362, 120] width 348 height 24
click at [1247, 171] on div "[PERSON_NAME]" at bounding box center [1363, 175] width 341 height 22
click at [1527, 674] on button "Apply" at bounding box center [1510, 672] width 53 height 24
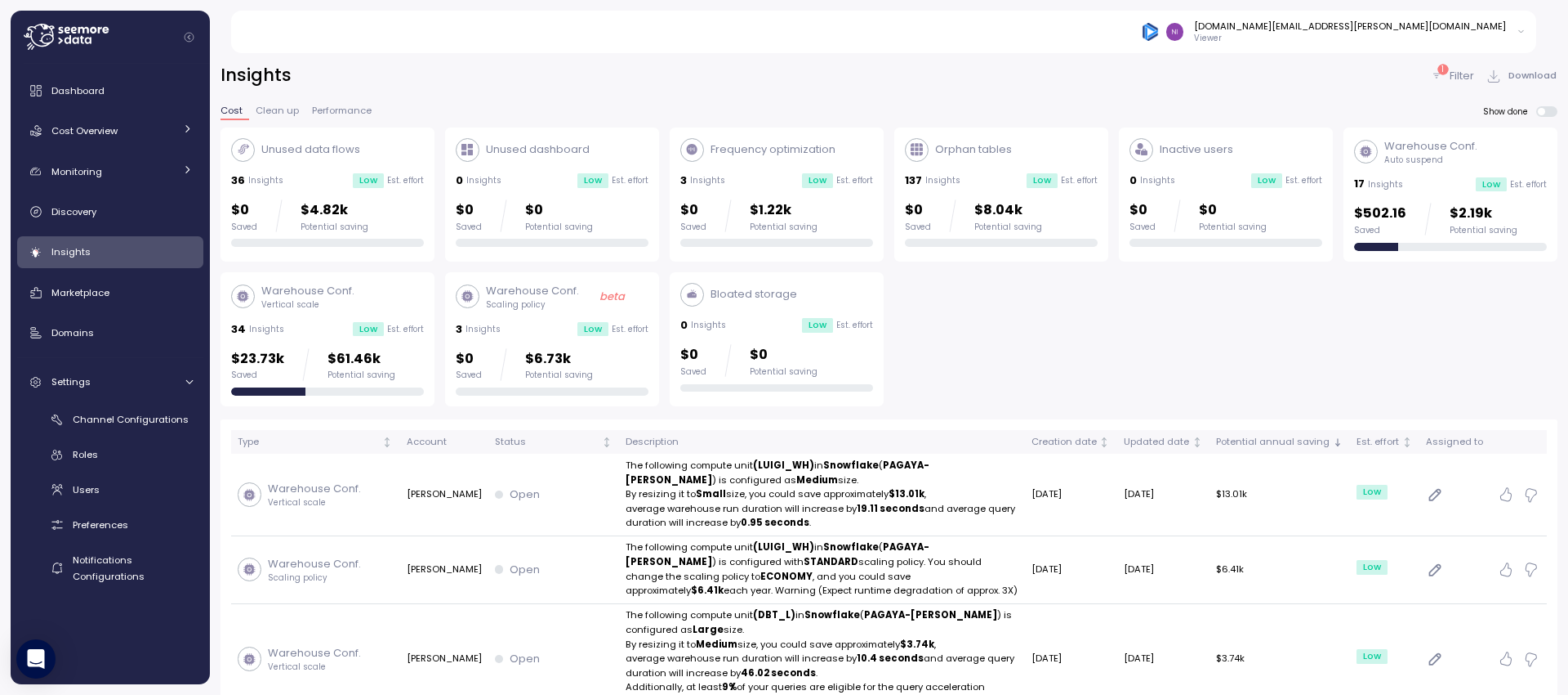
click at [1458, 78] on p "Filter" at bounding box center [1462, 76] width 25 height 16
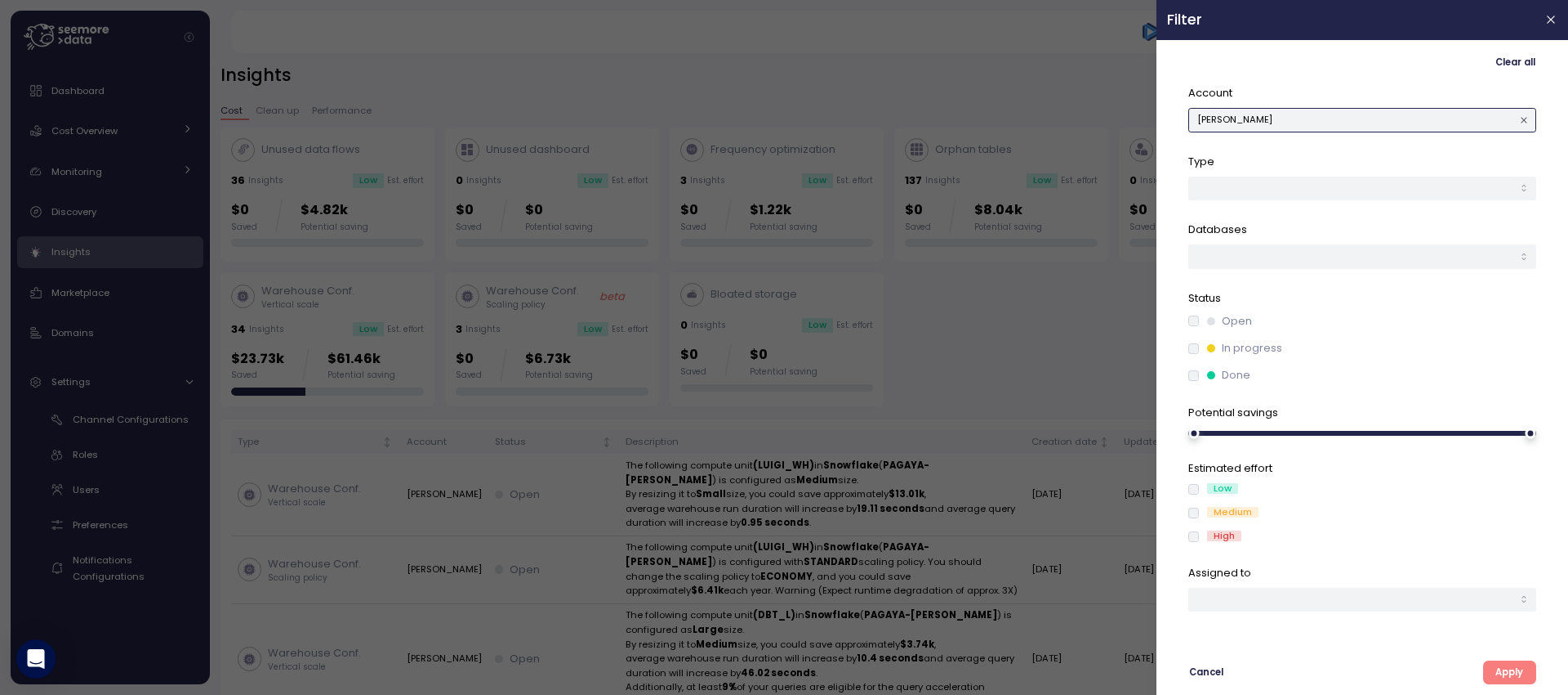
click at [1289, 117] on button "[PERSON_NAME]" at bounding box center [1362, 120] width 348 height 24
click at [1252, 154] on div "BI" at bounding box center [1363, 153] width 341 height 22
click at [1516, 677] on span "Apply" at bounding box center [1509, 672] width 27 height 22
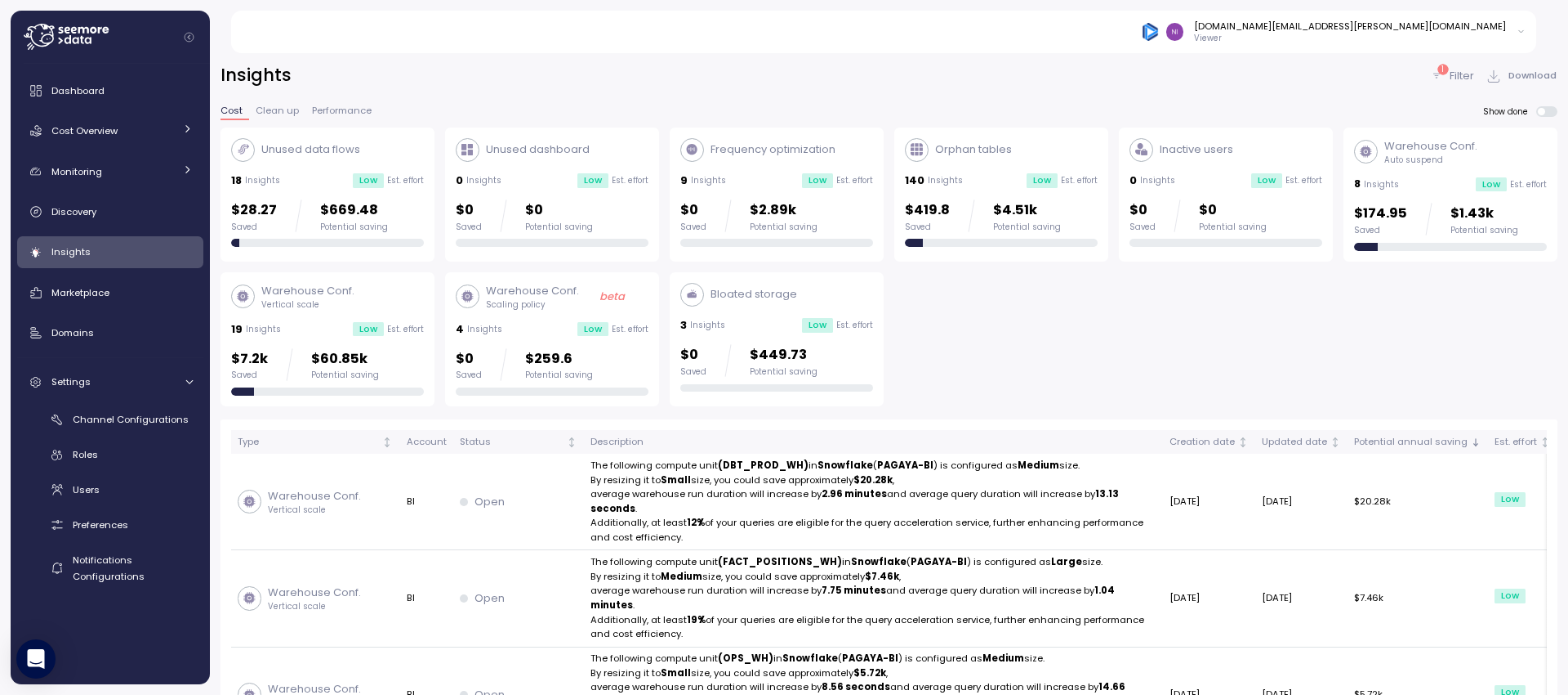
click at [698, 326] on p "Insights" at bounding box center [708, 325] width 35 height 12
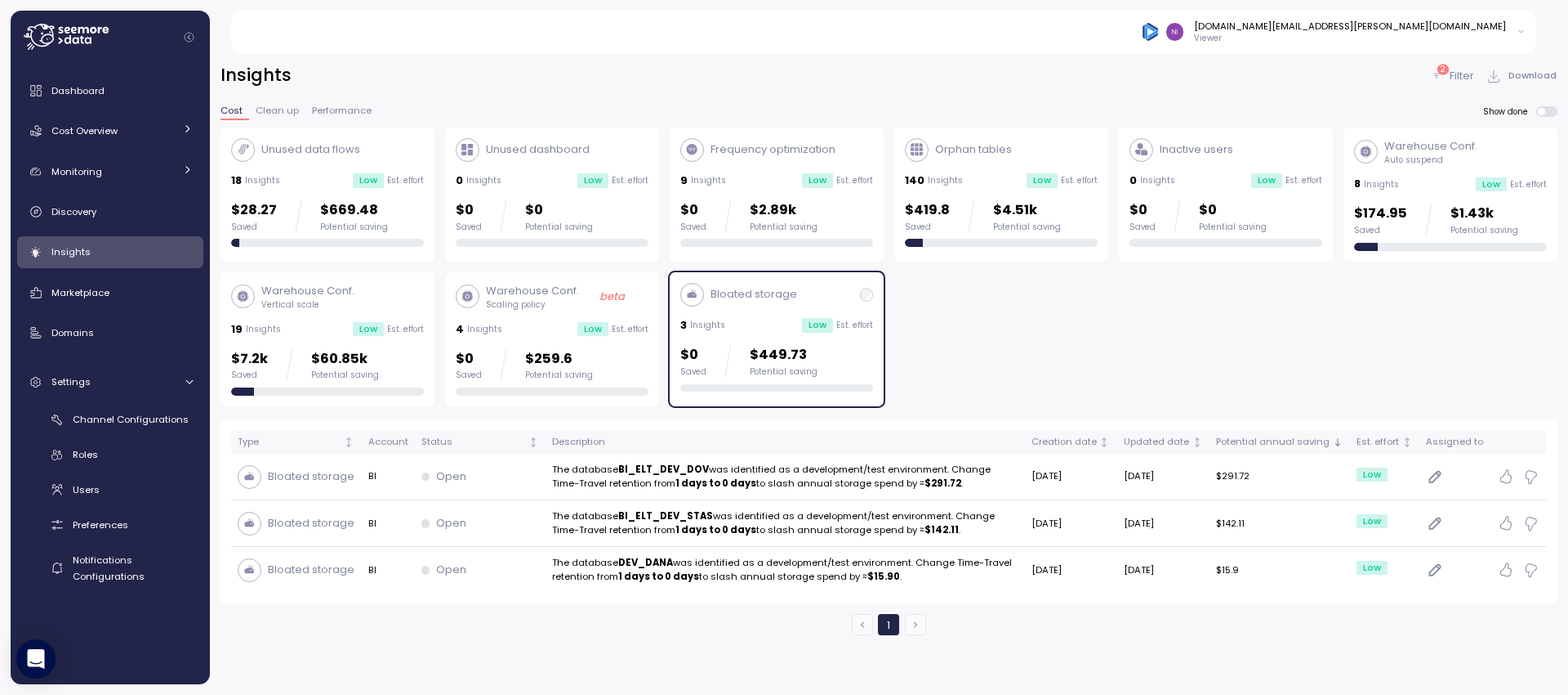
click at [671, 313] on div "Bloated storage 3 Insights Low Est. effort $0 Saved $449.73 Potential saving" at bounding box center [777, 338] width 214 height 134
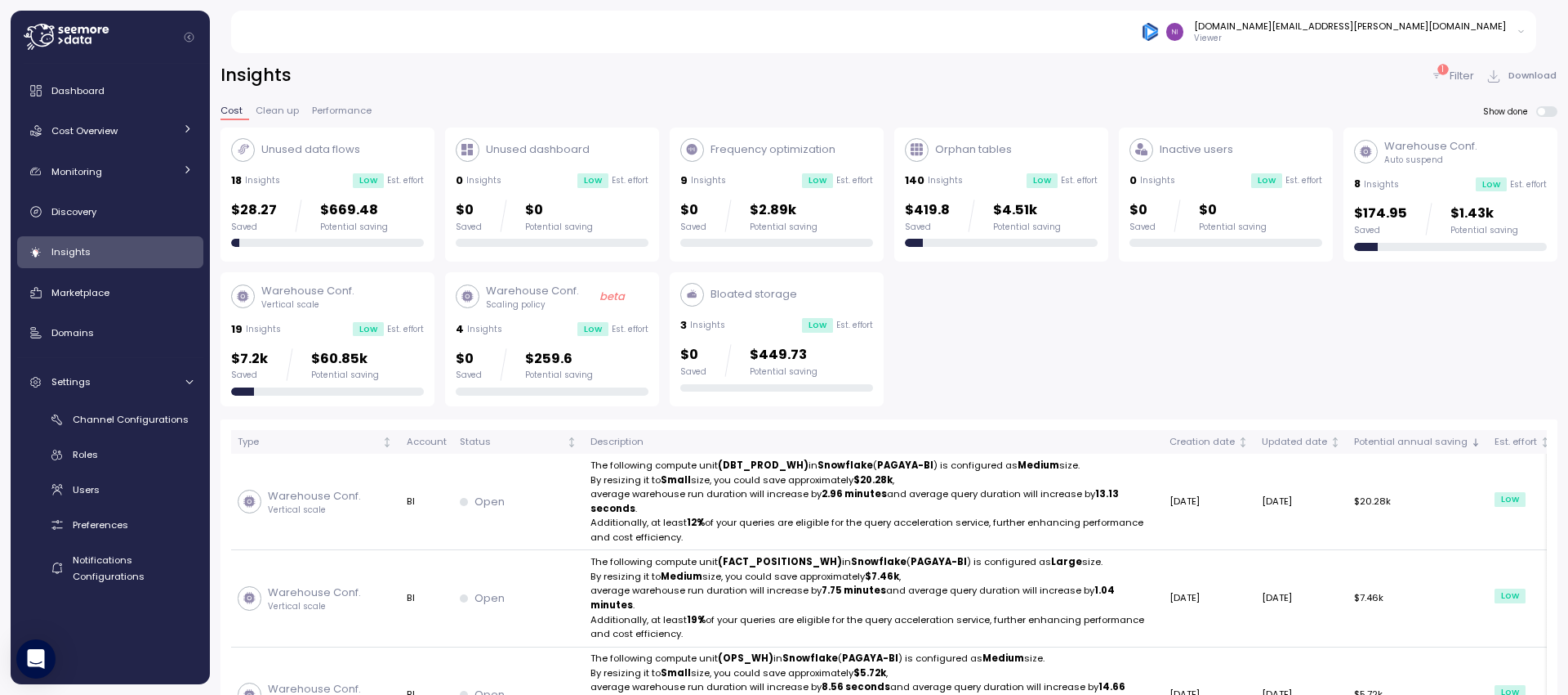
click at [1013, 325] on div "Unused data flows 18 Insights Low Est. effort $28.27 Saved $669.48 Potential sa…" at bounding box center [888, 267] width 1337 height 280
